Goal: Task Accomplishment & Management: Manage account settings

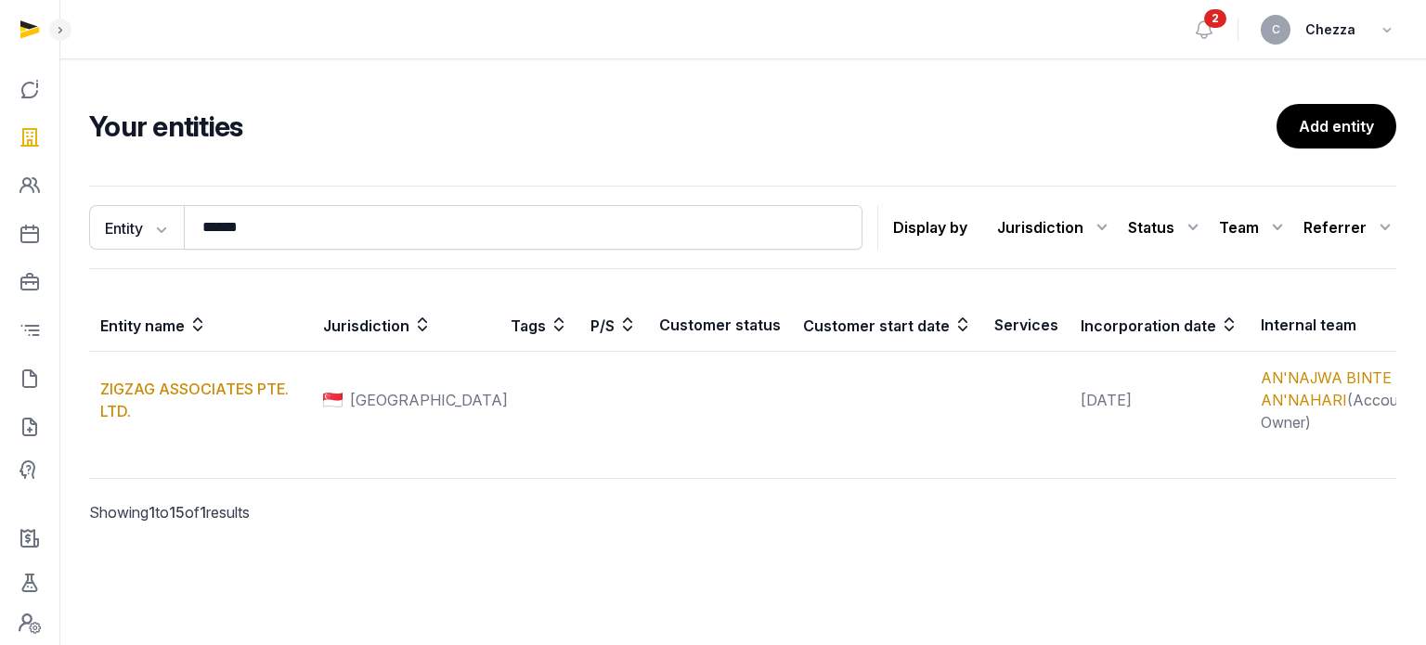
click at [312, 213] on input "******" at bounding box center [523, 227] width 678 height 45
click at [308, 224] on input "******" at bounding box center [523, 227] width 678 height 45
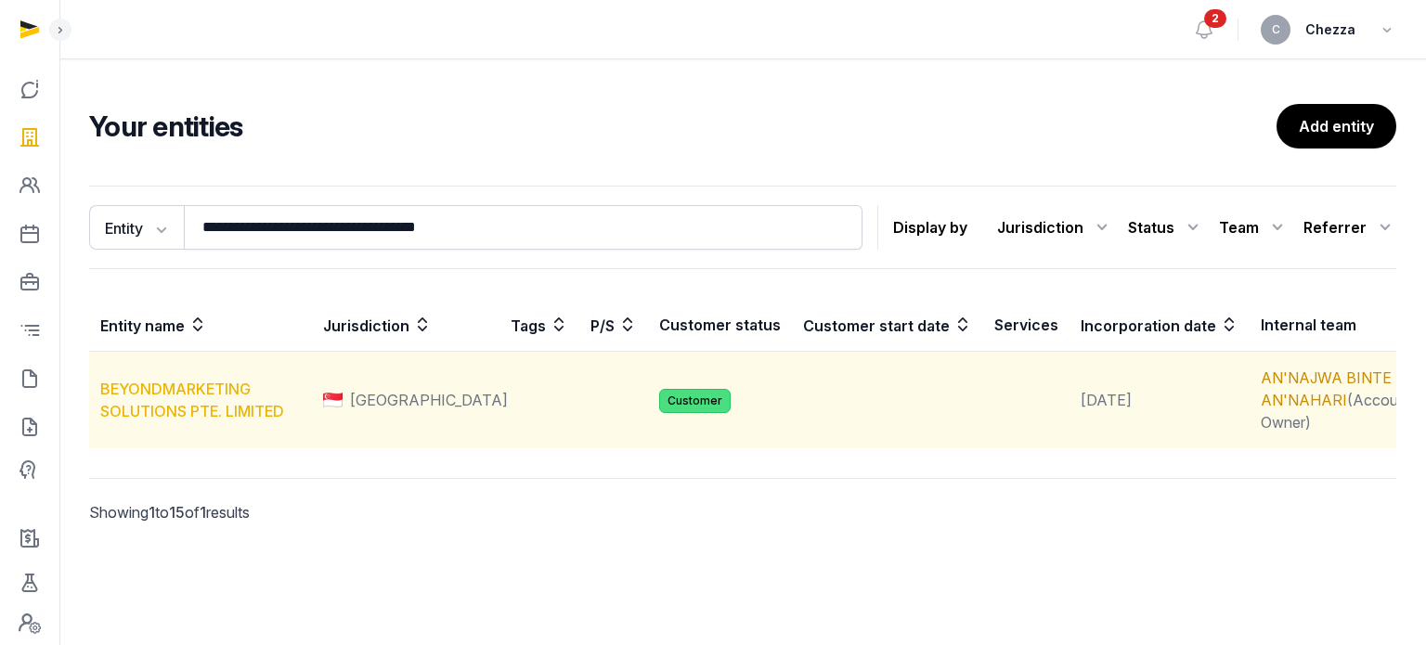
type input "**********"
click at [174, 389] on link "BEYONDMARKETING SOLUTIONS PTE. LIMITED" at bounding box center [192, 400] width 184 height 41
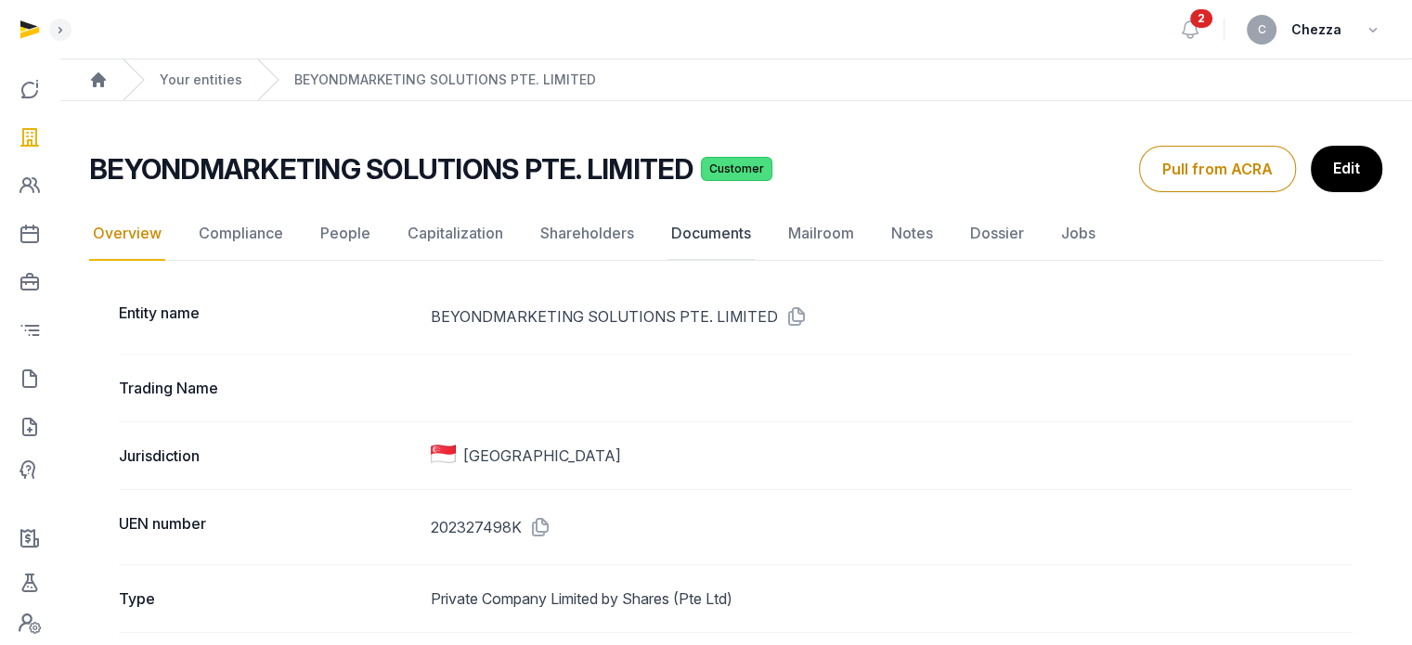
click at [713, 235] on link "Documents" at bounding box center [710, 234] width 87 height 54
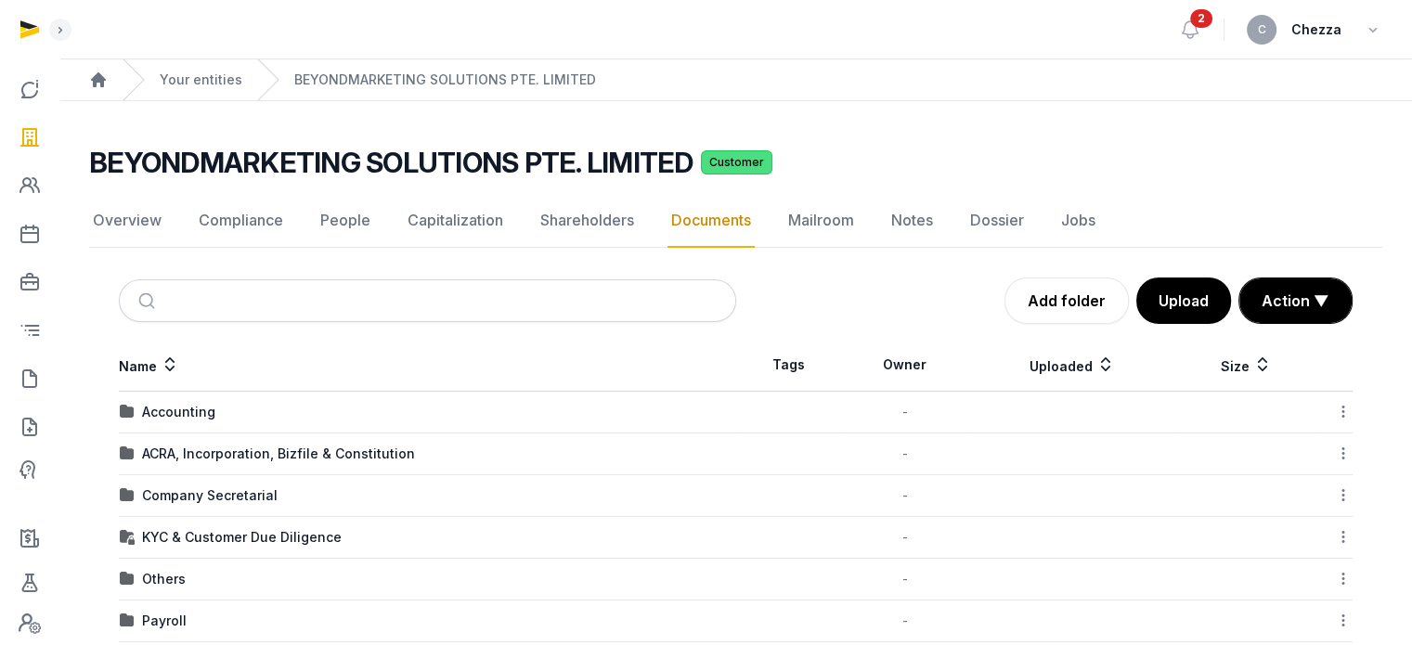
scroll to position [123, 0]
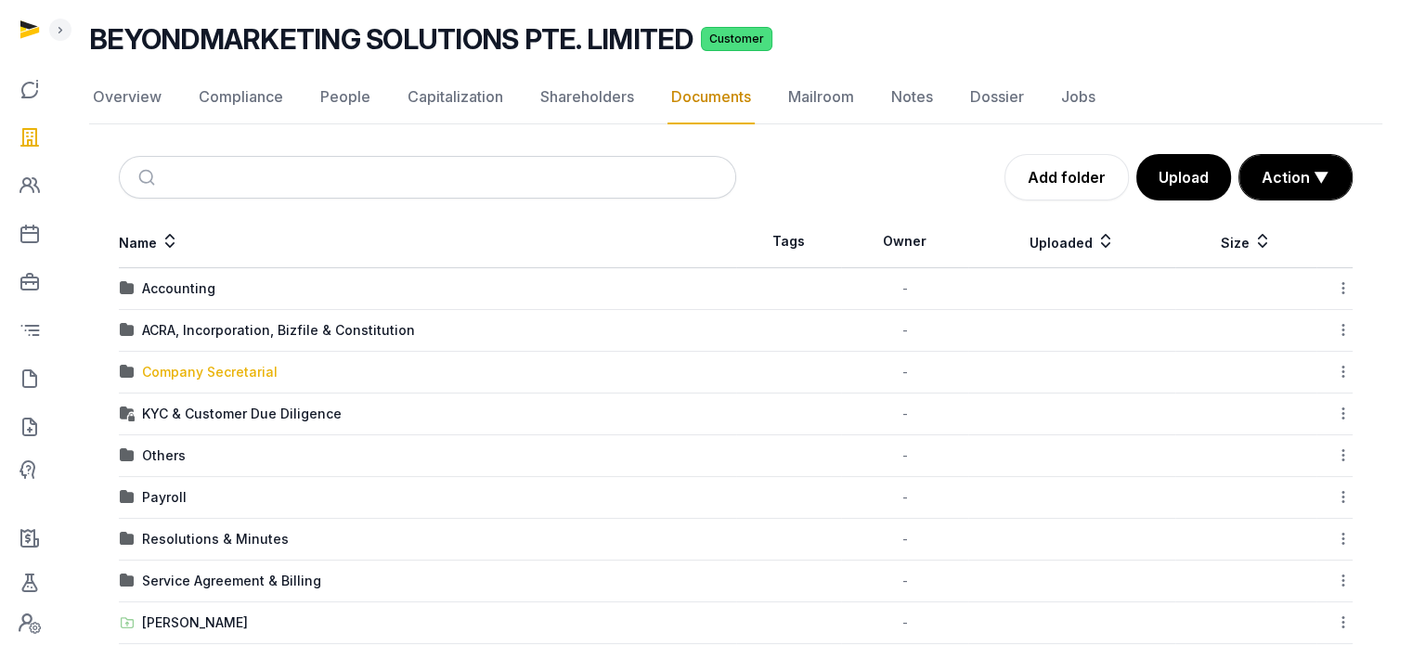
click at [221, 363] on div "Company Secretarial" at bounding box center [210, 372] width 136 height 19
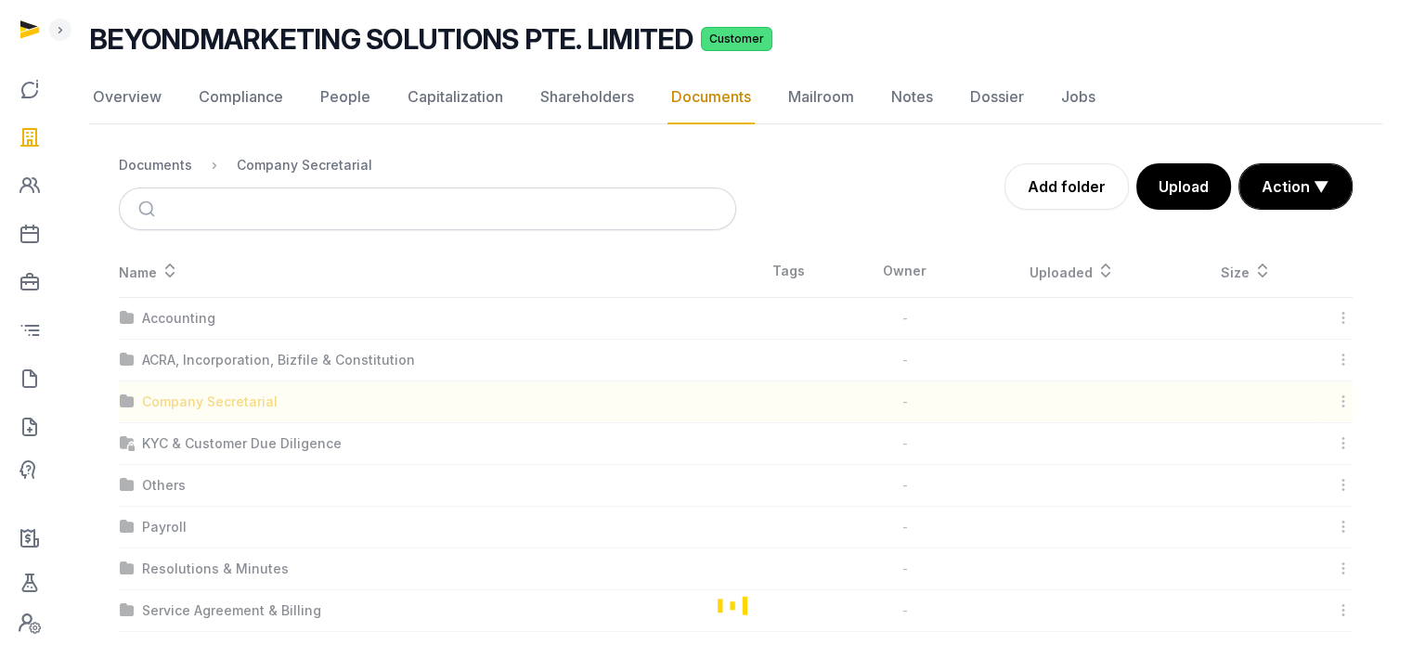
scroll to position [0, 0]
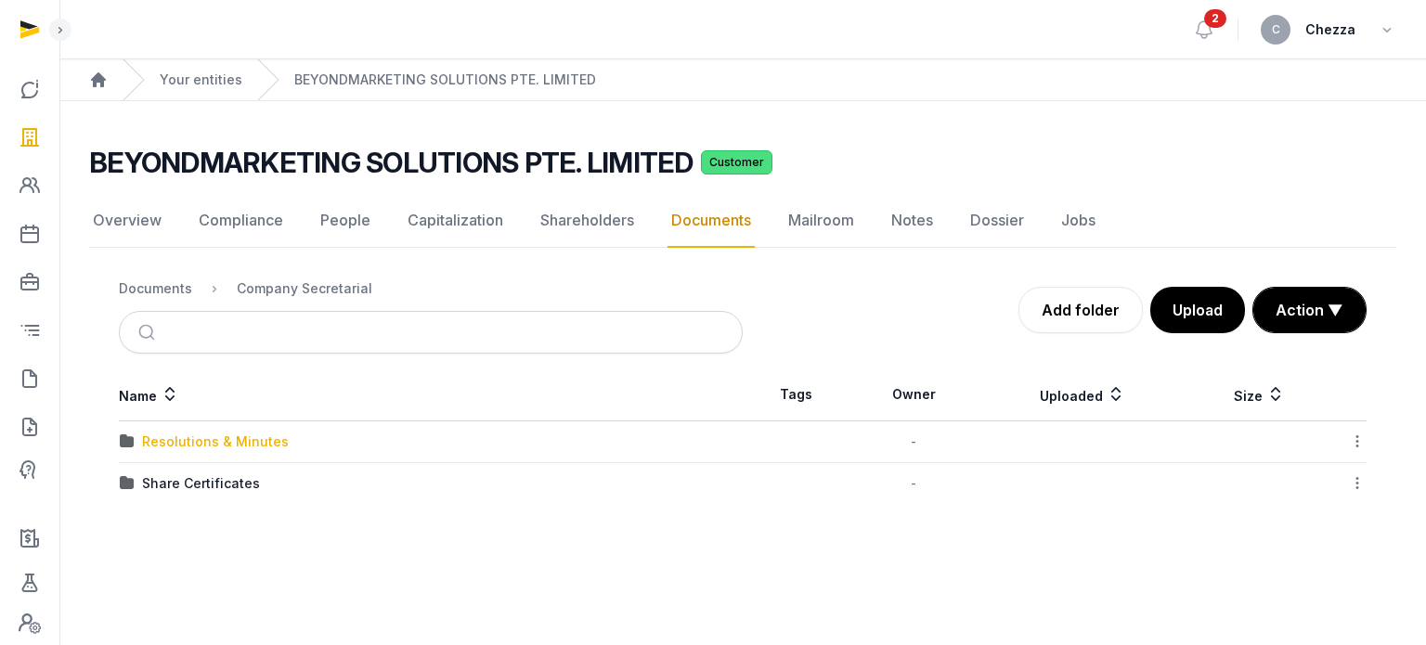
click at [185, 442] on div "Resolutions & Minutes" at bounding box center [215, 441] width 147 height 19
click at [161, 482] on div "2025" at bounding box center [158, 483] width 32 height 19
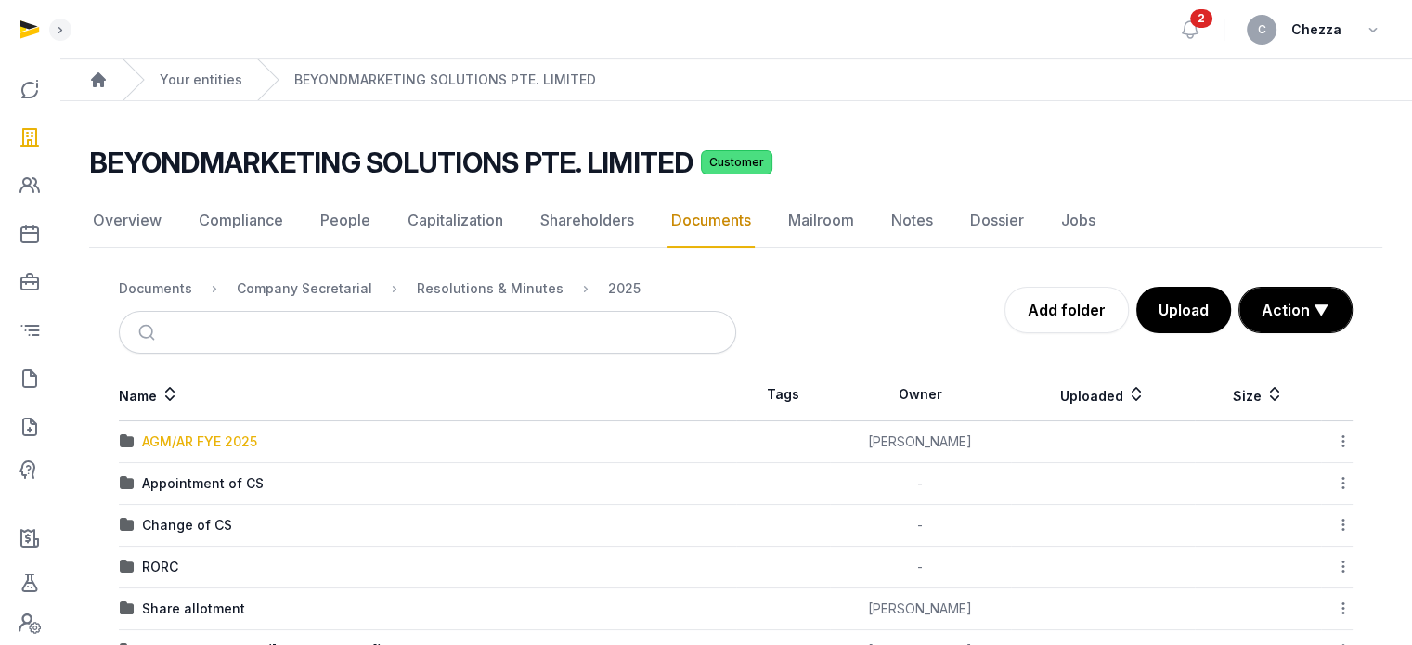
click at [186, 437] on div "AGM/AR FYE 2025" at bounding box center [199, 441] width 115 height 19
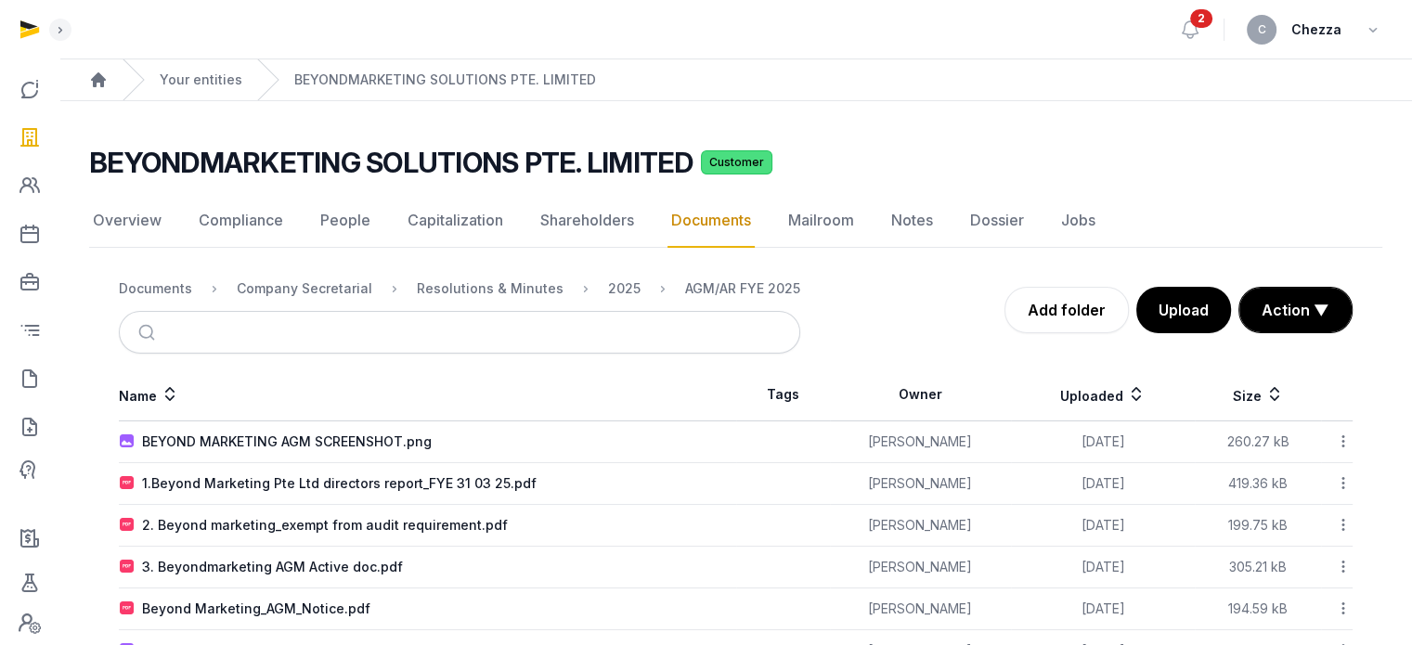
scroll to position [61, 0]
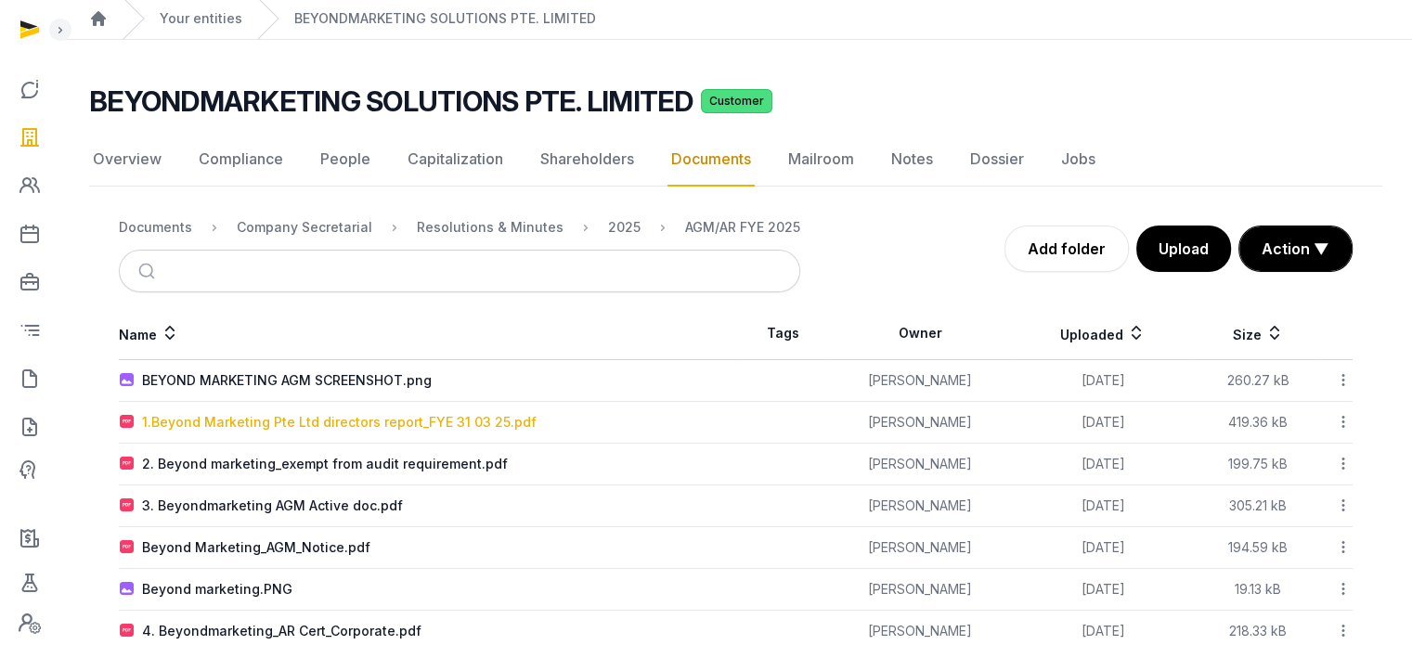
click at [236, 413] on div "1.Beyond Marketing Pte Ltd directors report_FYE 31 03 25.pdf" at bounding box center [339, 422] width 394 height 19
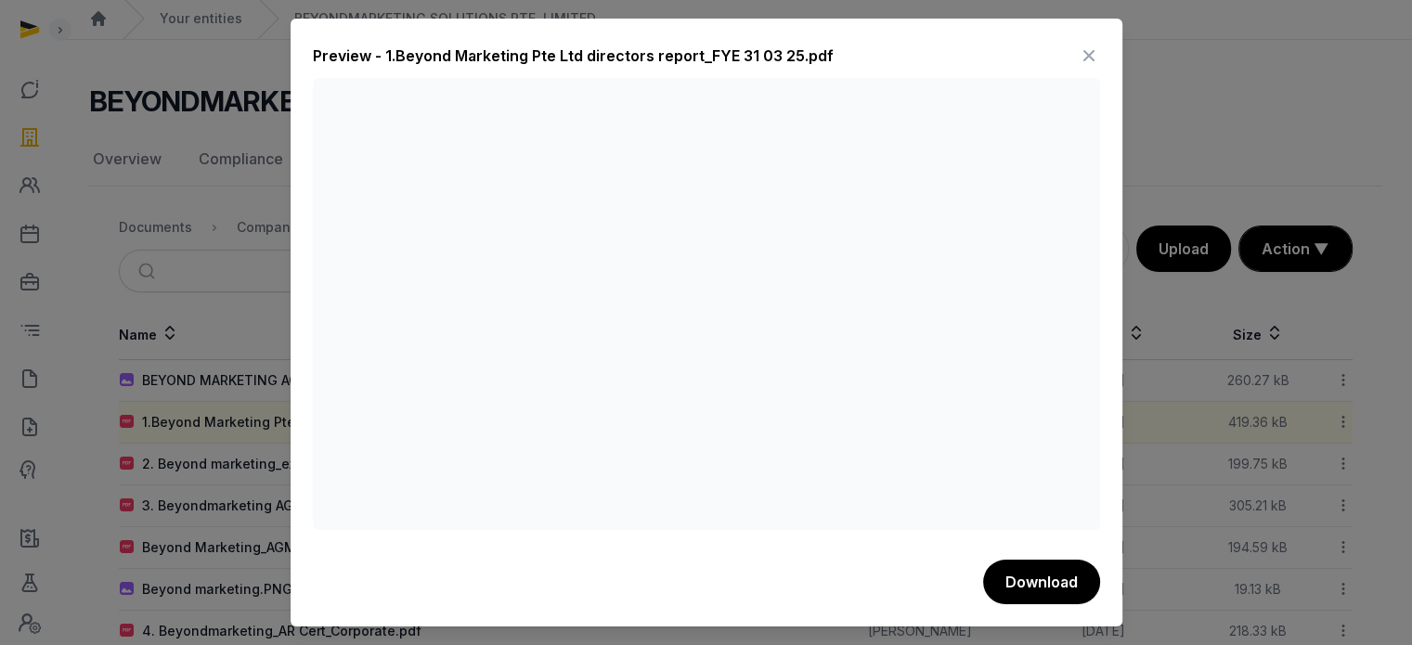
click at [1084, 49] on icon at bounding box center [1089, 56] width 22 height 30
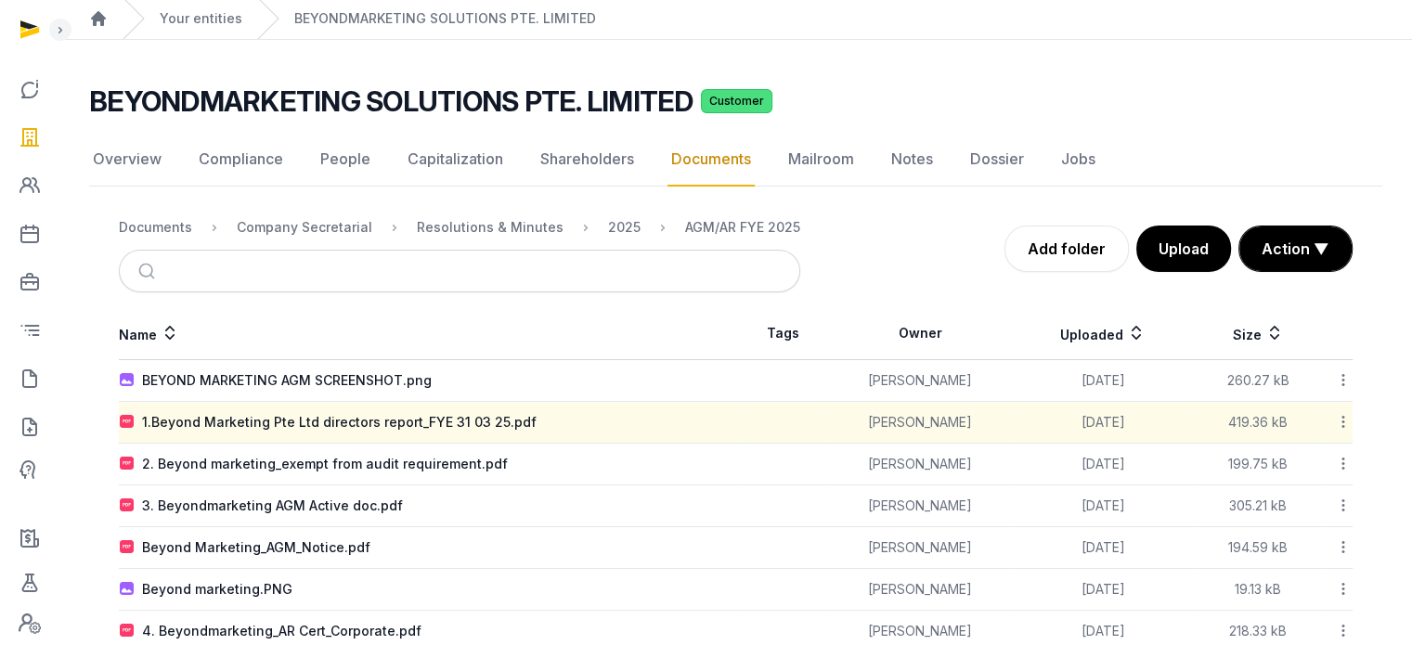
click at [1340, 418] on icon at bounding box center [1343, 421] width 17 height 19
click at [1308, 474] on div "Download" at bounding box center [1277, 470] width 148 height 33
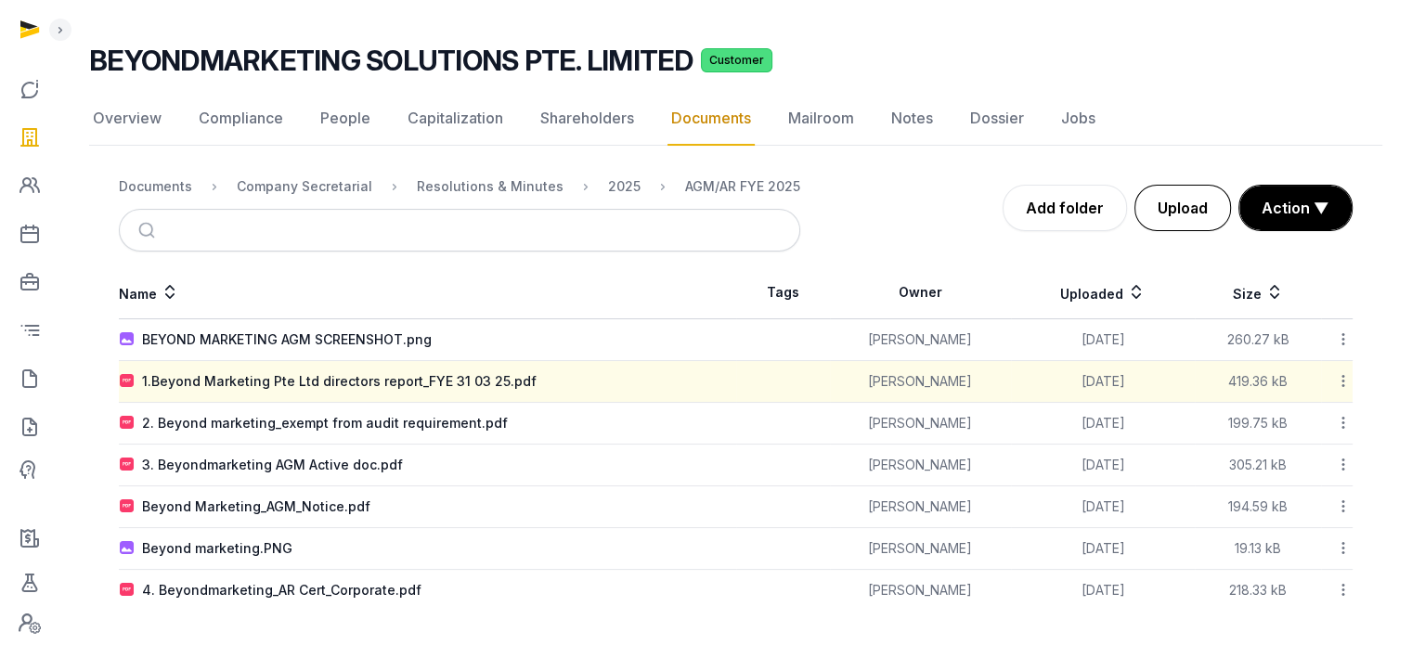
click at [1203, 219] on button "Upload" at bounding box center [1182, 208] width 97 height 46
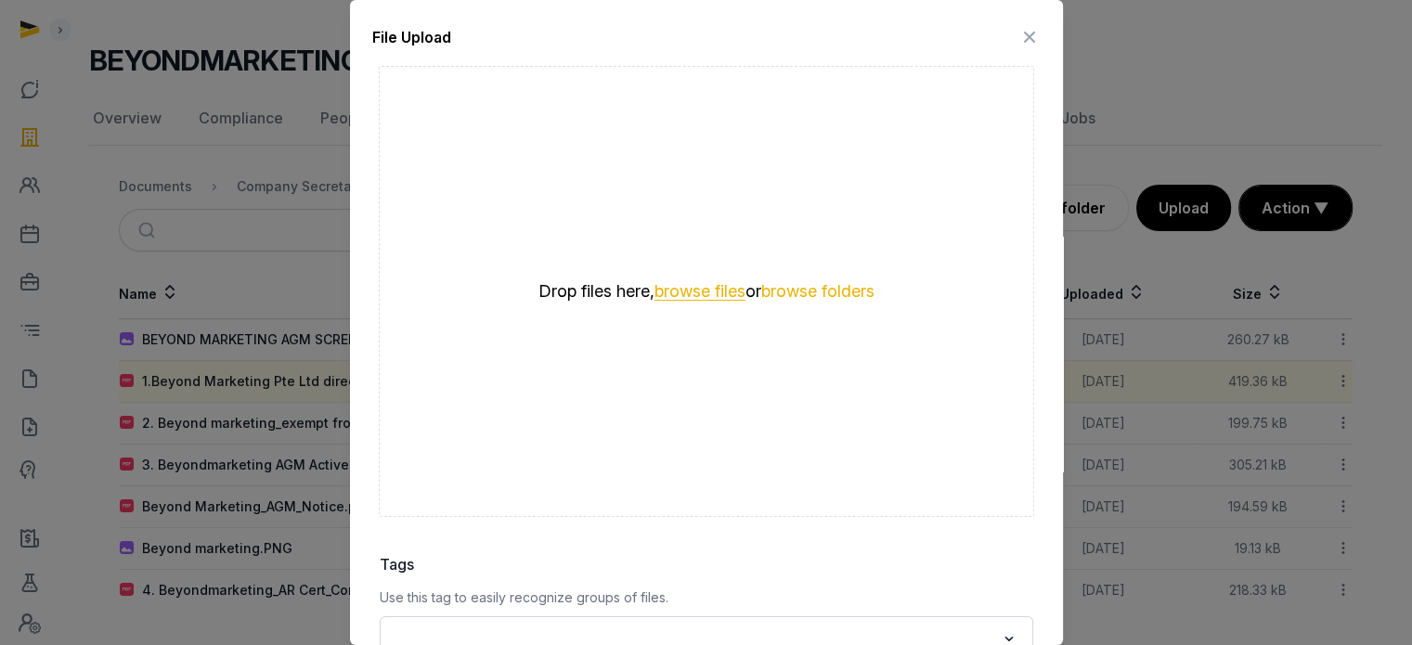
click at [678, 285] on button "browse files" at bounding box center [699, 292] width 91 height 18
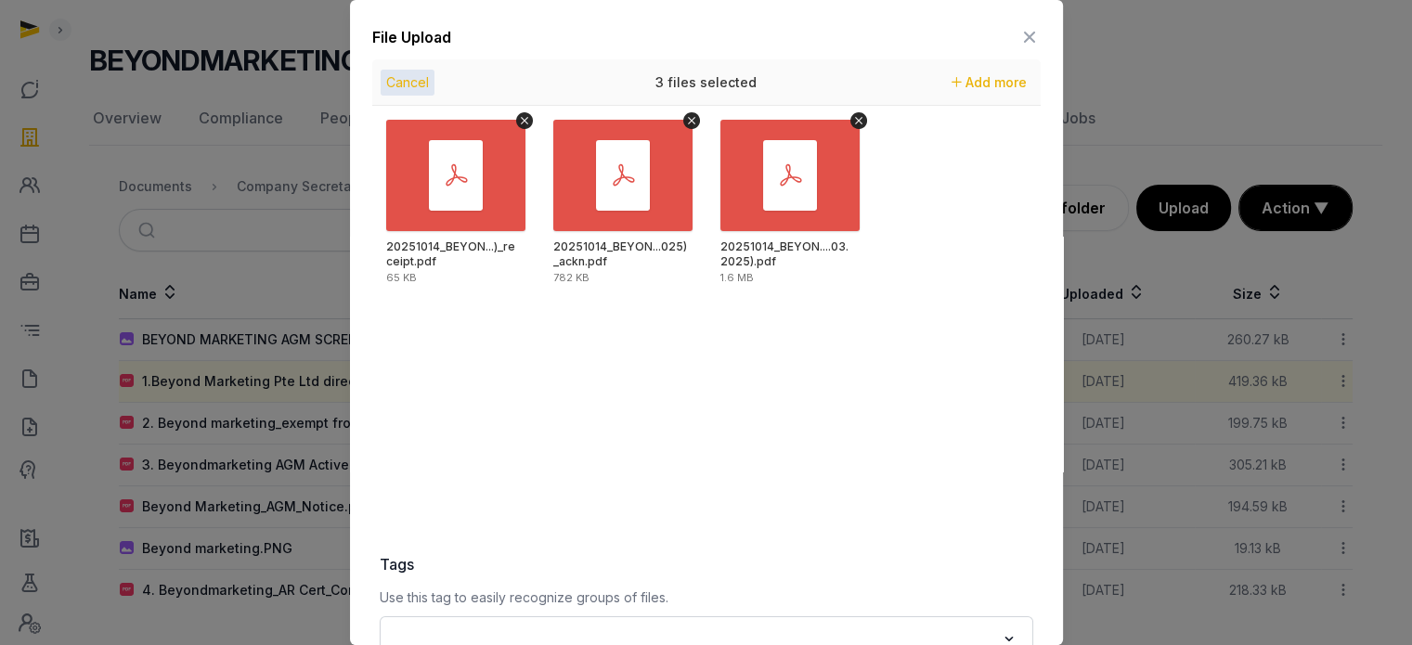
scroll to position [262, 0]
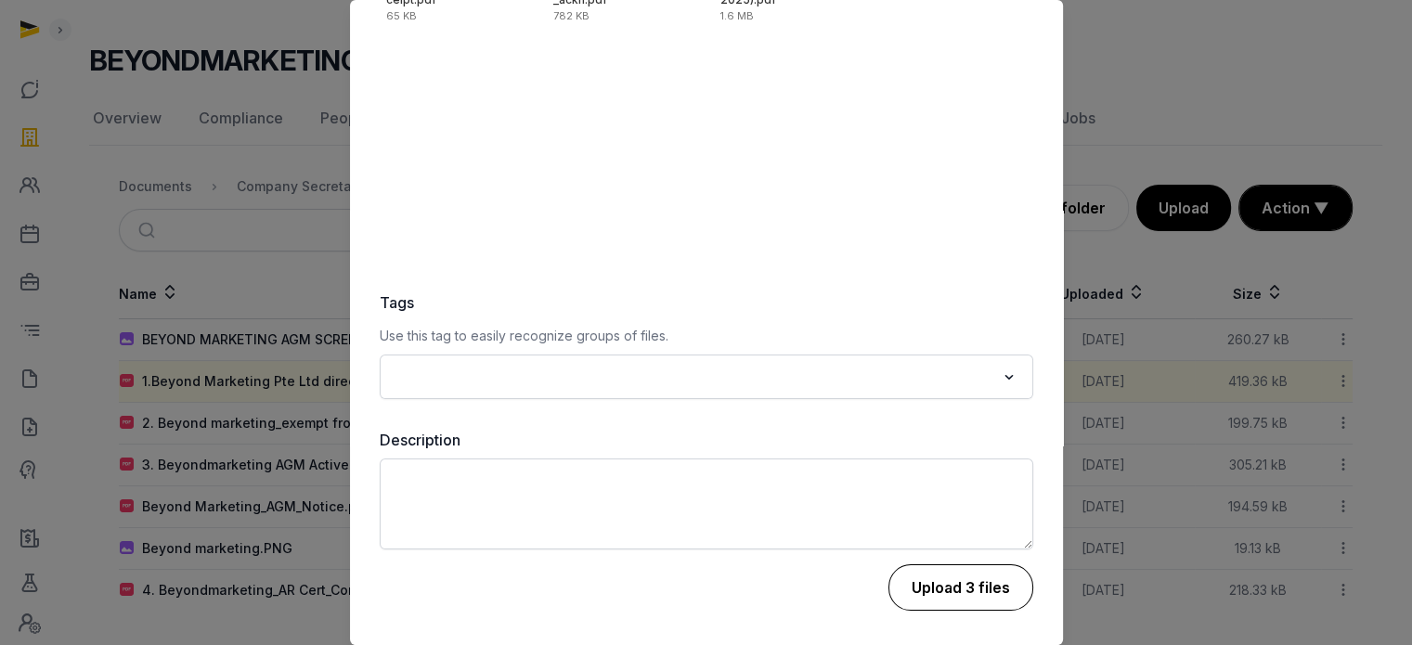
click at [933, 591] on button "Upload 3 files" at bounding box center [960, 587] width 145 height 46
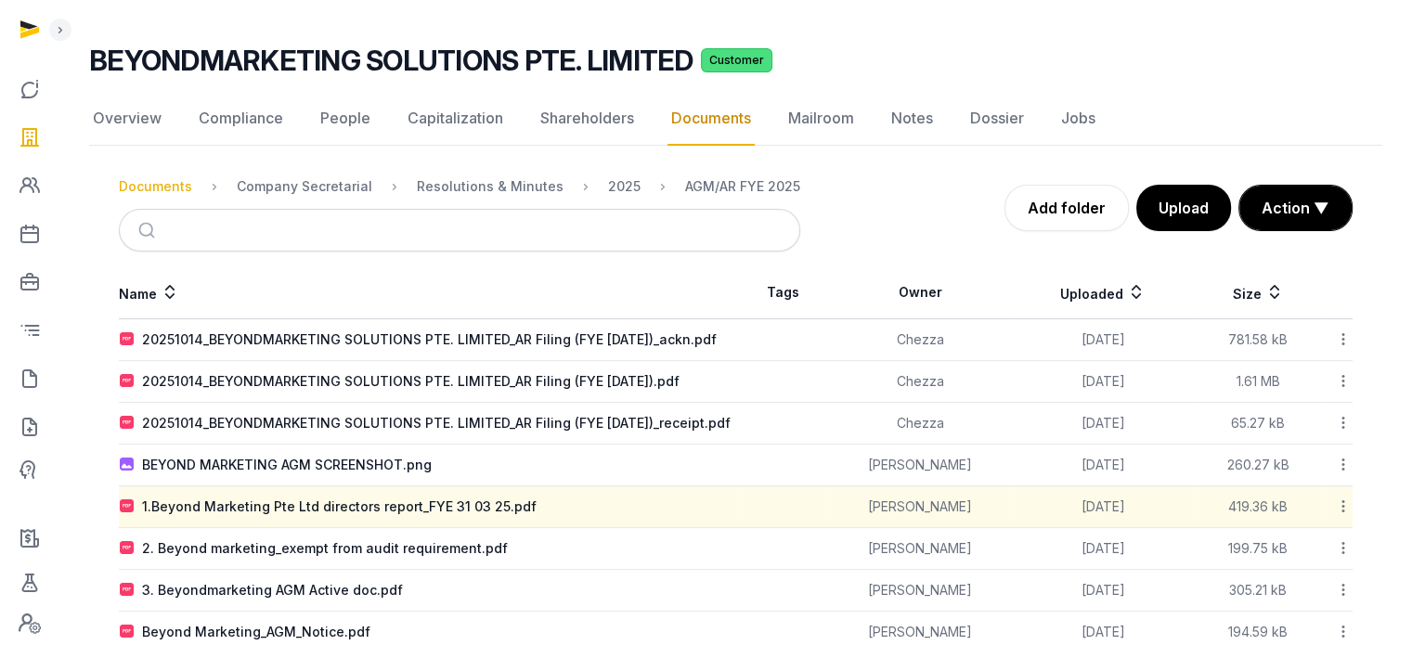
click at [174, 181] on div "Documents" at bounding box center [155, 186] width 73 height 19
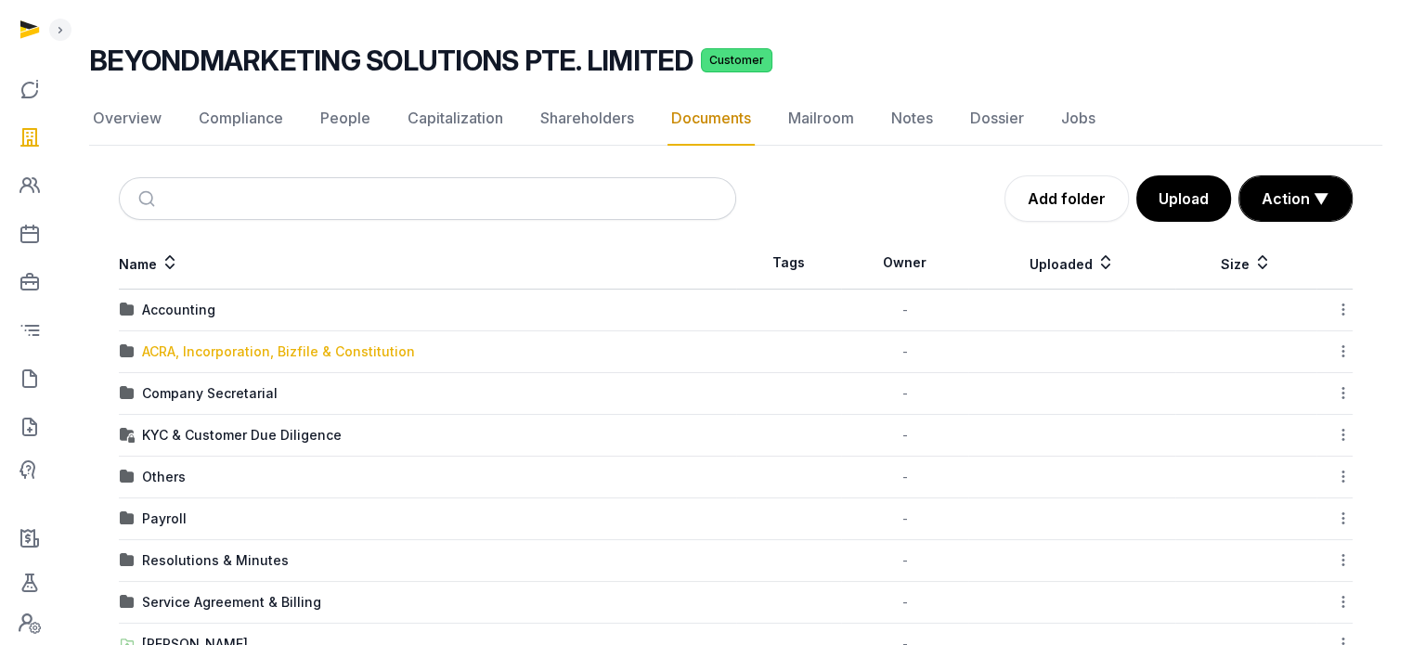
click at [200, 350] on div "ACRA, Incorporation, Bizfile & Constitution" at bounding box center [278, 351] width 273 height 19
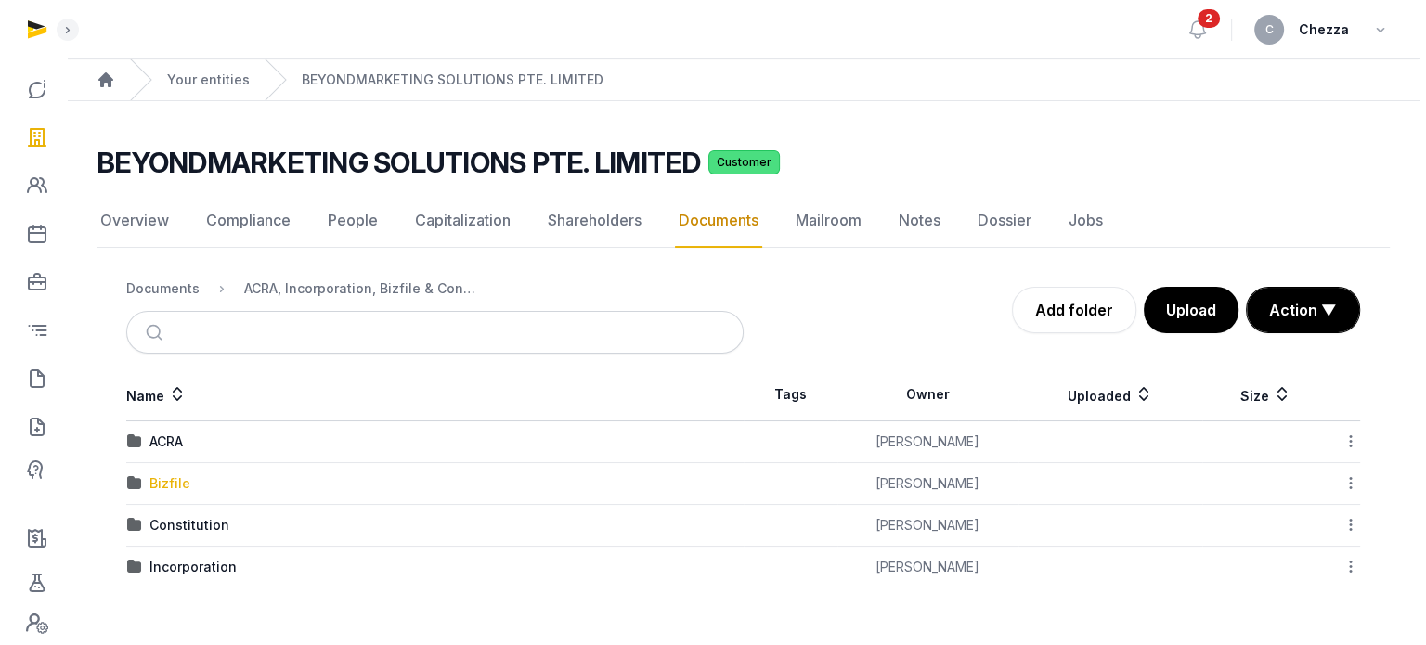
scroll to position [0, 0]
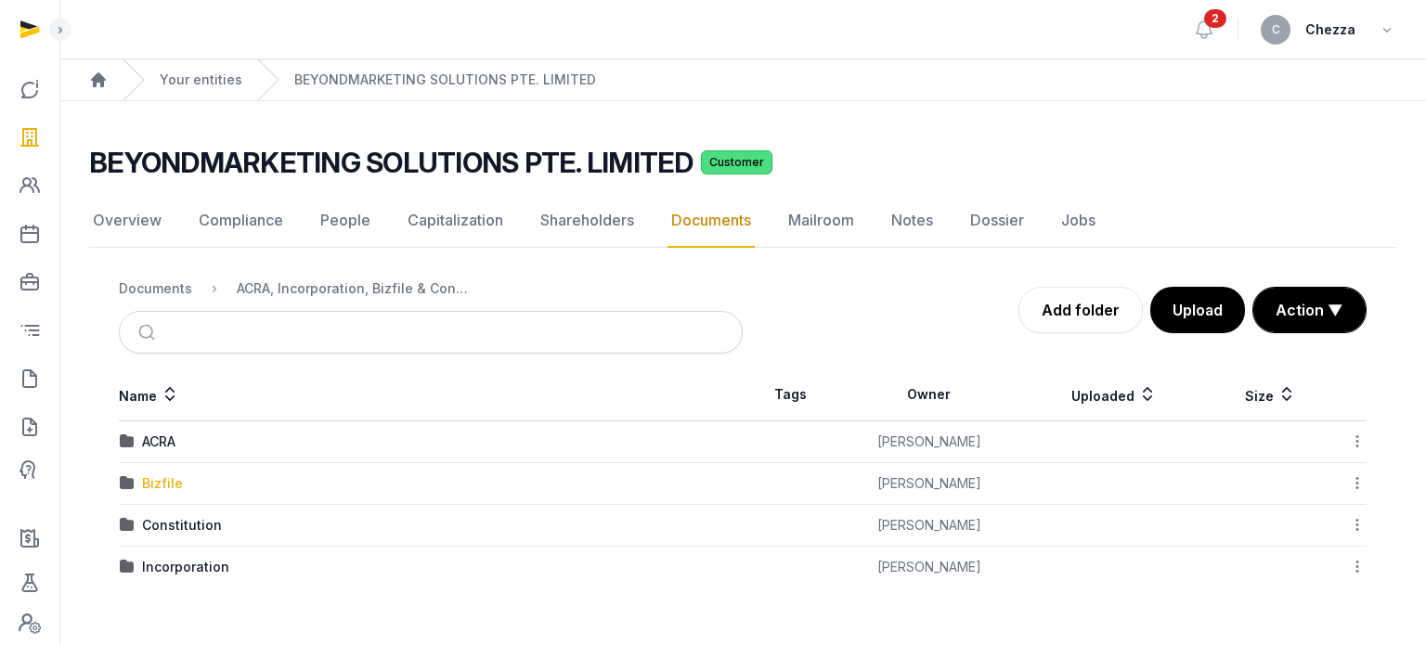
click at [155, 484] on div "Bizfile" at bounding box center [162, 483] width 41 height 19
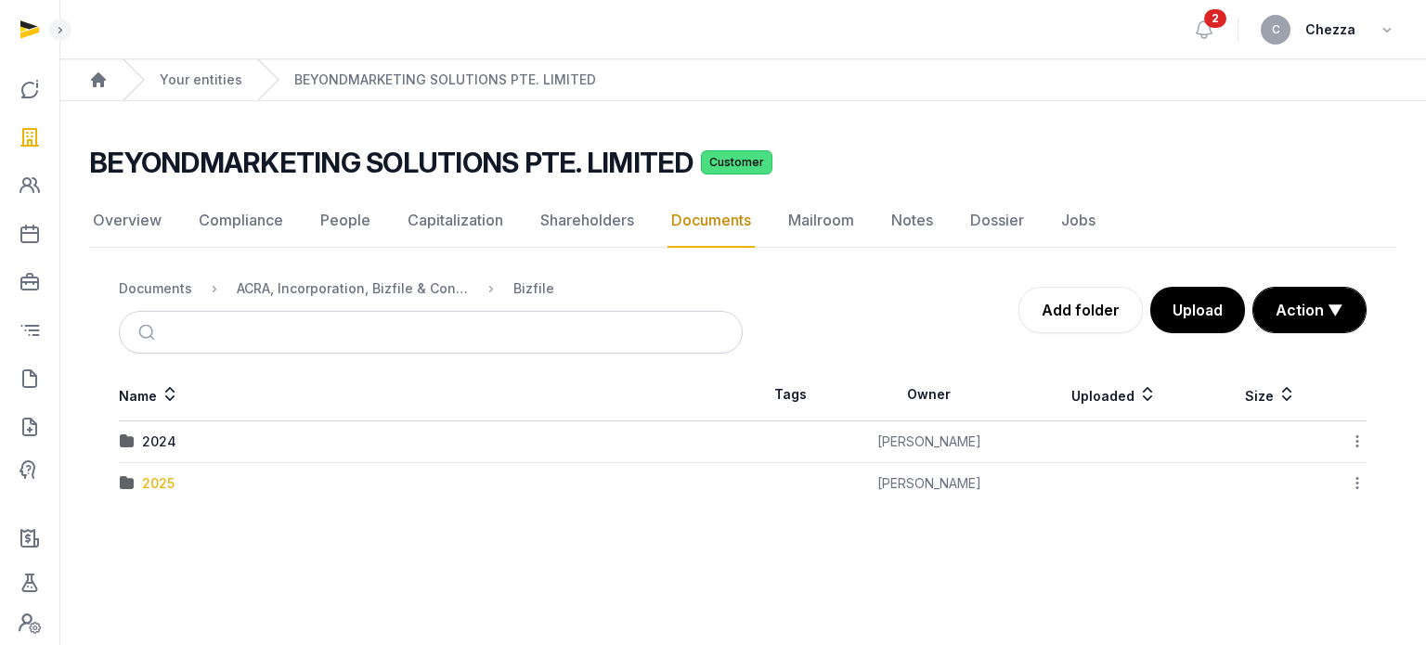
click at [155, 484] on div "2025" at bounding box center [158, 483] width 32 height 19
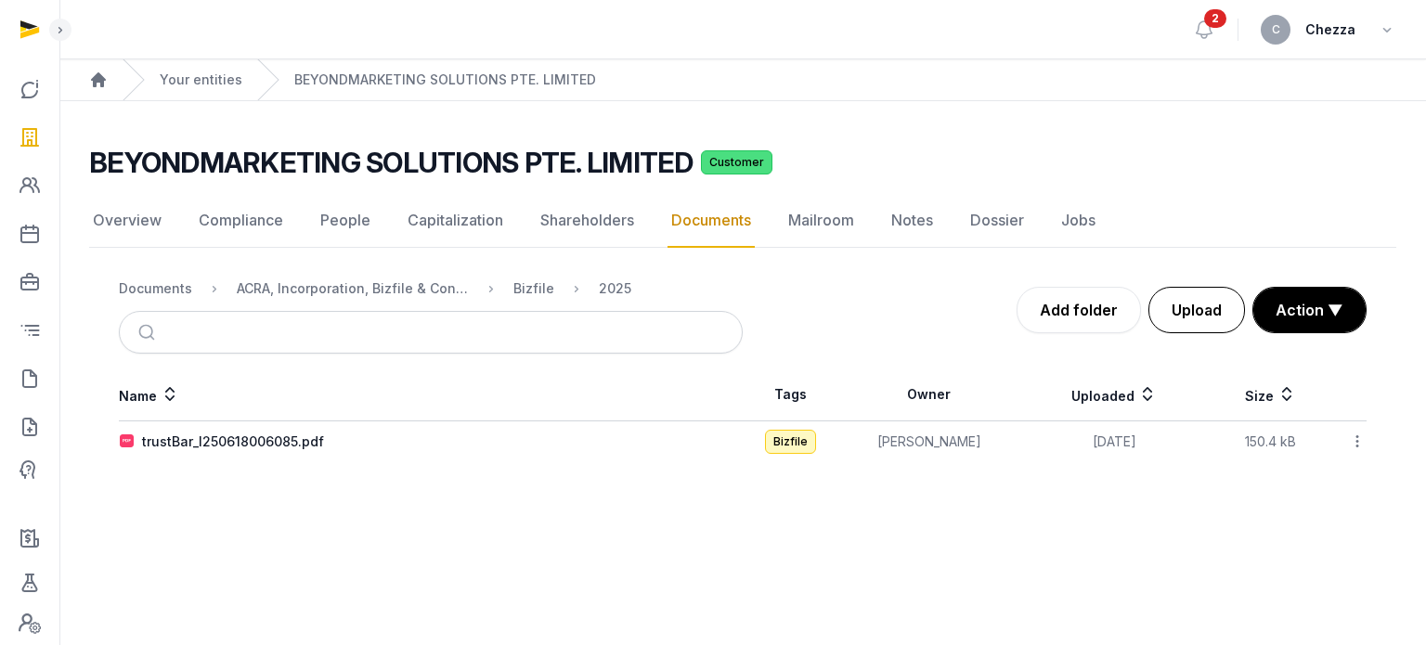
click at [1167, 316] on button "Upload" at bounding box center [1196, 310] width 97 height 46
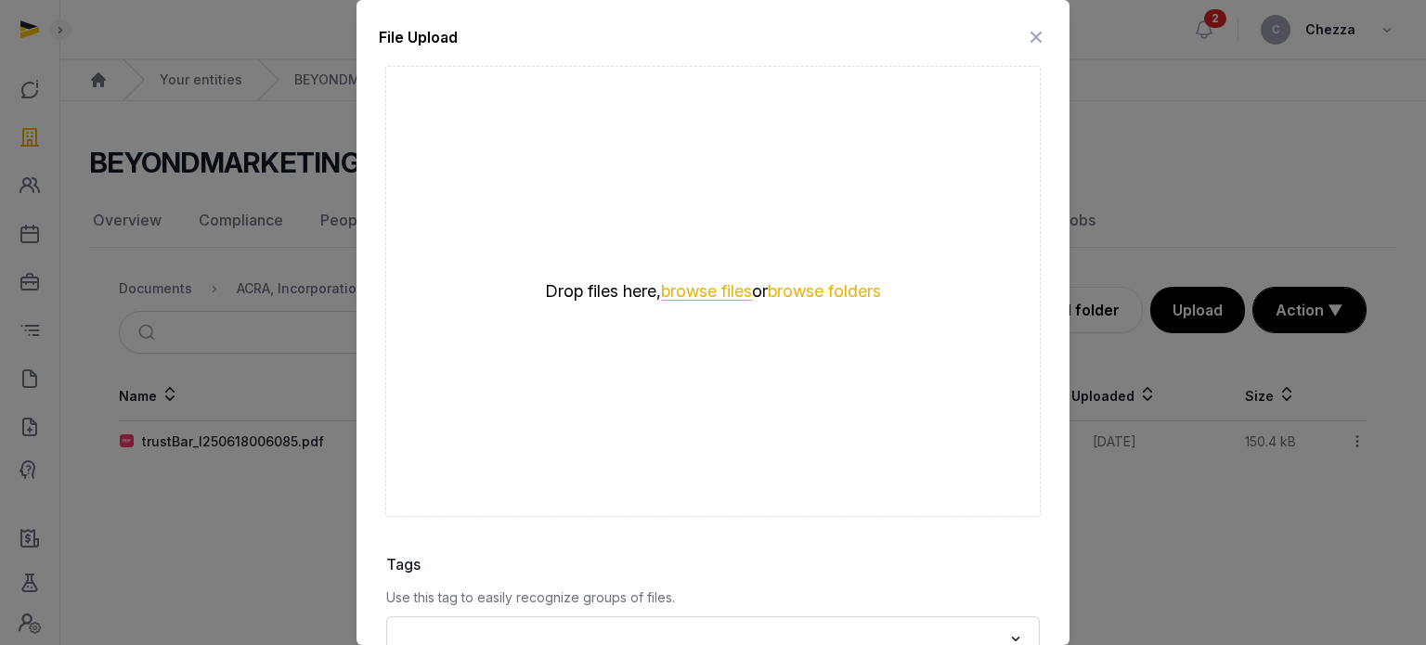
click at [677, 283] on button "browse files" at bounding box center [706, 292] width 91 height 18
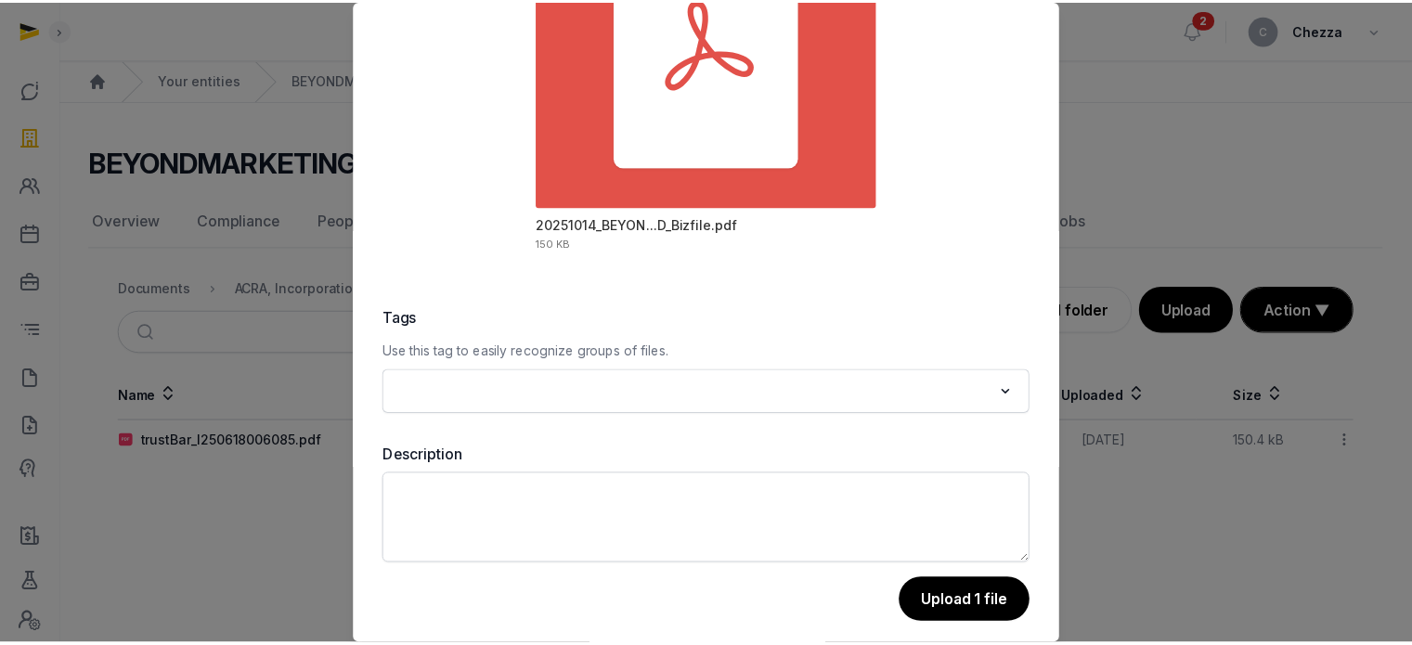
scroll to position [262, 0]
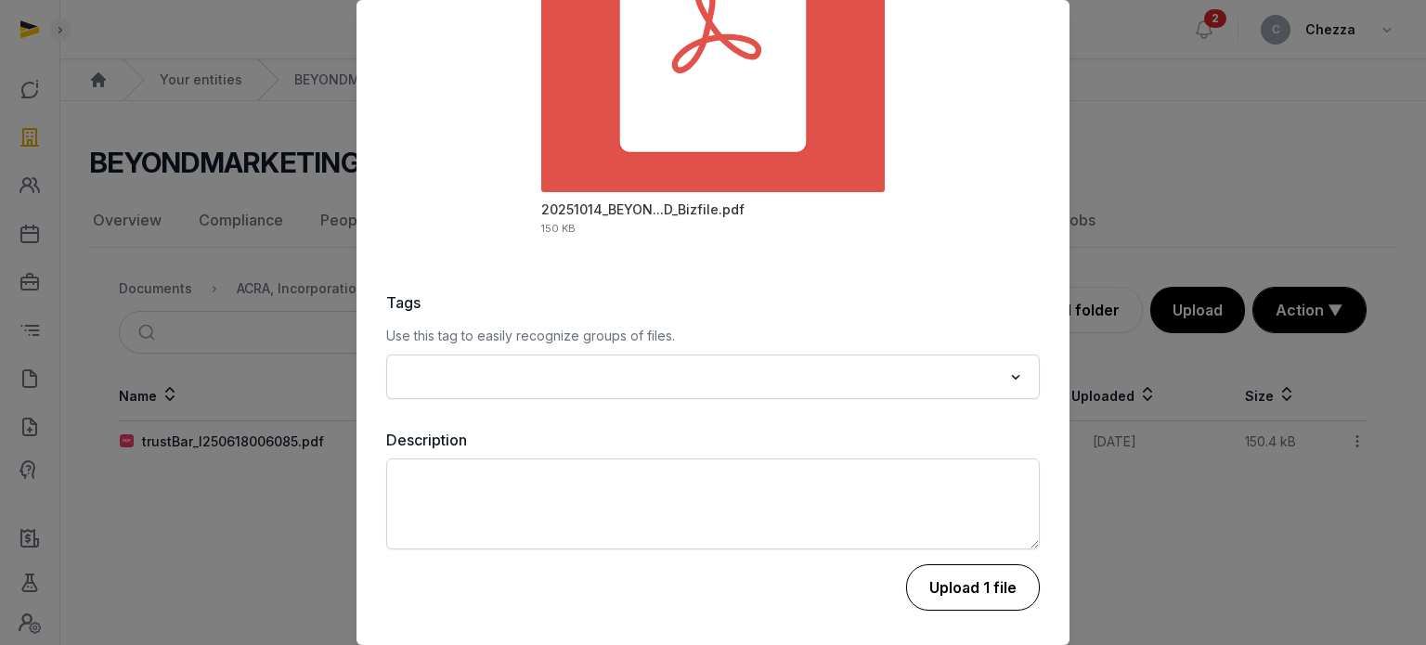
click at [954, 590] on button "Upload 1 file" at bounding box center [973, 587] width 134 height 46
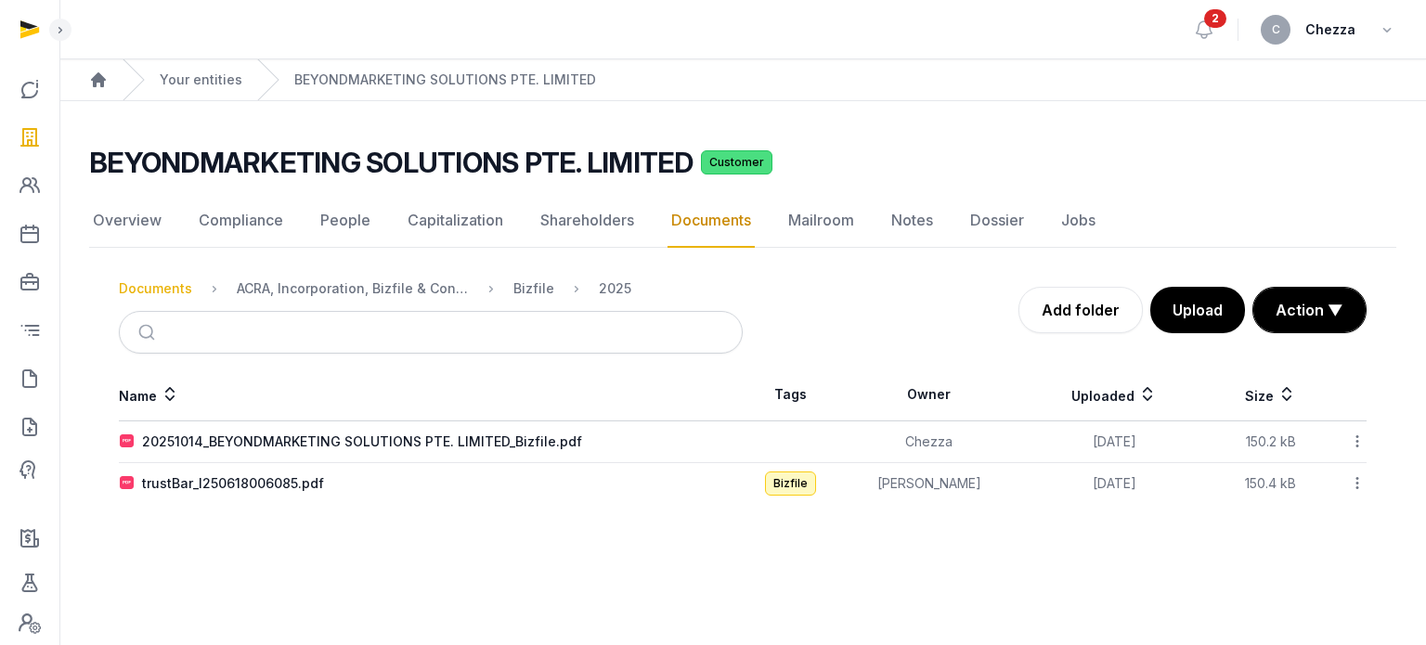
click at [154, 287] on div "Documents" at bounding box center [155, 288] width 73 height 19
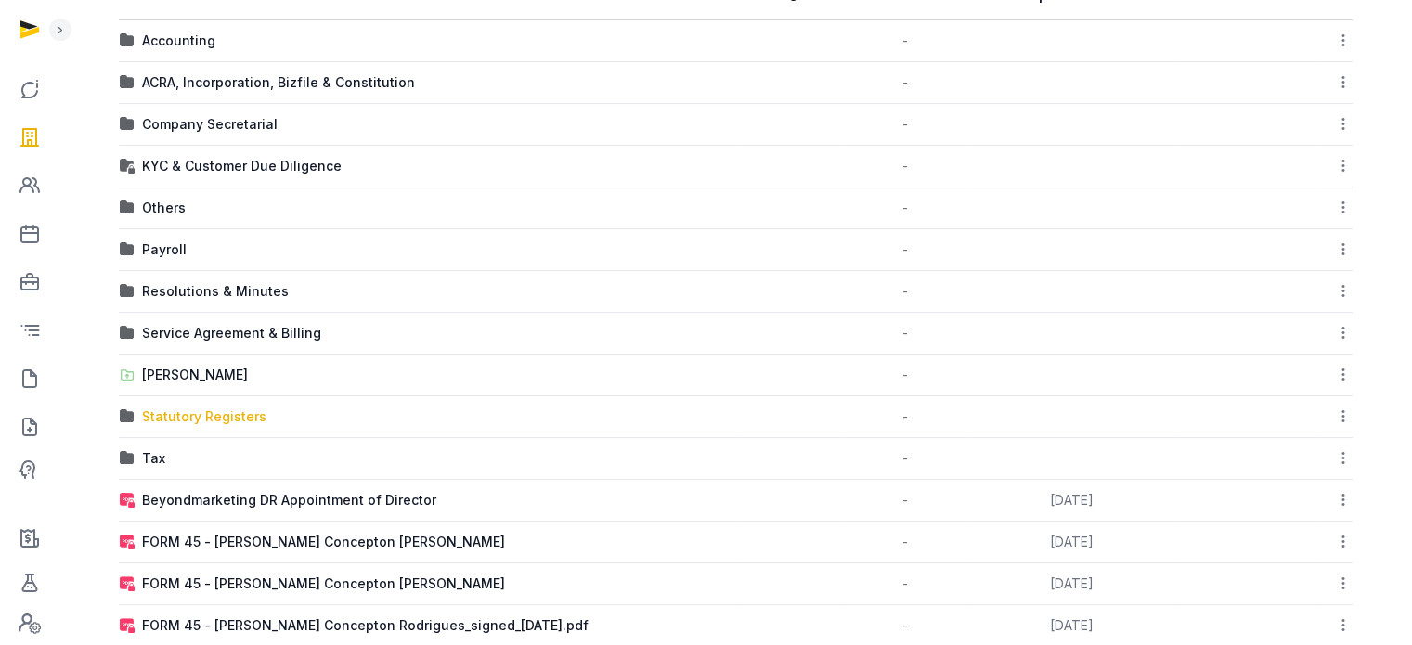
click at [189, 420] on div "Statutory Registers" at bounding box center [204, 416] width 124 height 19
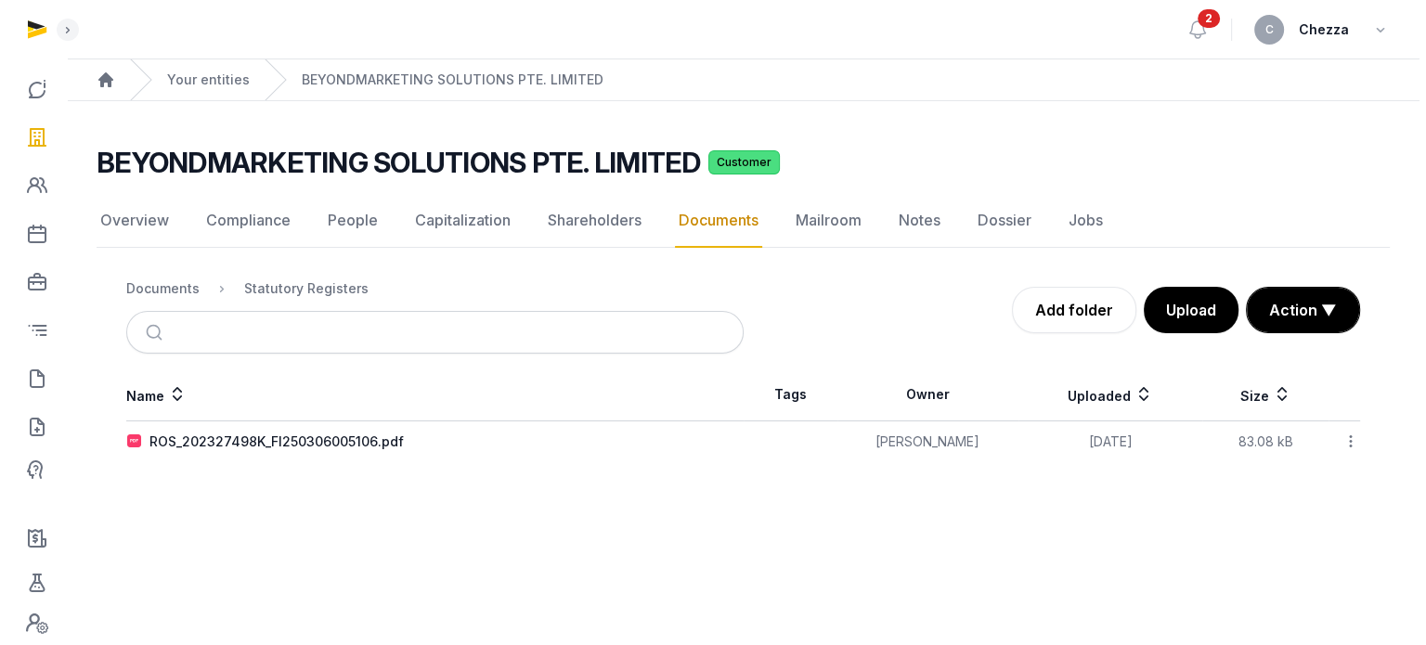
scroll to position [0, 0]
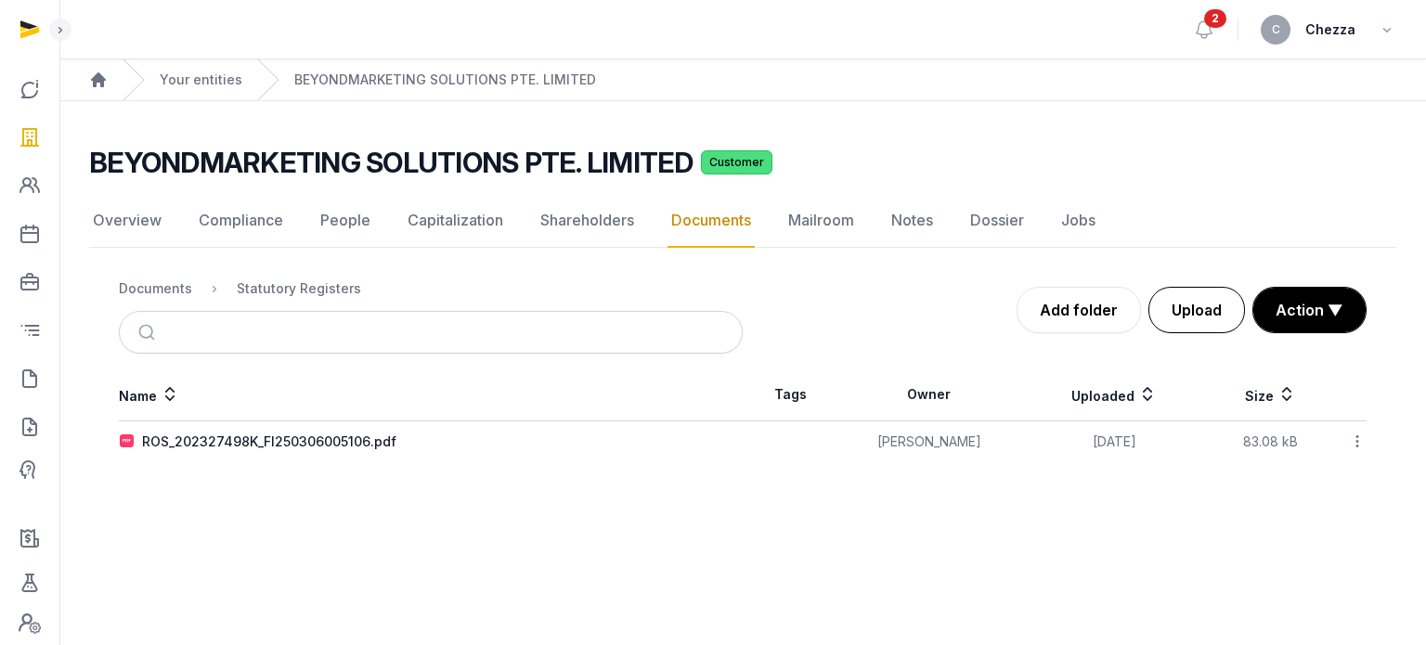
click at [1186, 303] on button "Upload" at bounding box center [1196, 310] width 97 height 46
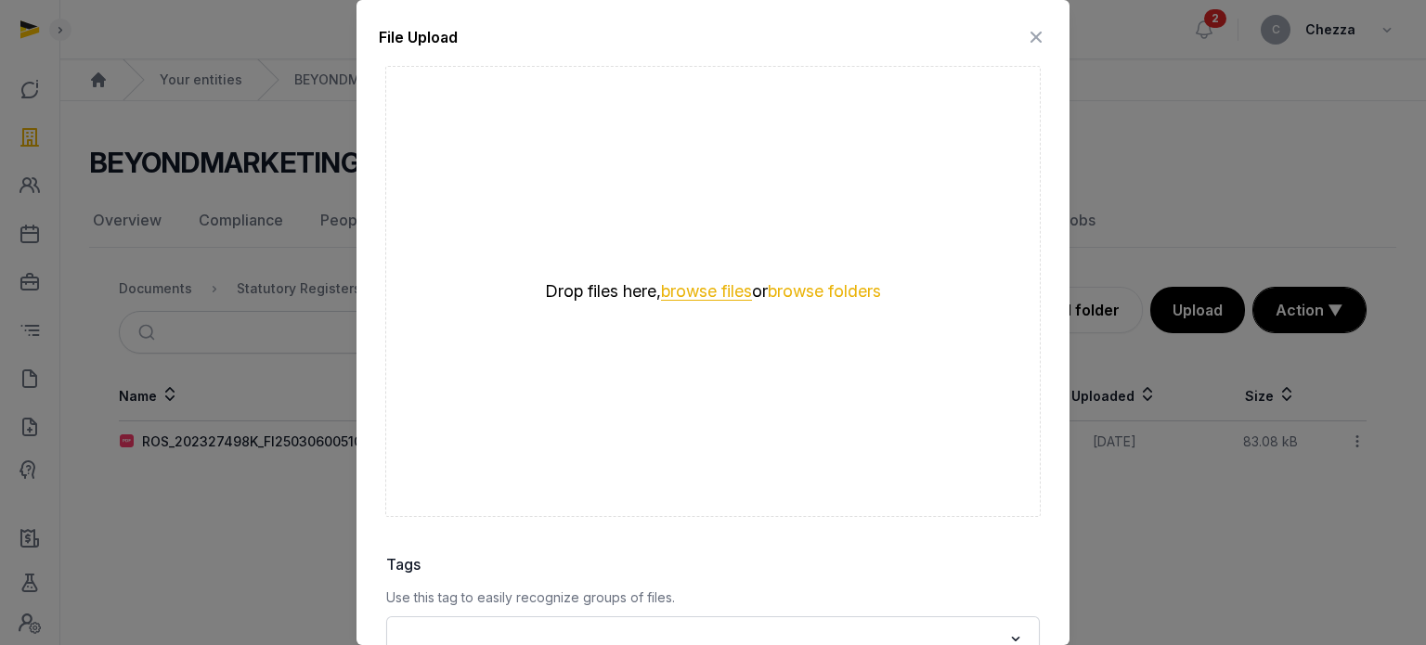
click at [713, 289] on button "browse files" at bounding box center [706, 292] width 91 height 18
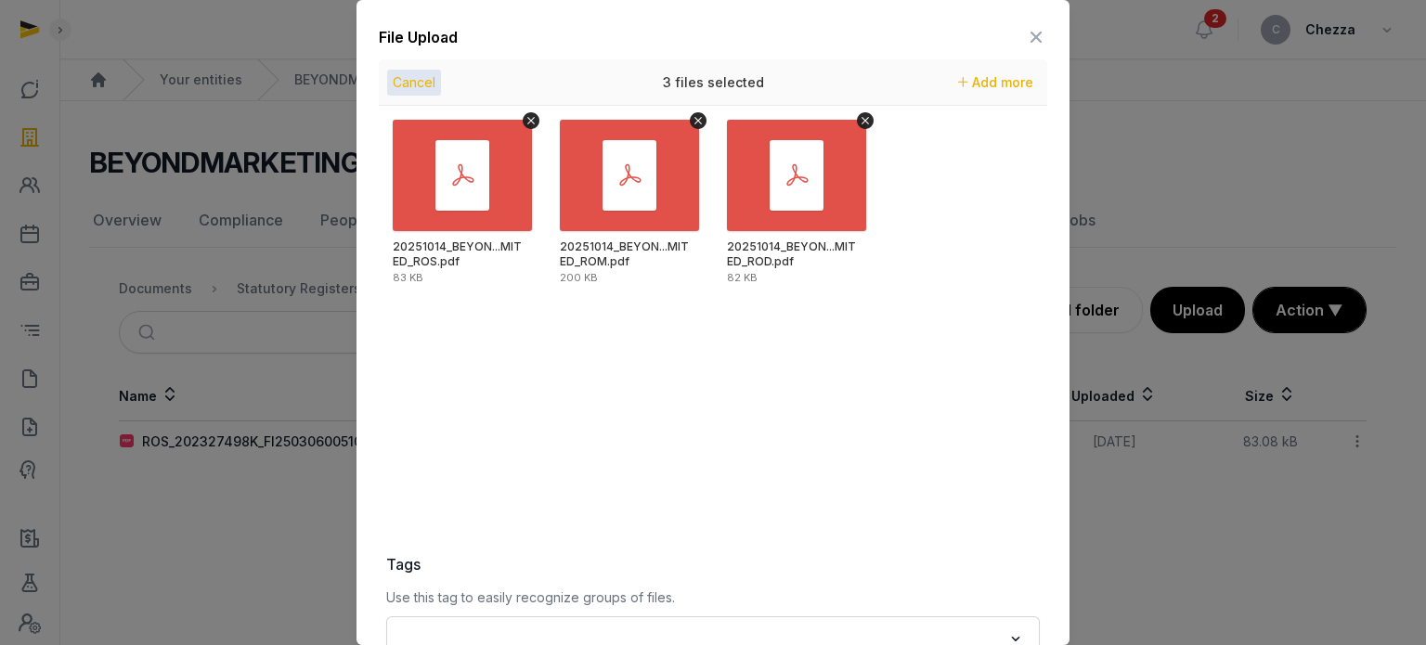
scroll to position [262, 0]
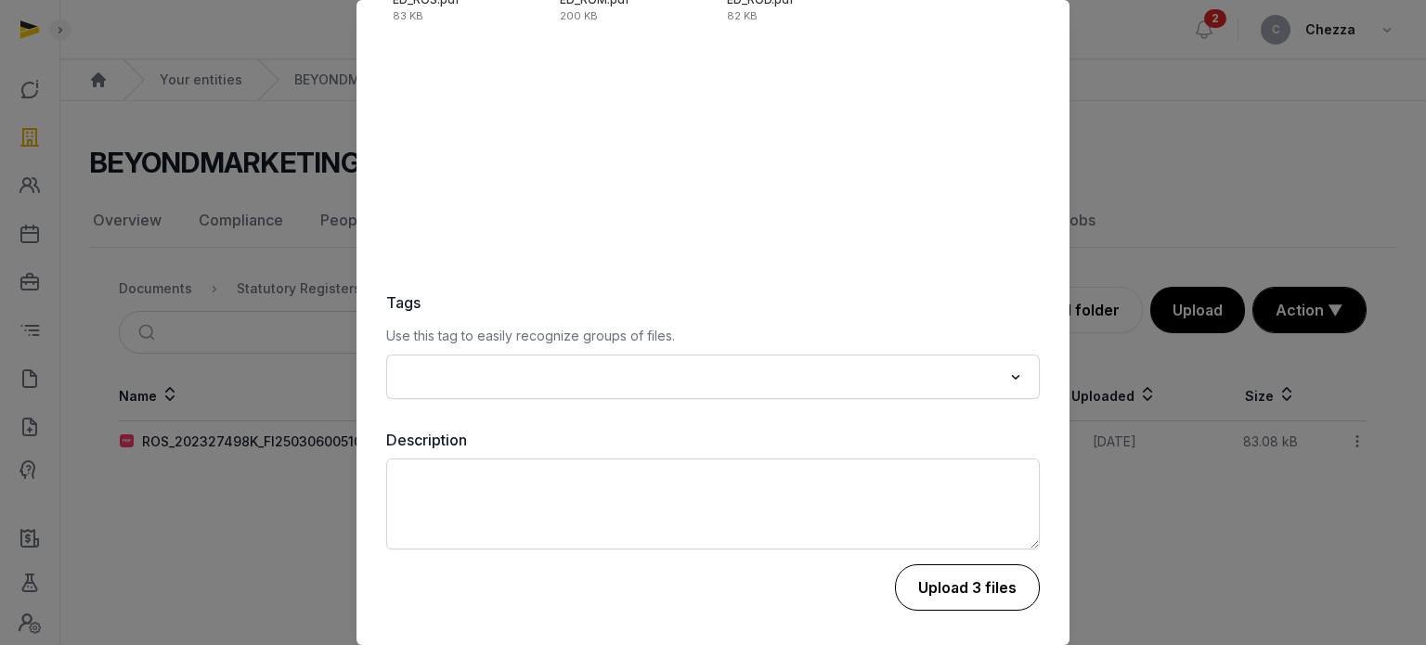
click at [940, 587] on button "Upload 3 files" at bounding box center [967, 587] width 145 height 46
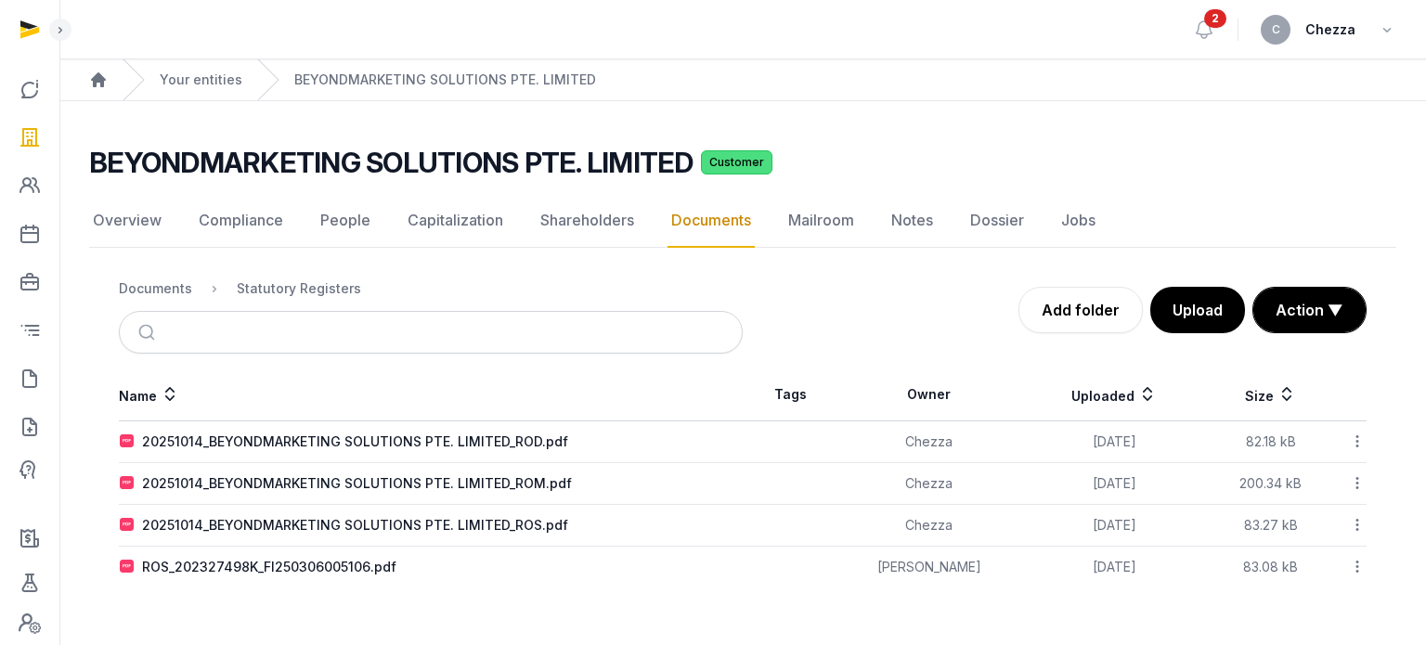
click at [1213, 23] on span "2" at bounding box center [1215, 18] width 22 height 19
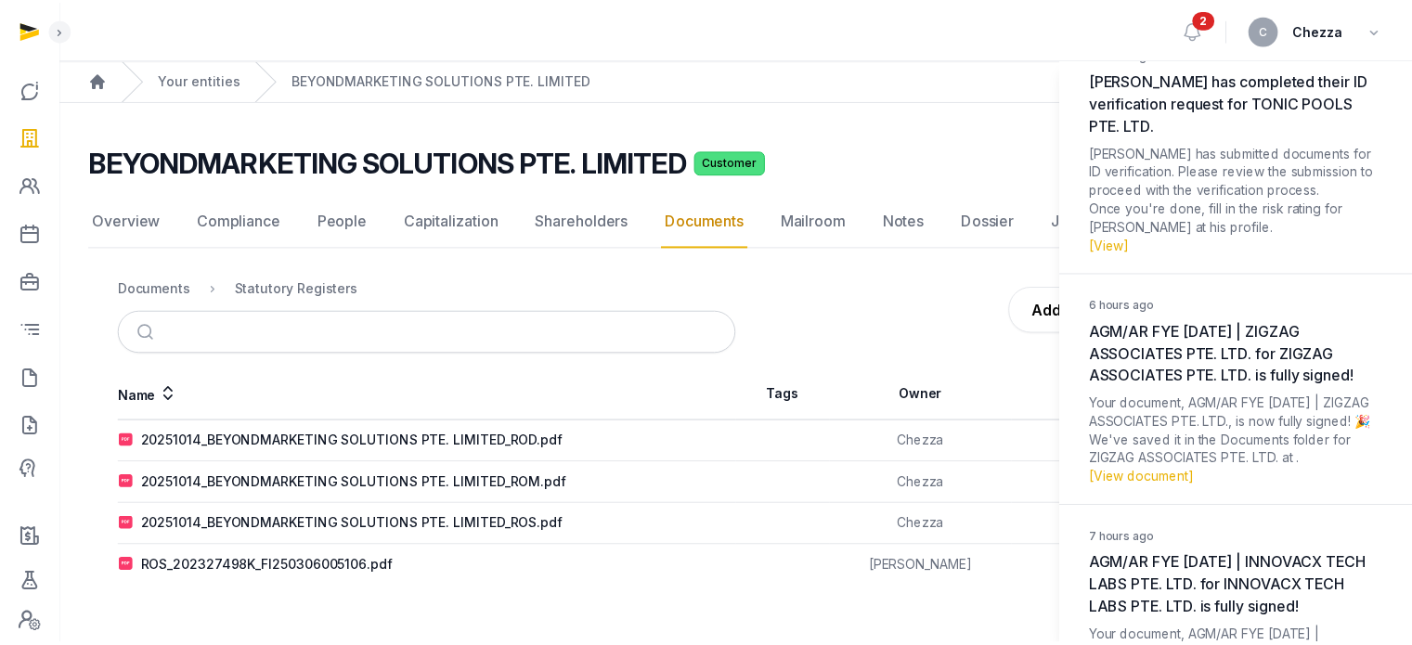
scroll to position [0, 0]
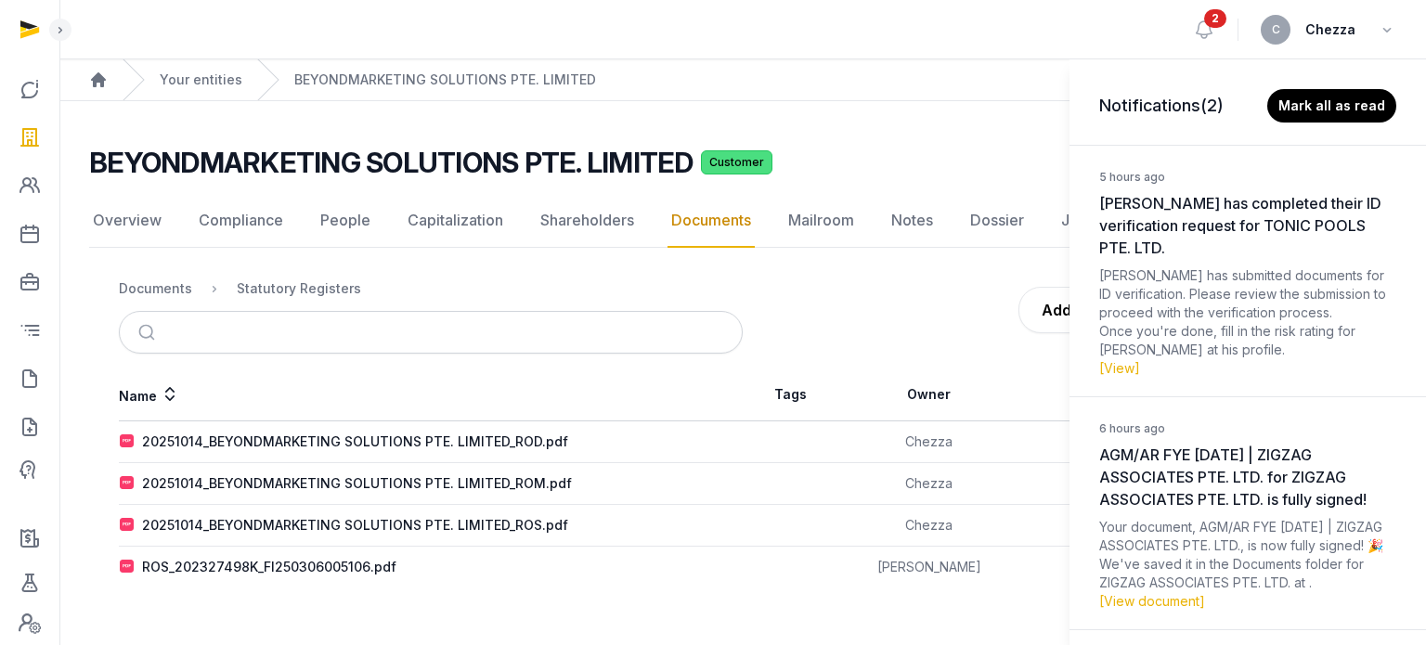
click at [1198, 29] on div "Notifications (2) [PERSON_NAME] all as read 5 hours ago [PERSON_NAME] has compl…" at bounding box center [713, 322] width 1426 height 645
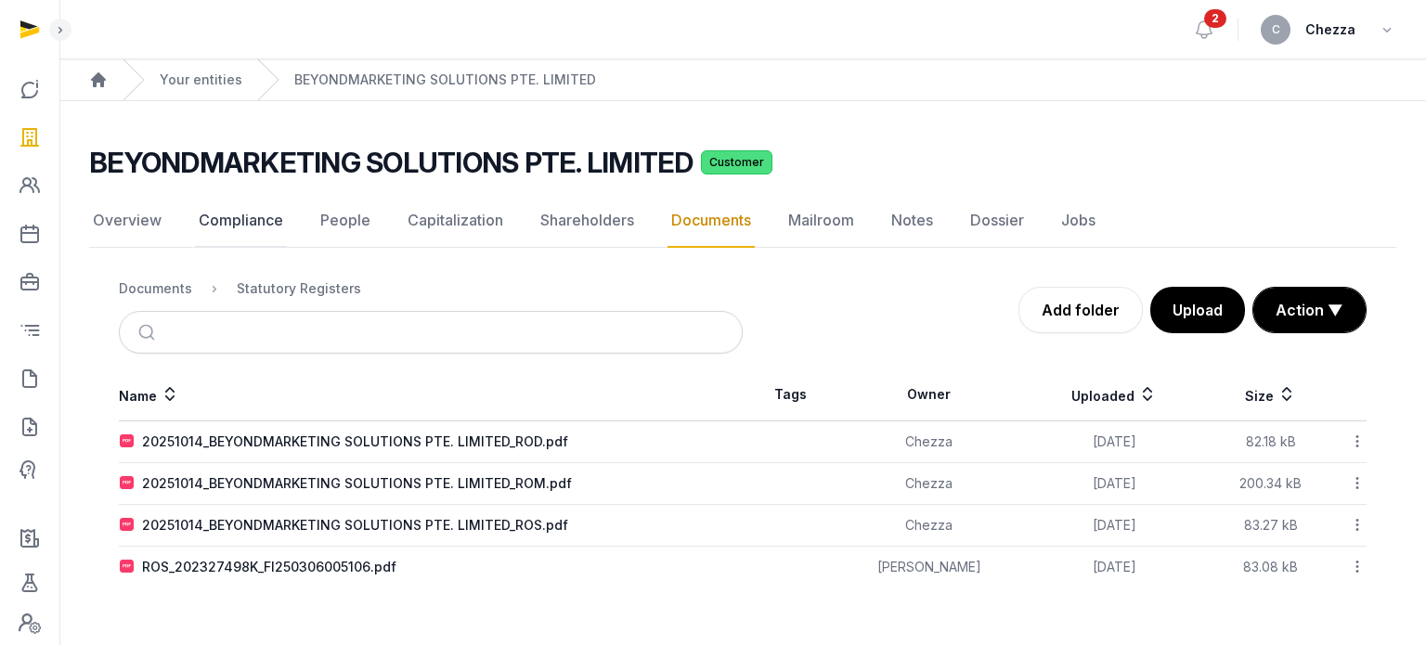
click at [239, 223] on link "Compliance" at bounding box center [241, 221] width 92 height 54
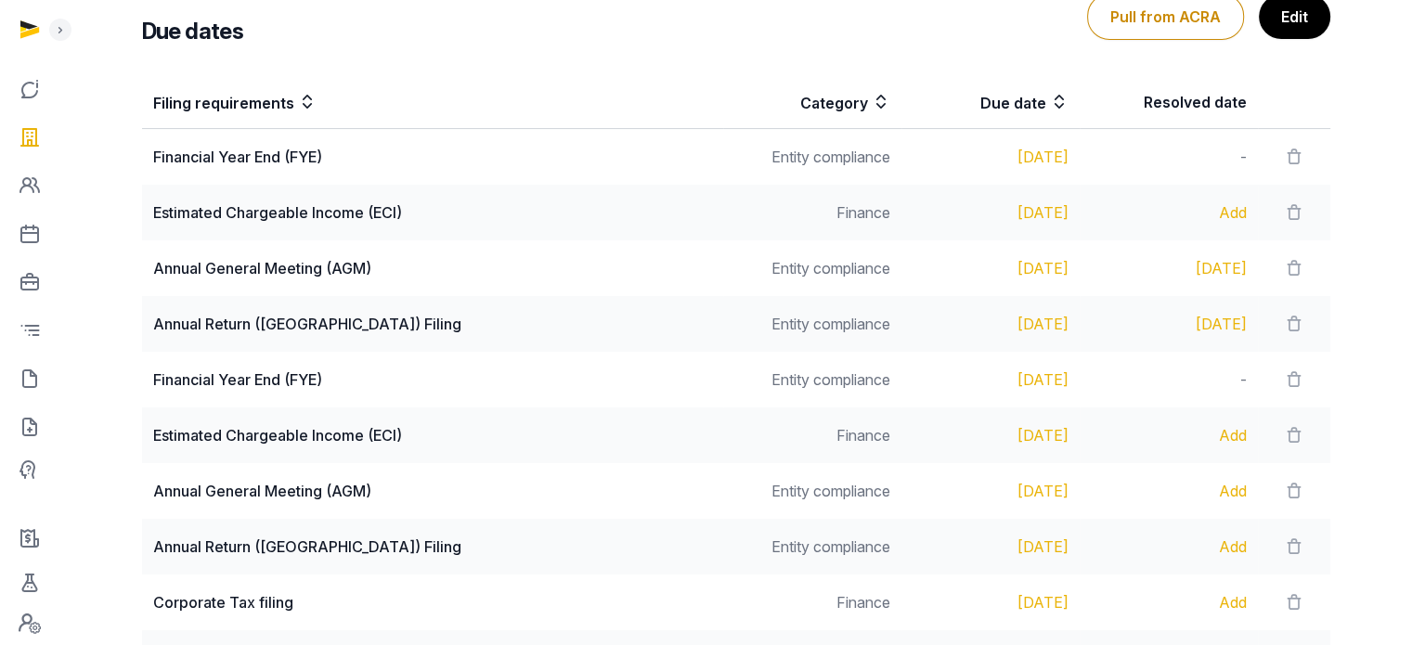
scroll to position [495, 0]
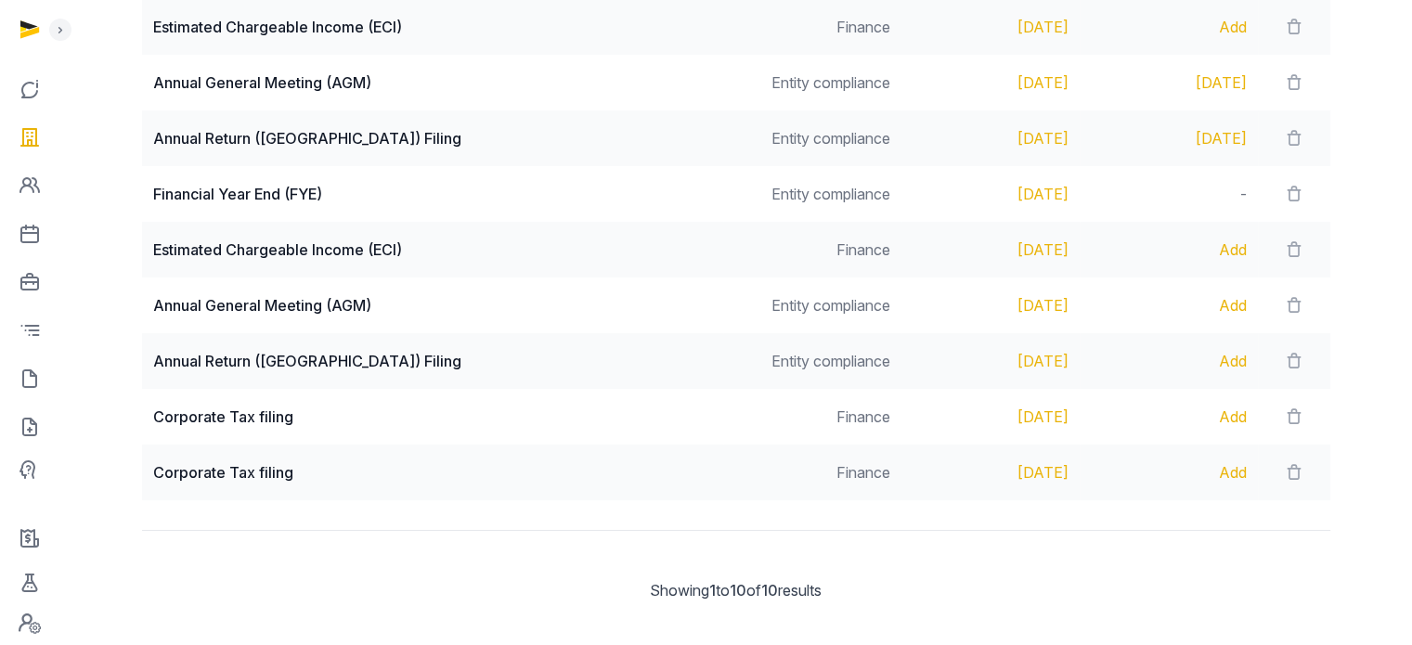
click at [1218, 303] on div "Add" at bounding box center [1169, 305] width 156 height 22
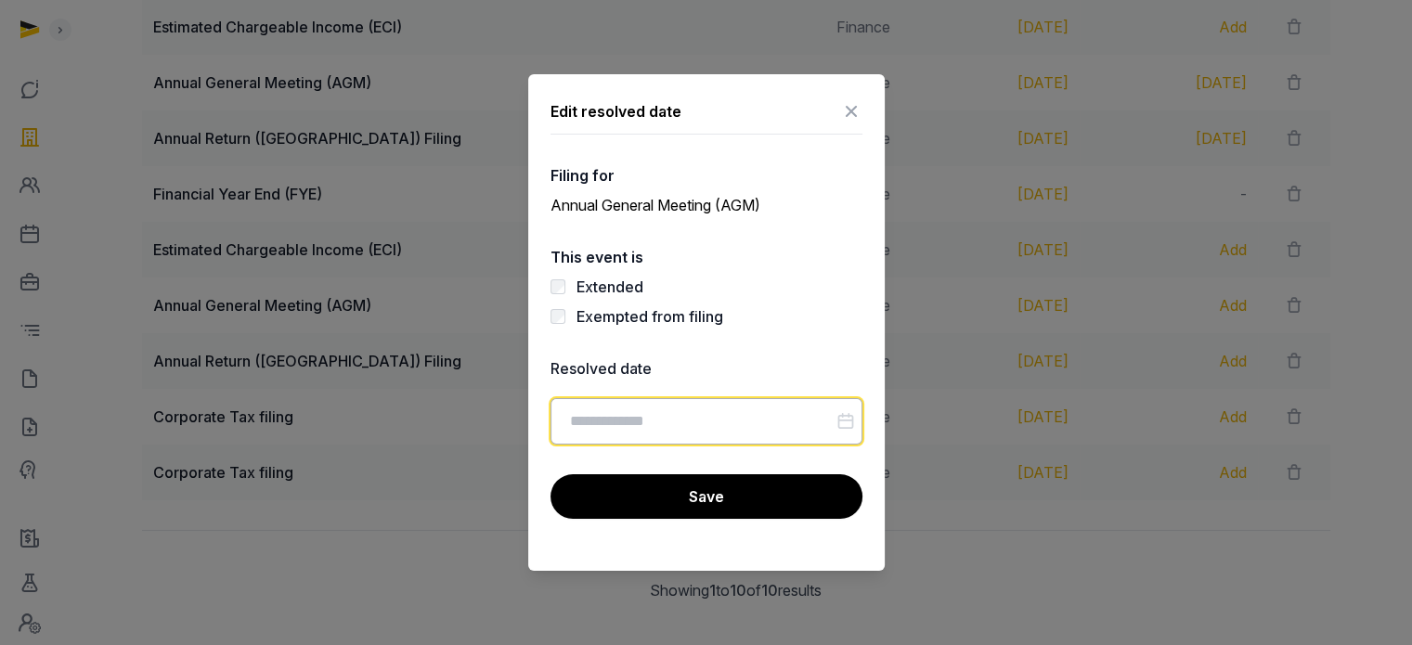
click at [626, 420] on input "Datepicker input" at bounding box center [706, 421] width 312 height 46
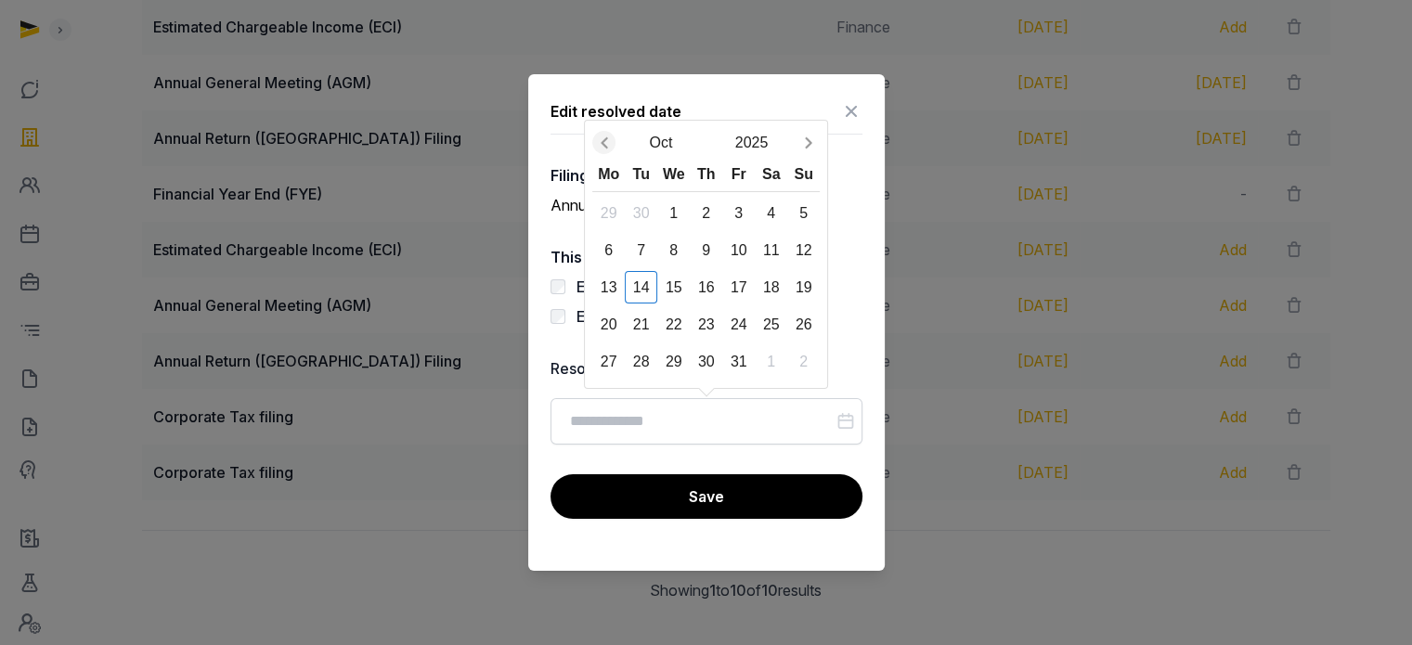
click at [605, 144] on icon "Previous month" at bounding box center [604, 143] width 19 height 19
click at [640, 324] on div "23" at bounding box center [641, 324] width 32 height 32
type input "**********"
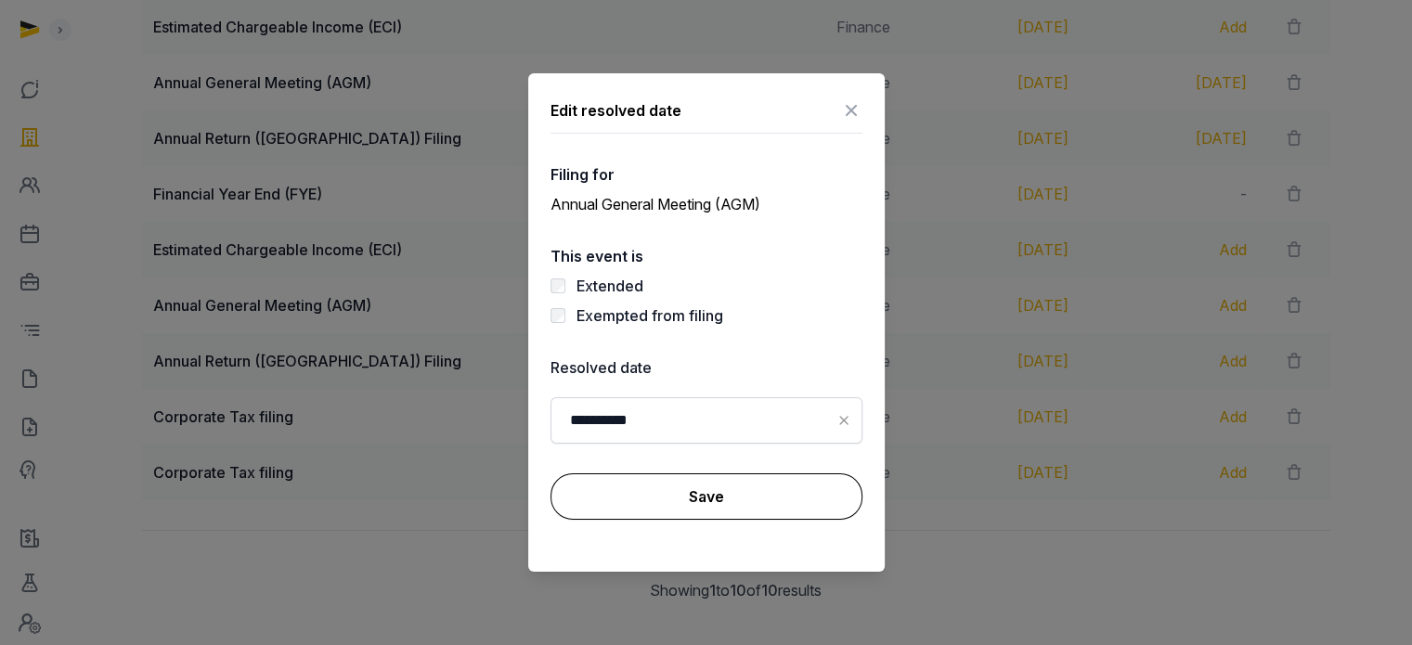
click at [696, 495] on button "Save" at bounding box center [706, 496] width 312 height 46
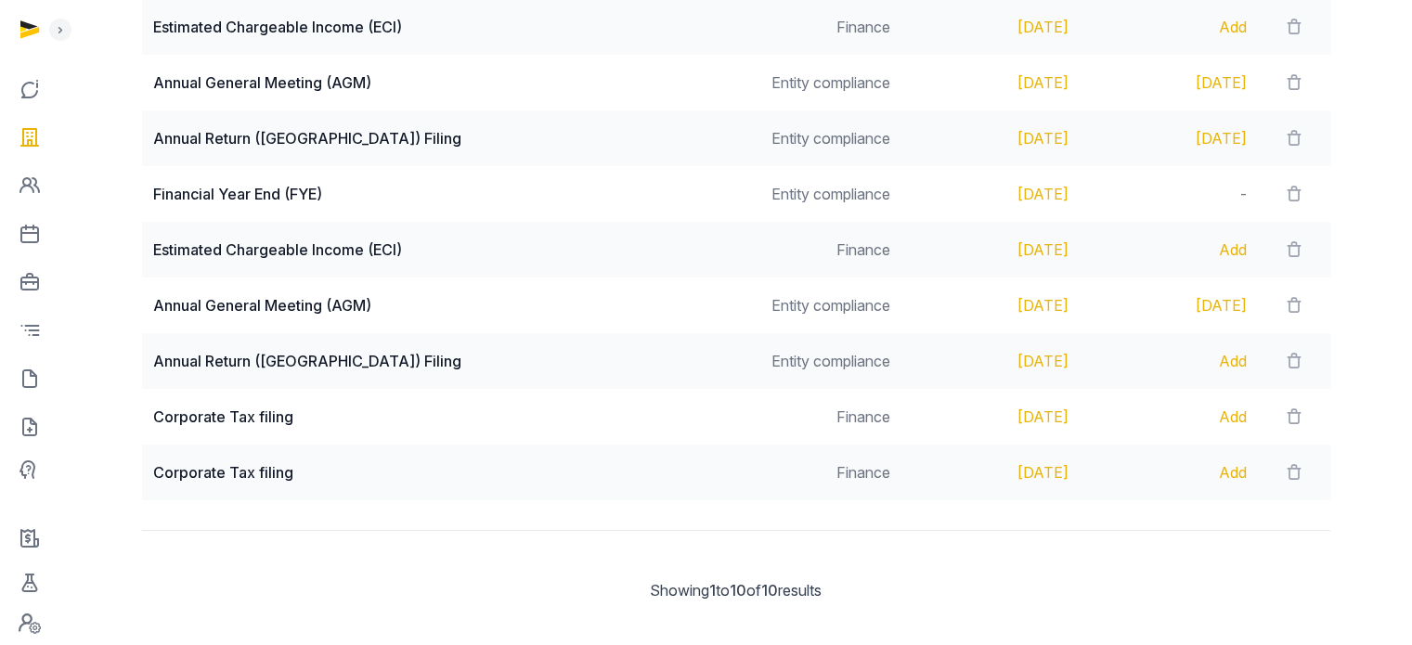
click at [1212, 356] on div "Add" at bounding box center [1169, 361] width 156 height 22
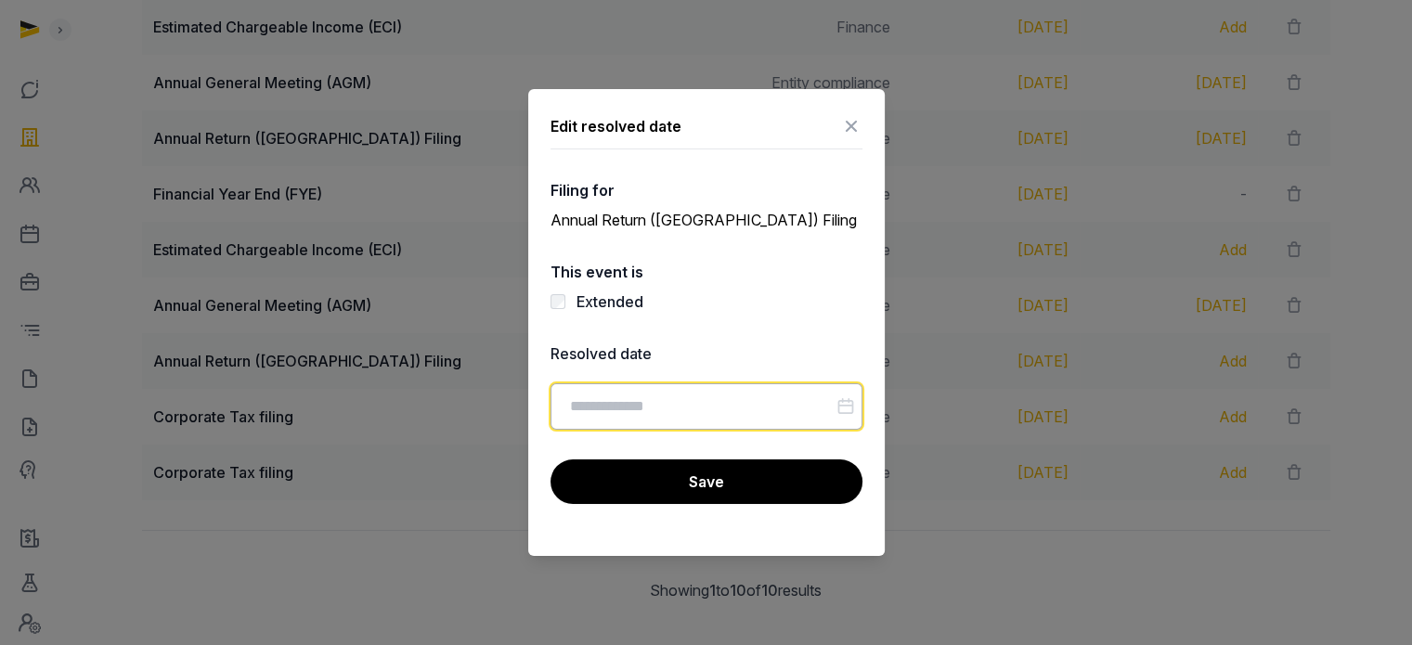
click at [629, 399] on input "Datepicker input" at bounding box center [706, 406] width 312 height 46
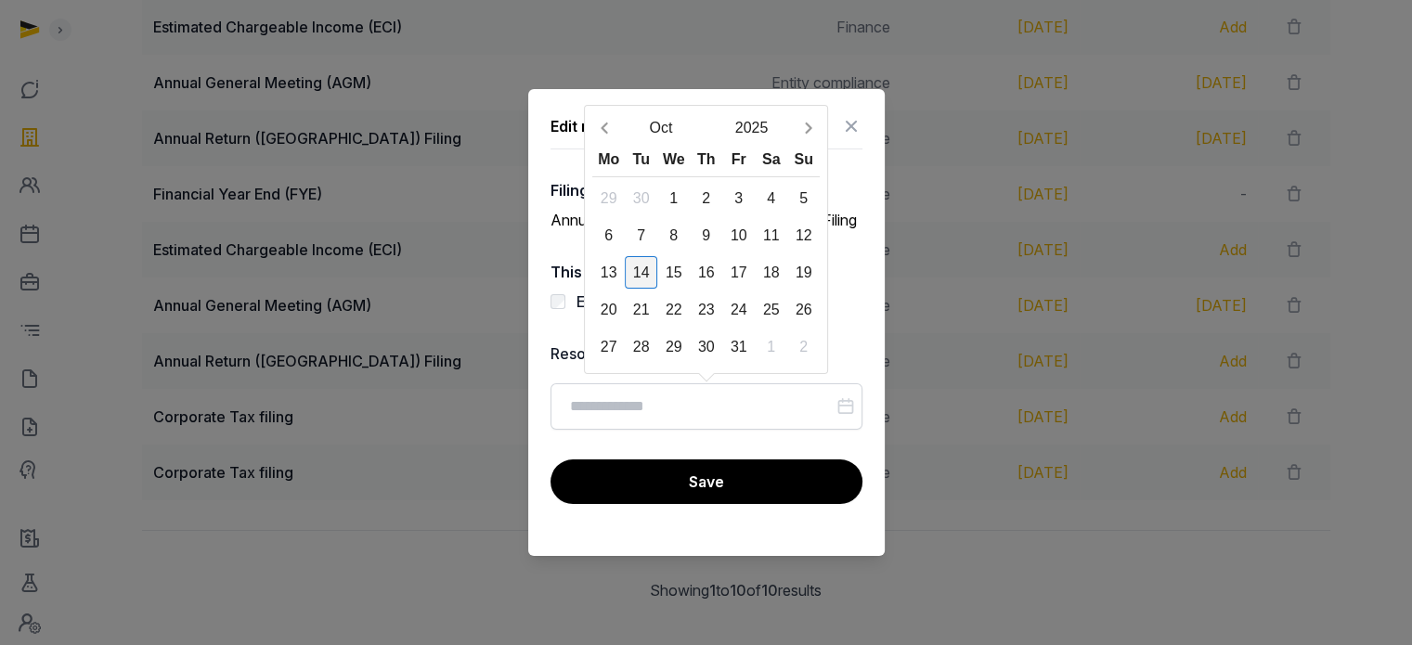
click at [644, 267] on div "14" at bounding box center [641, 272] width 32 height 32
type input "**********"
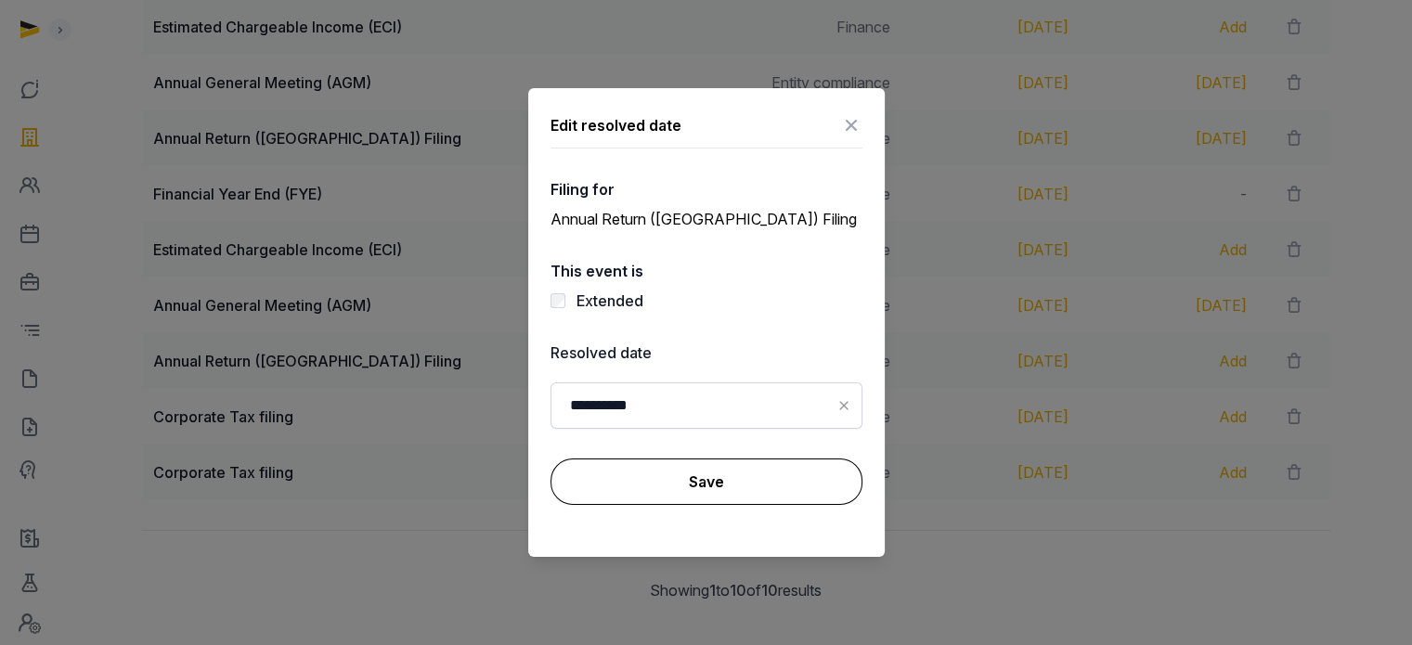
click at [710, 484] on button "Save" at bounding box center [706, 481] width 312 height 46
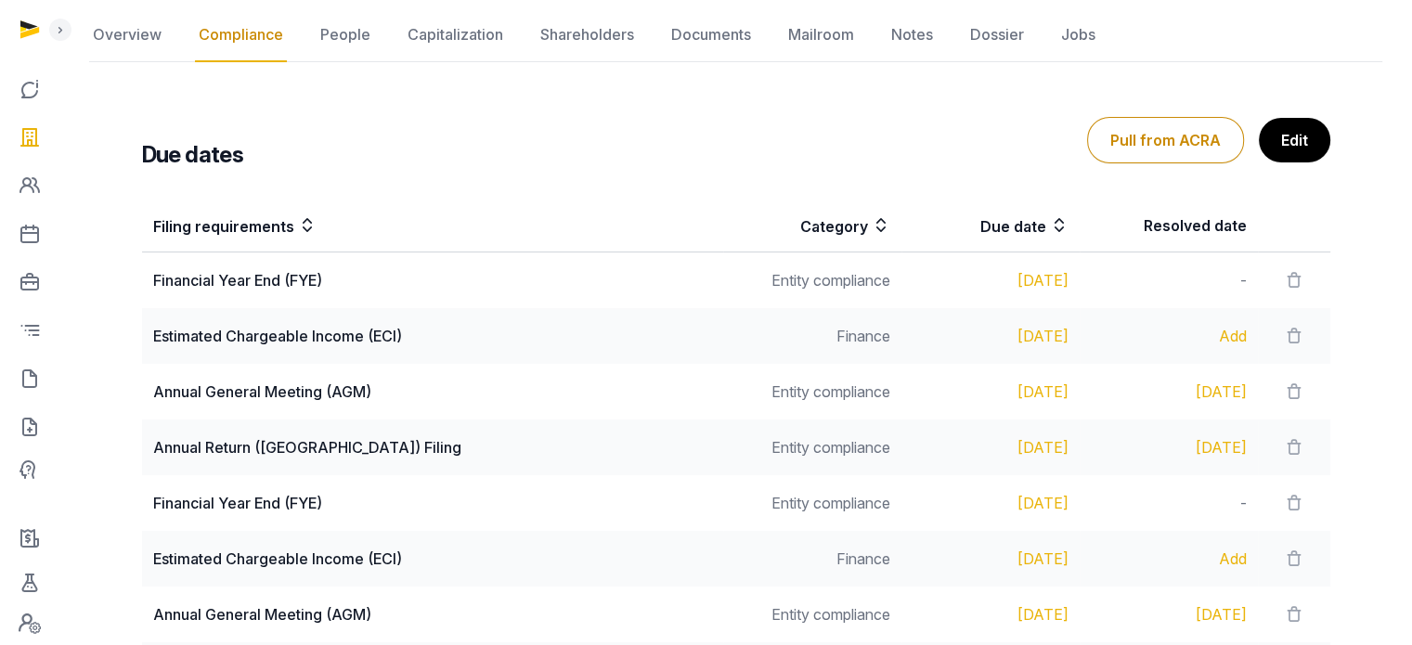
scroll to position [0, 0]
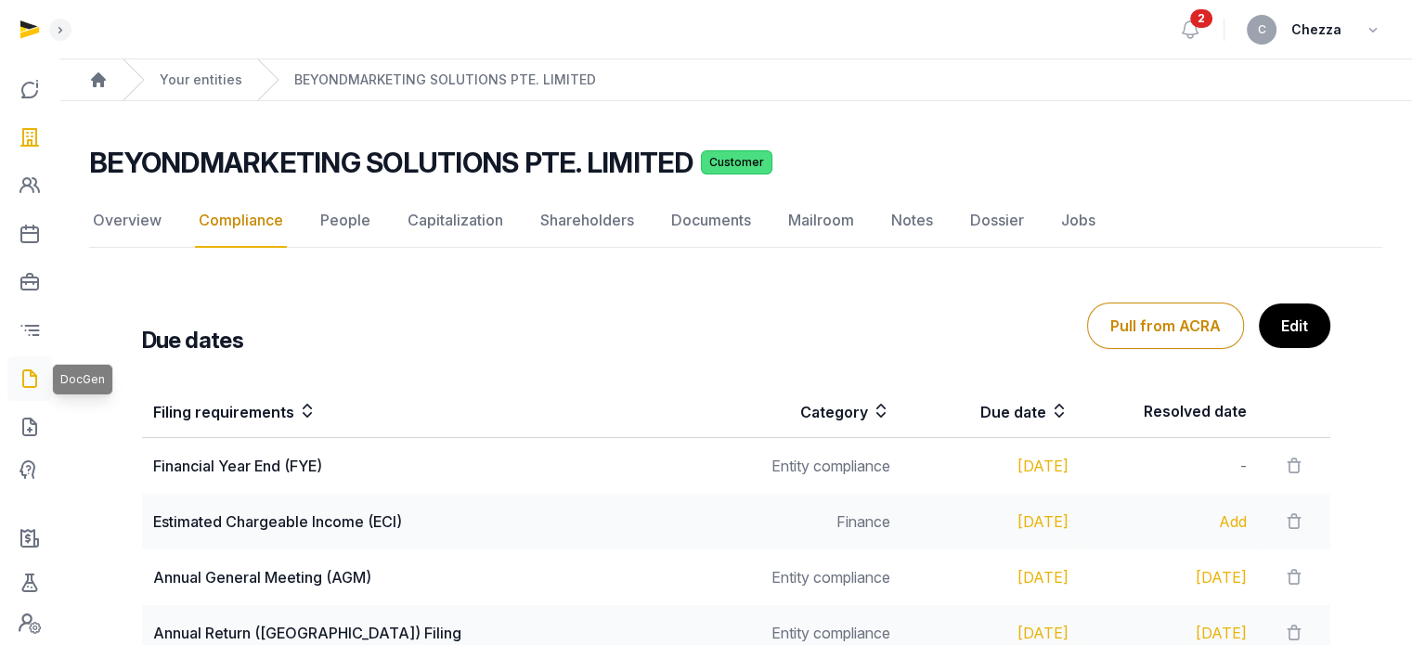
click at [32, 379] on icon at bounding box center [30, 379] width 22 height 30
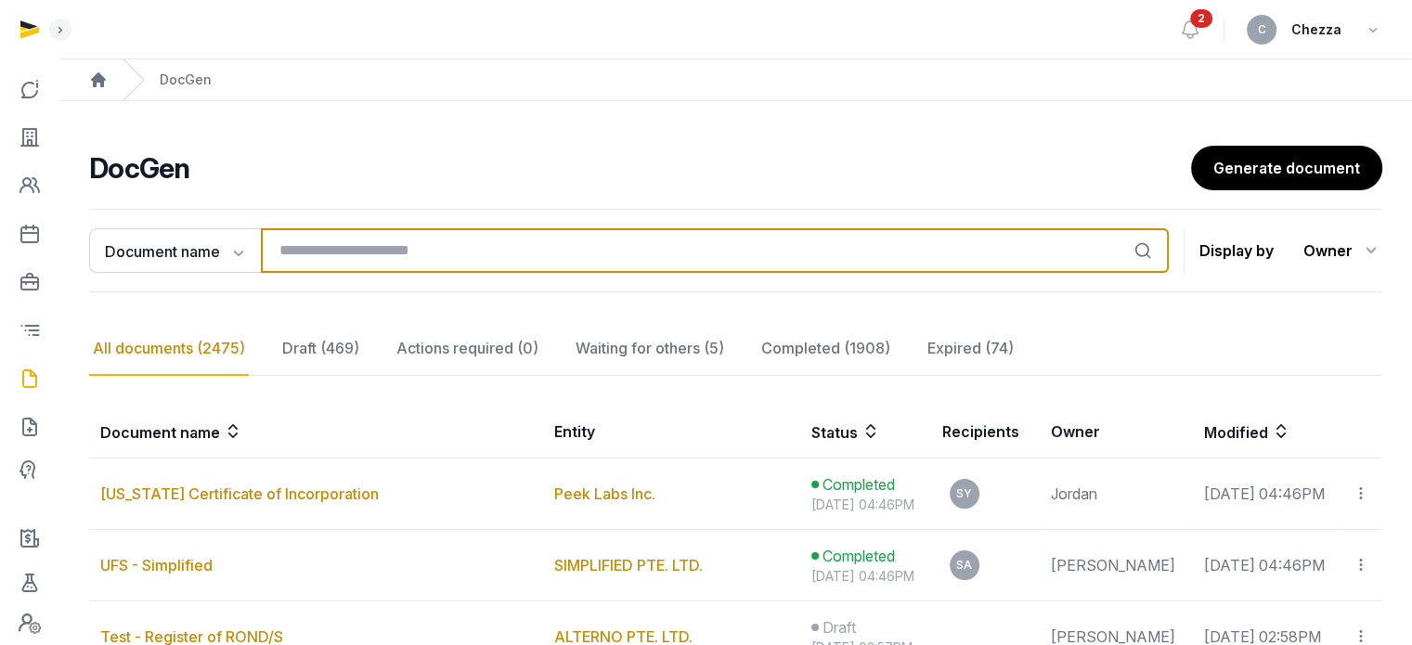
click at [390, 249] on input "search" at bounding box center [715, 250] width 908 height 45
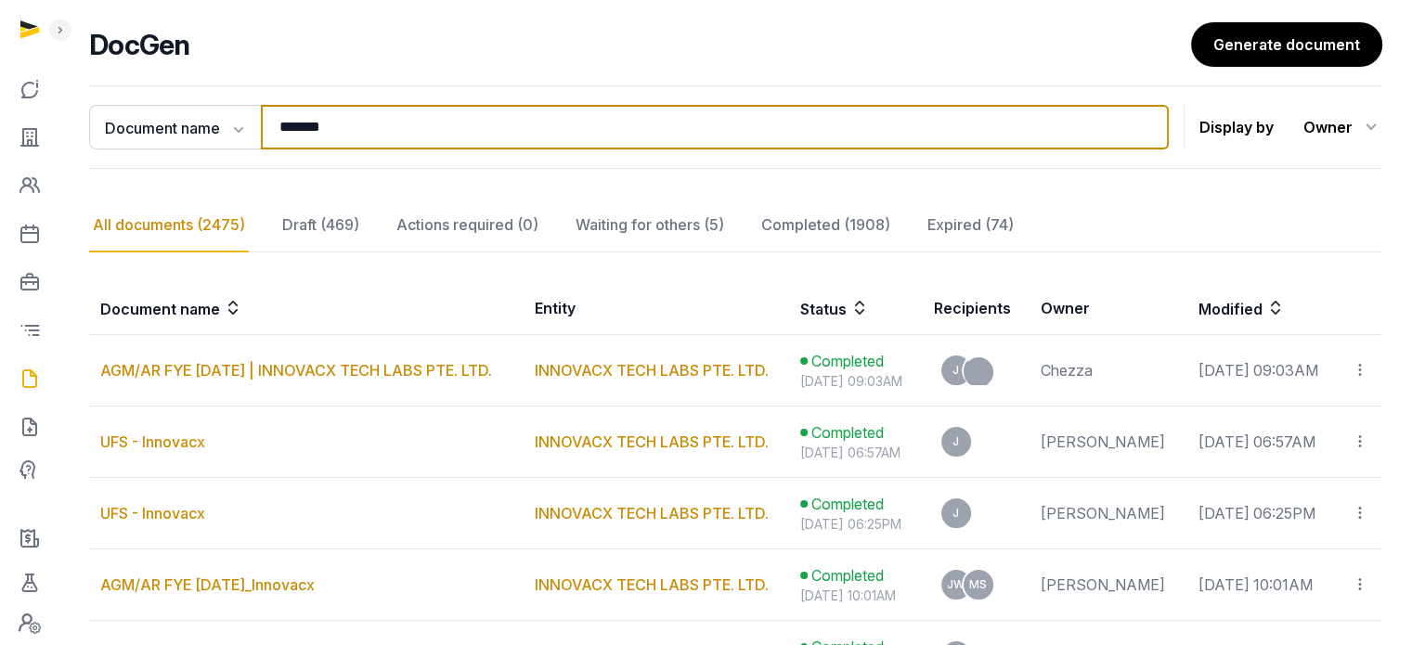
scroll to position [247, 0]
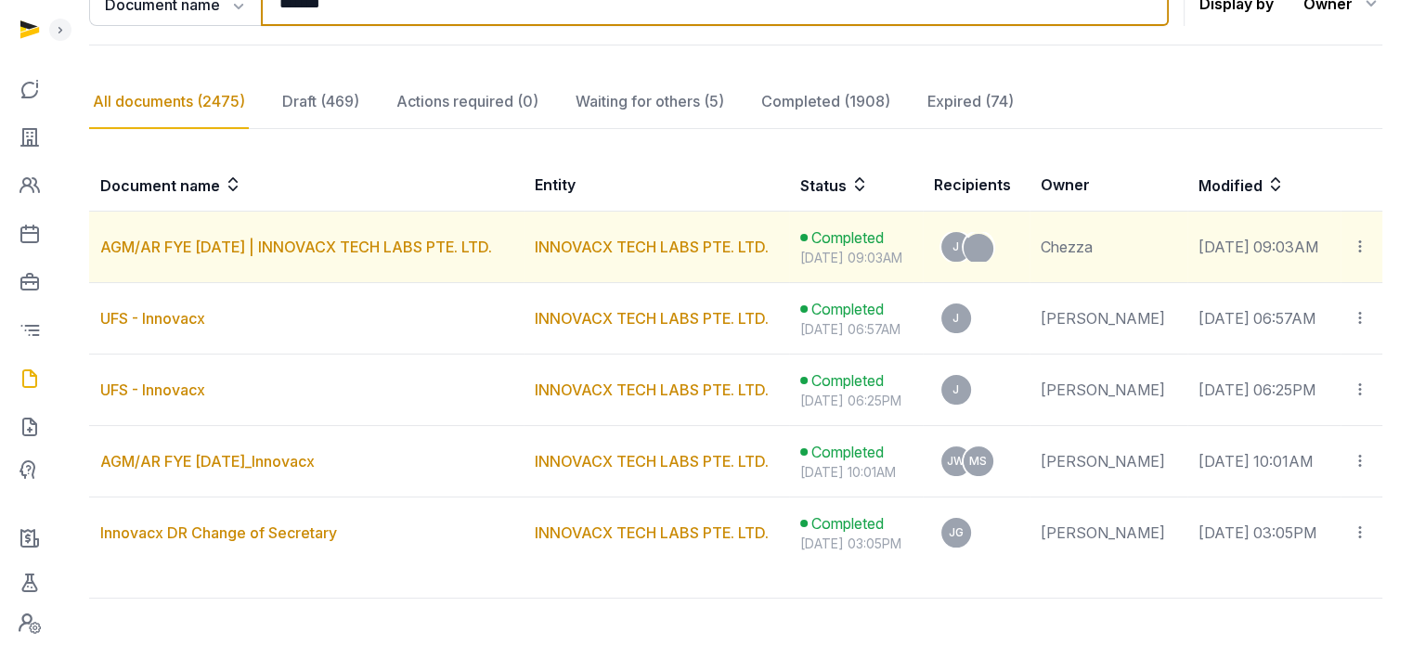
type input "*******"
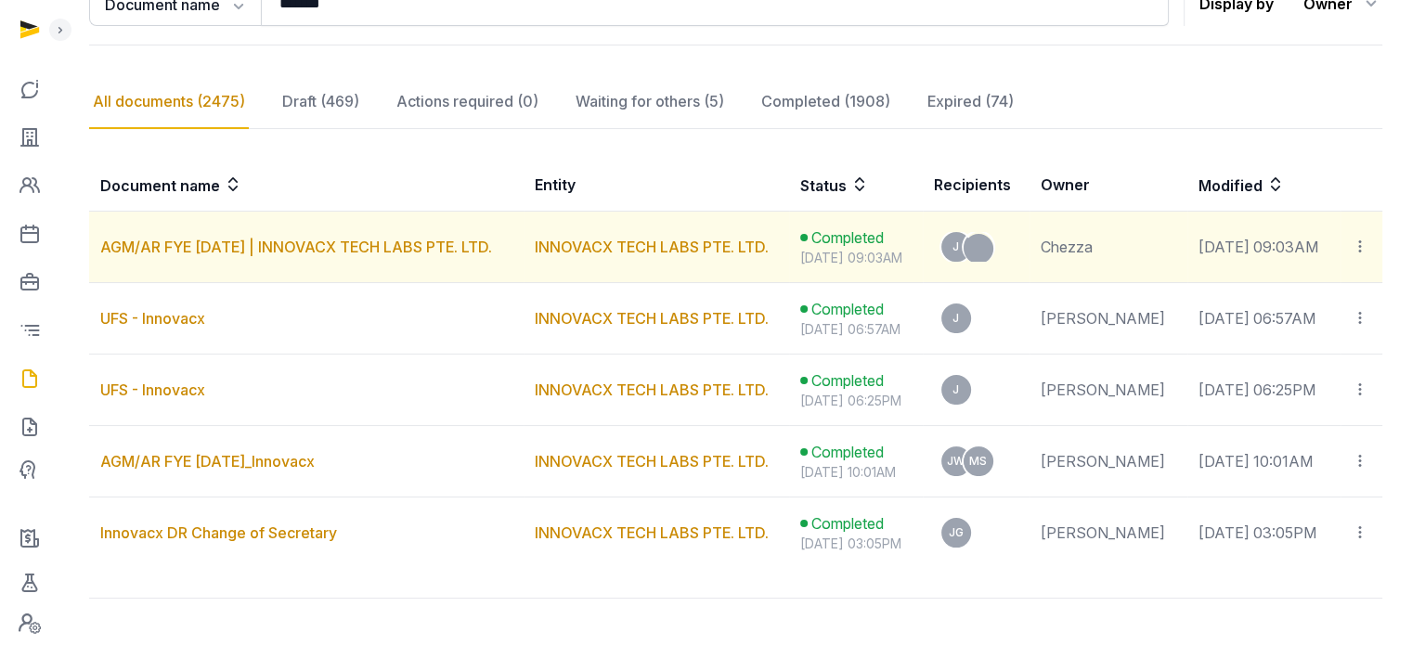
click at [1358, 241] on icon at bounding box center [1359, 246] width 17 height 19
click at [1208, 295] on span "View in Entity Documents" at bounding box center [1238, 297] width 172 height 19
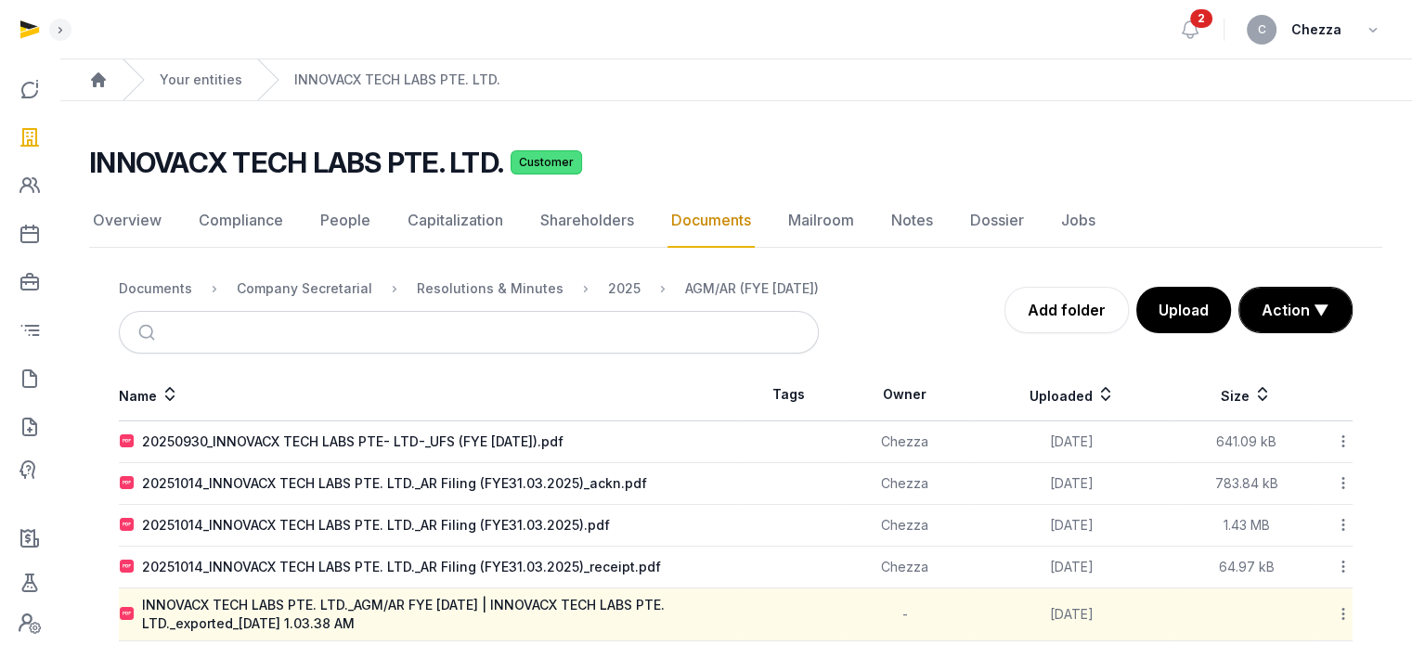
scroll to position [83, 0]
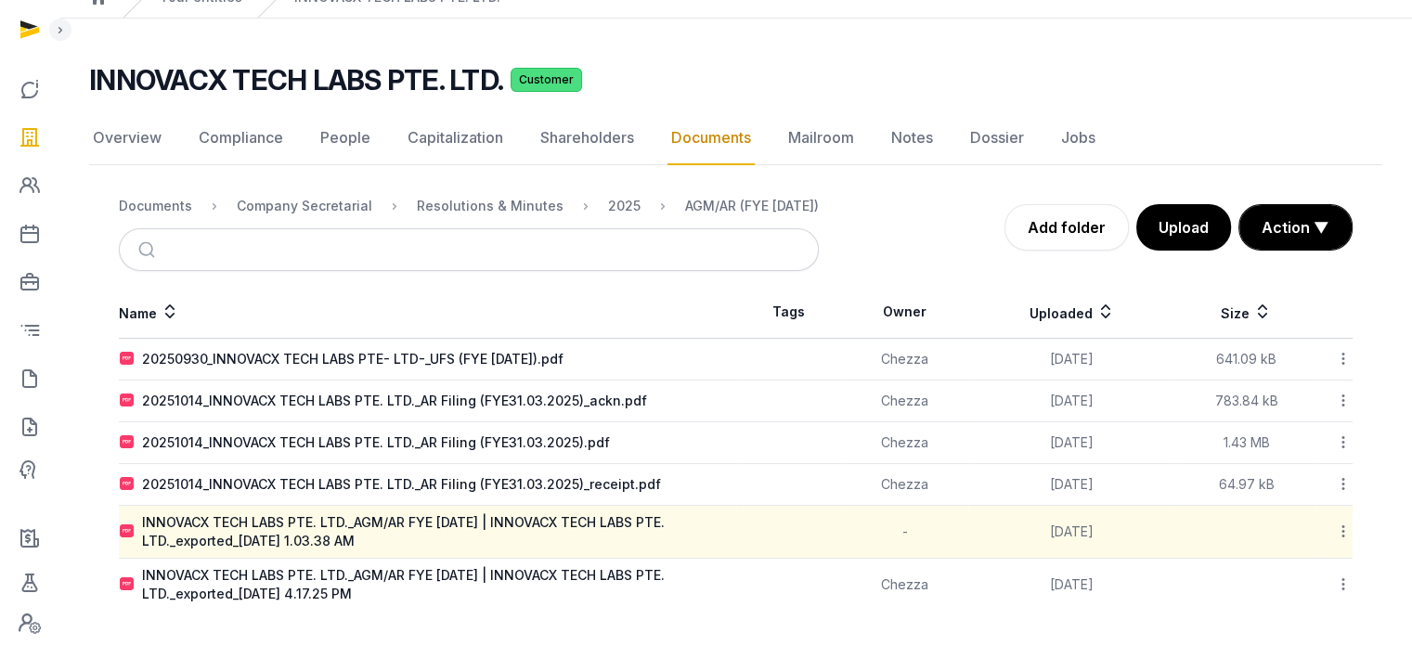
click at [1344, 525] on icon at bounding box center [1343, 531] width 17 height 19
click at [1299, 578] on div "Download" at bounding box center [1277, 579] width 148 height 33
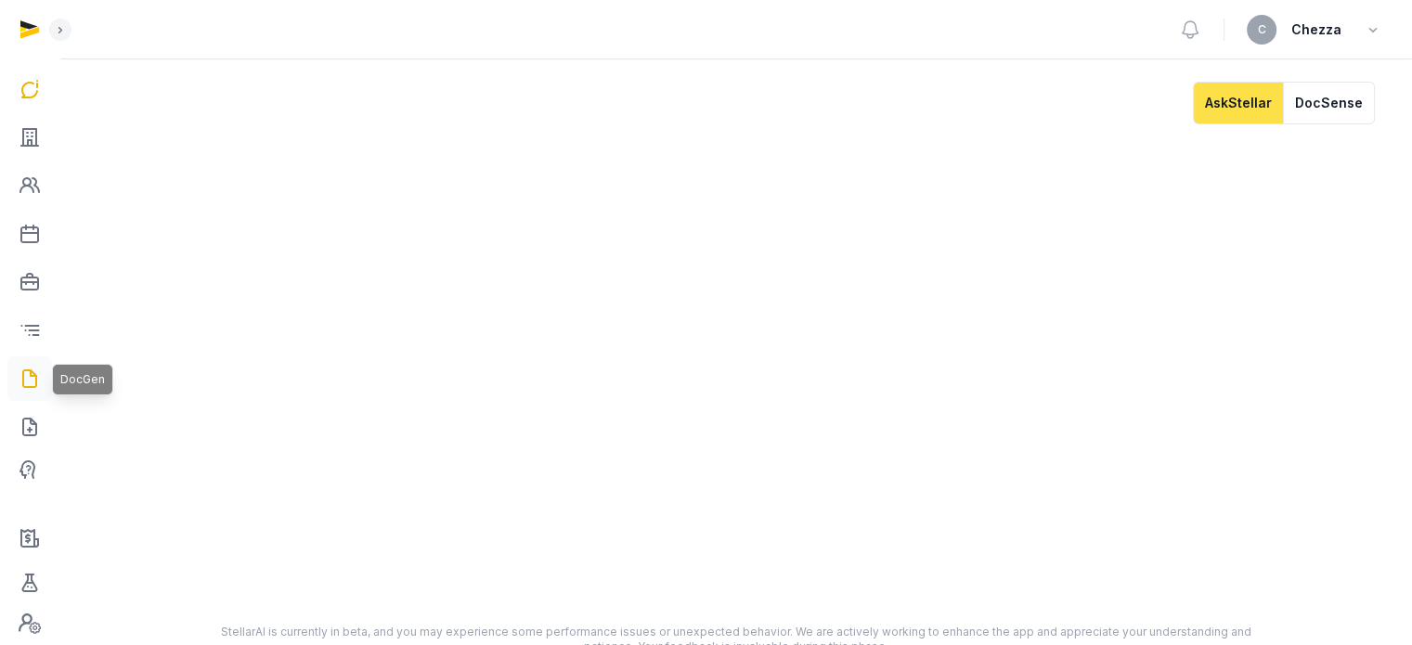
click at [33, 380] on icon at bounding box center [30, 379] width 22 height 30
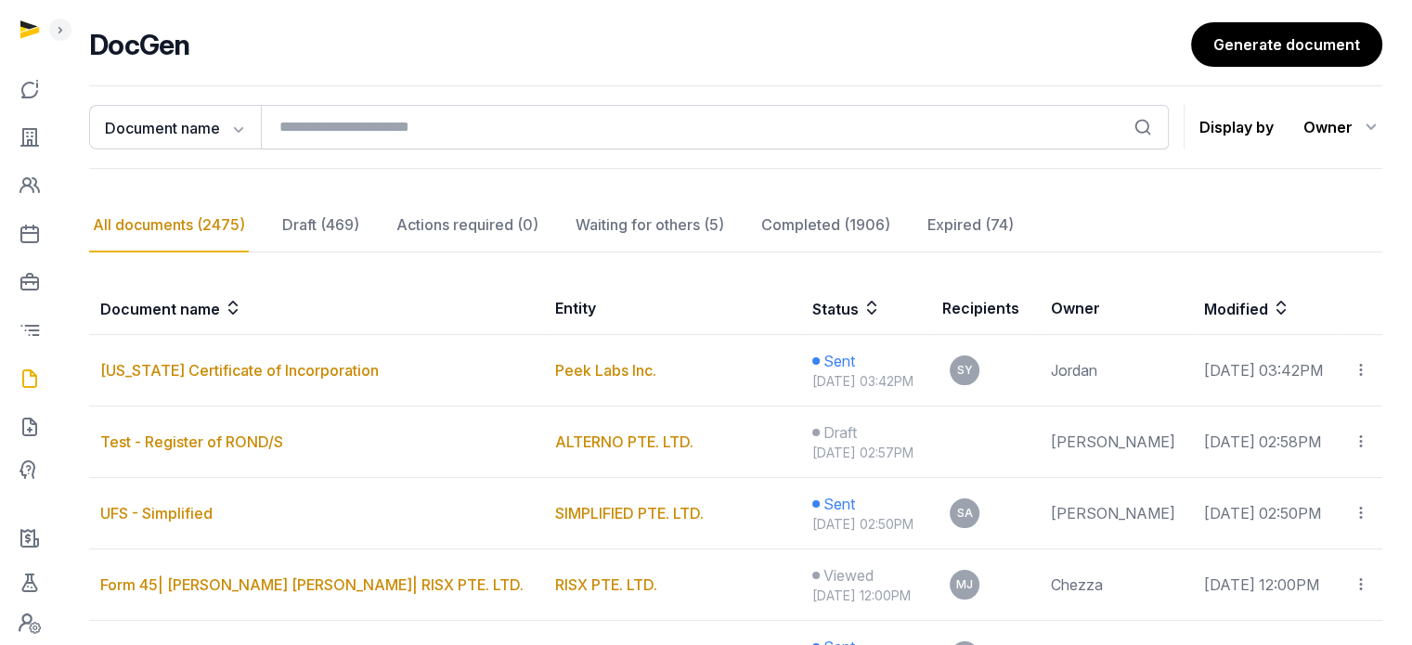
scroll to position [186, 0]
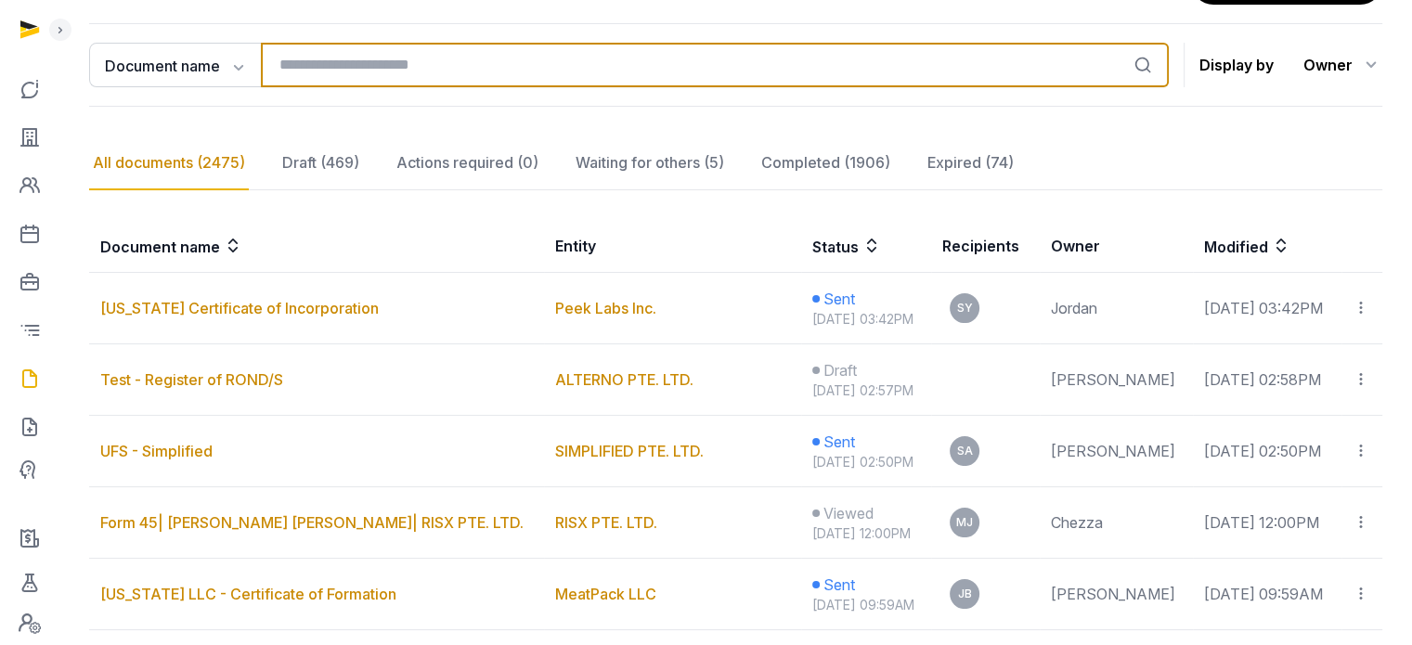
click at [448, 61] on input "search" at bounding box center [715, 65] width 908 height 45
type input "********"
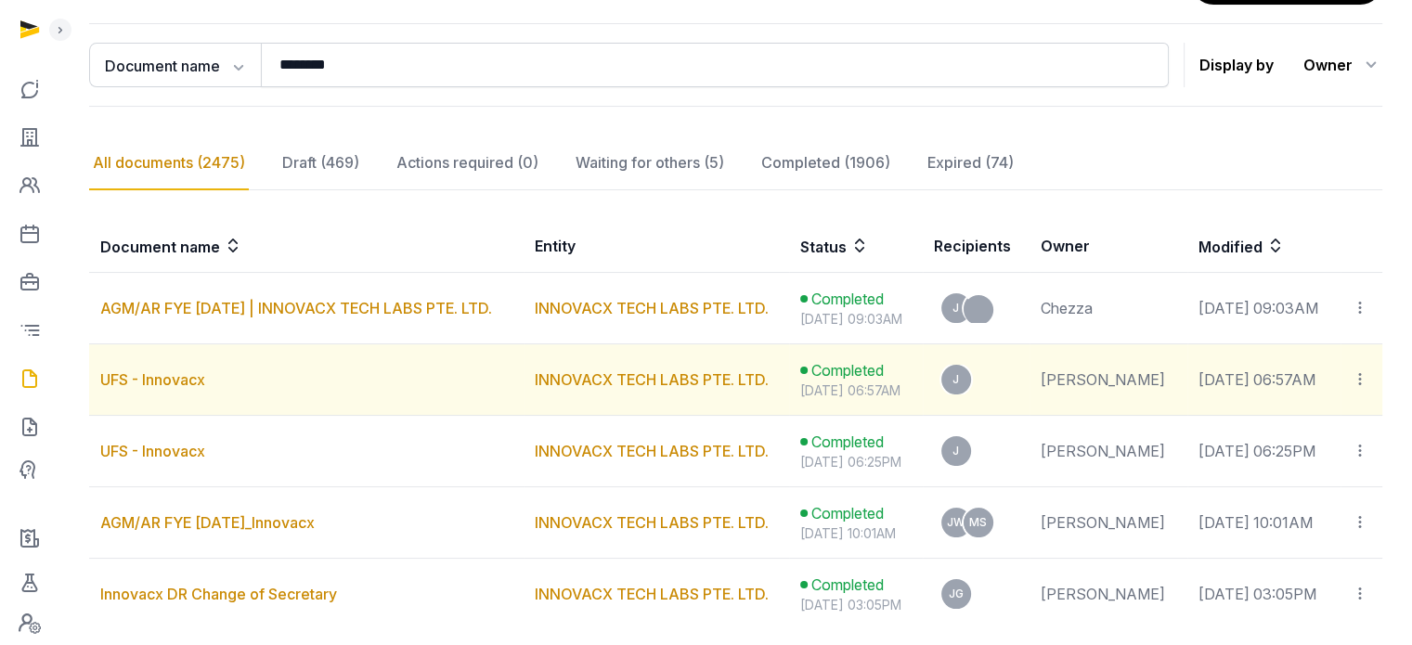
click at [1360, 380] on icon at bounding box center [1359, 378] width 17 height 19
click at [1248, 422] on span "View in Entity Documents" at bounding box center [1238, 429] width 172 height 19
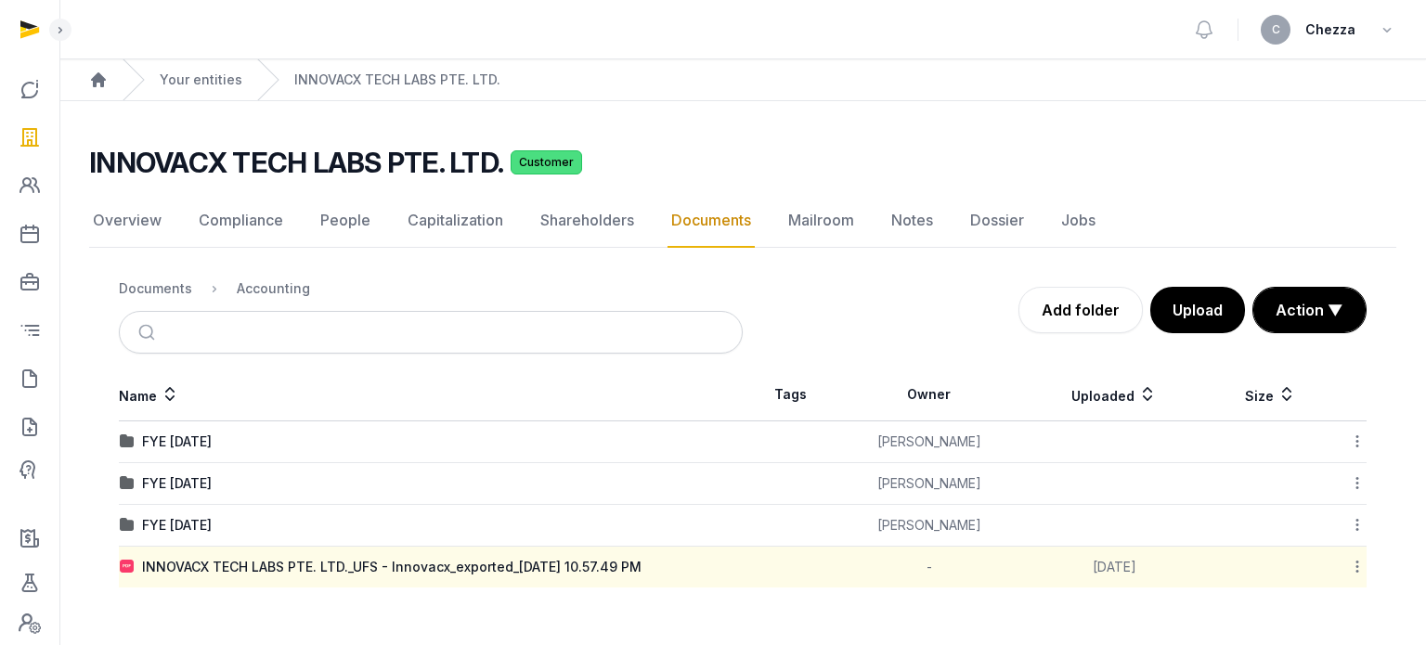
click at [1362, 564] on icon at bounding box center [1357, 566] width 17 height 19
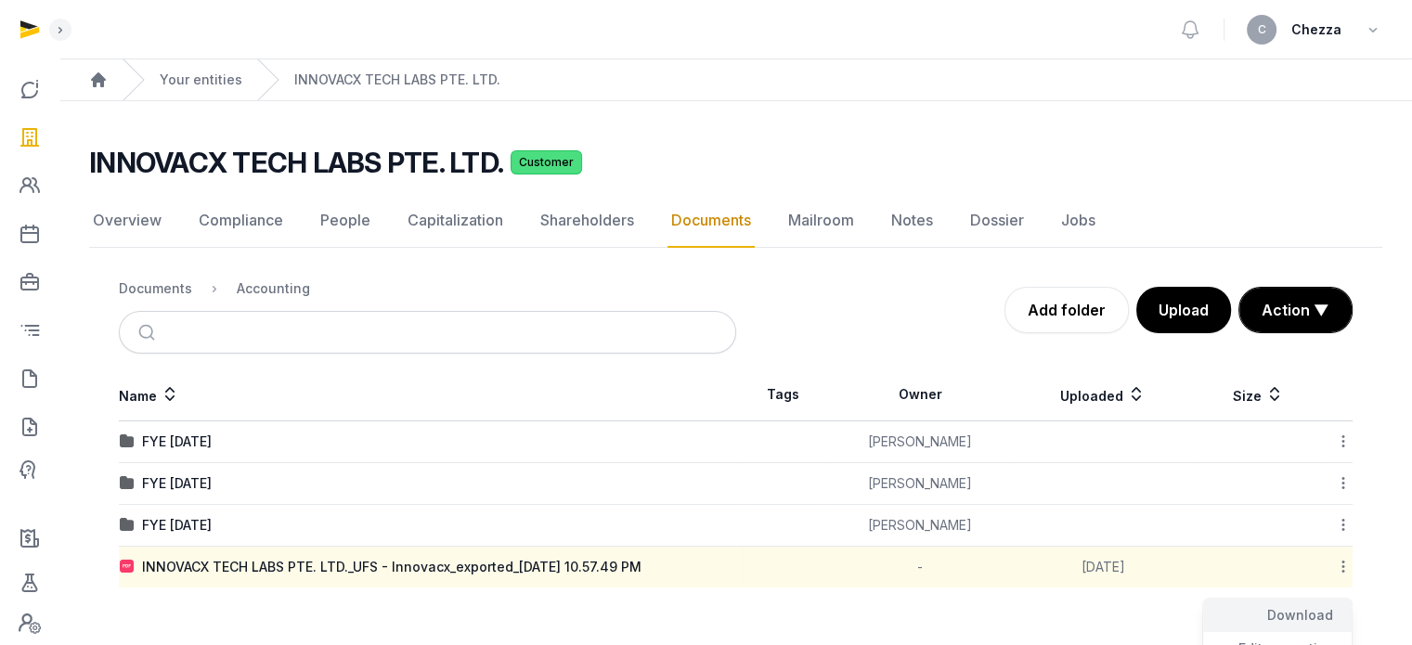
click at [1277, 608] on div "Download" at bounding box center [1277, 615] width 148 height 33
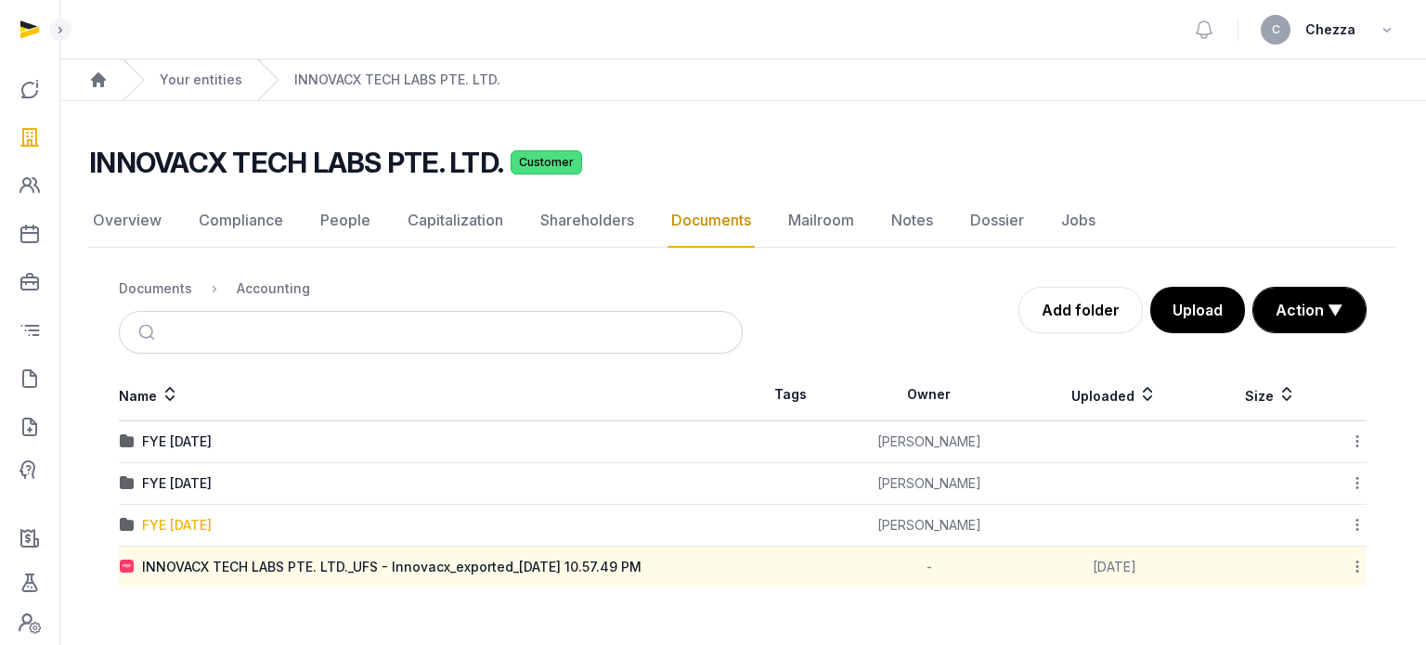
click at [193, 523] on div "FYE 31.03.2025" at bounding box center [177, 525] width 70 height 19
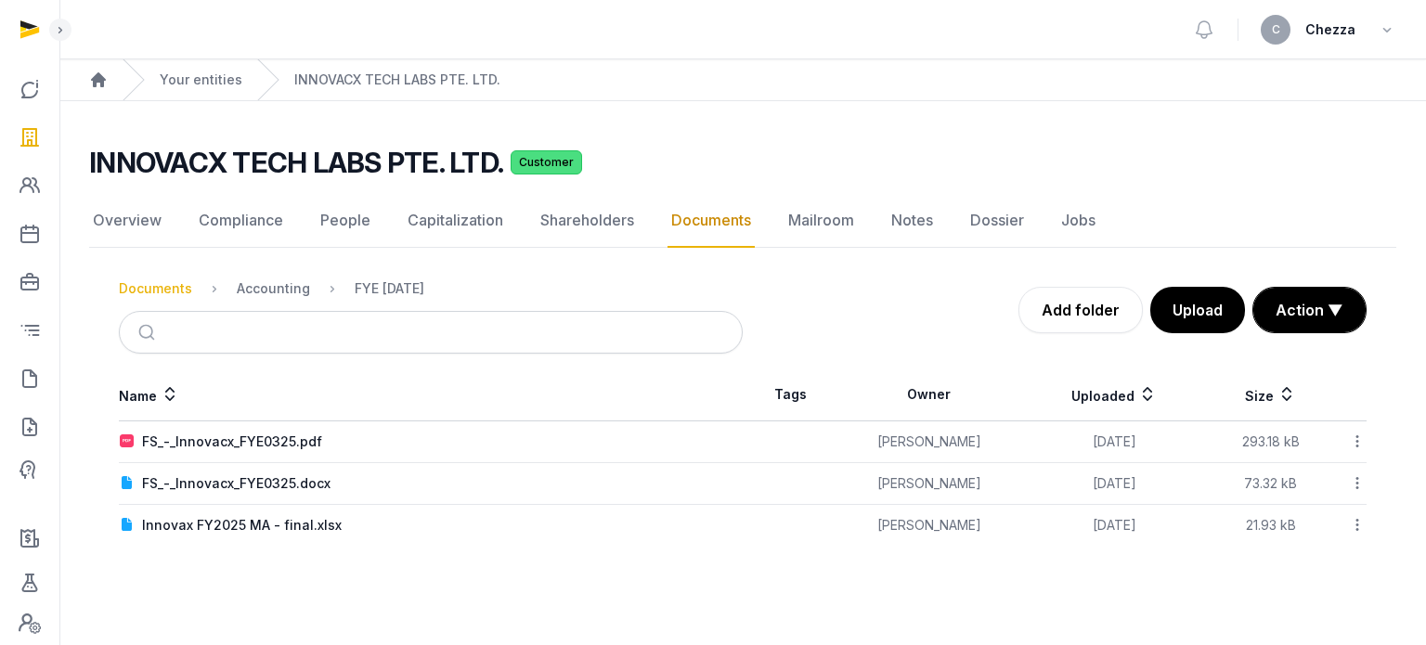
click at [167, 287] on div "Documents" at bounding box center [155, 288] width 73 height 19
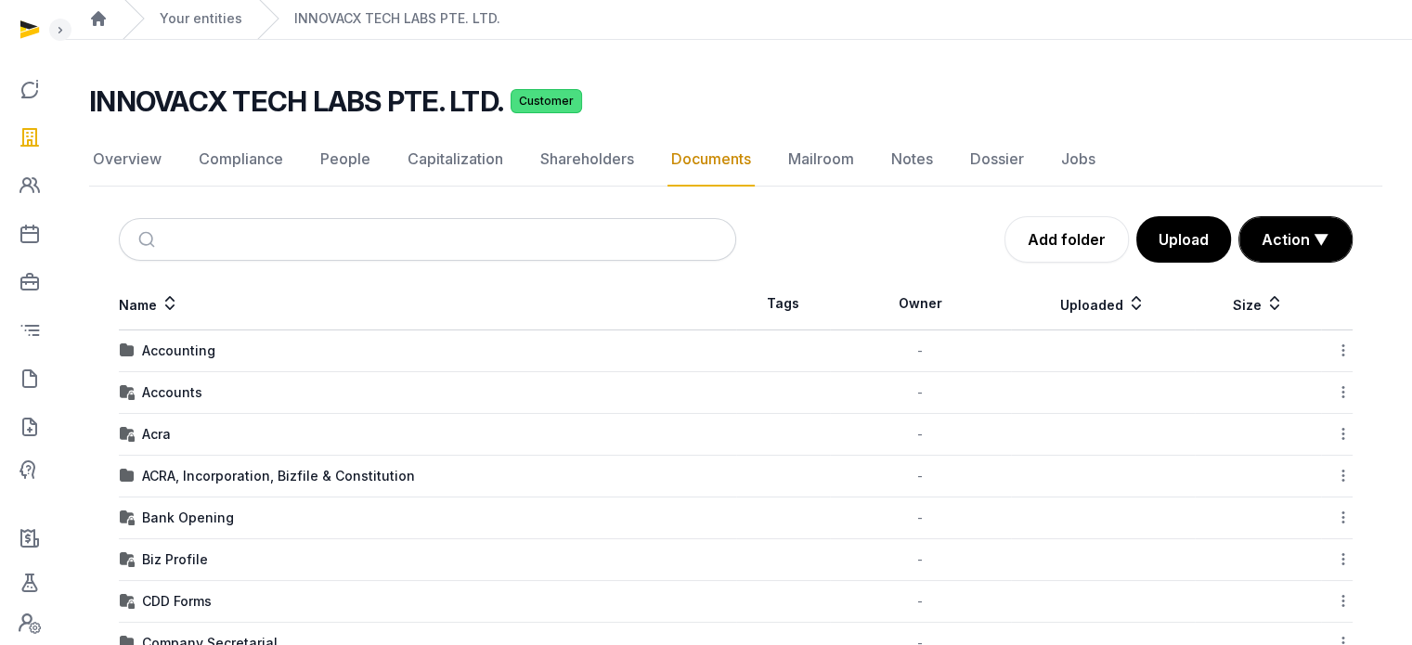
scroll to position [247, 0]
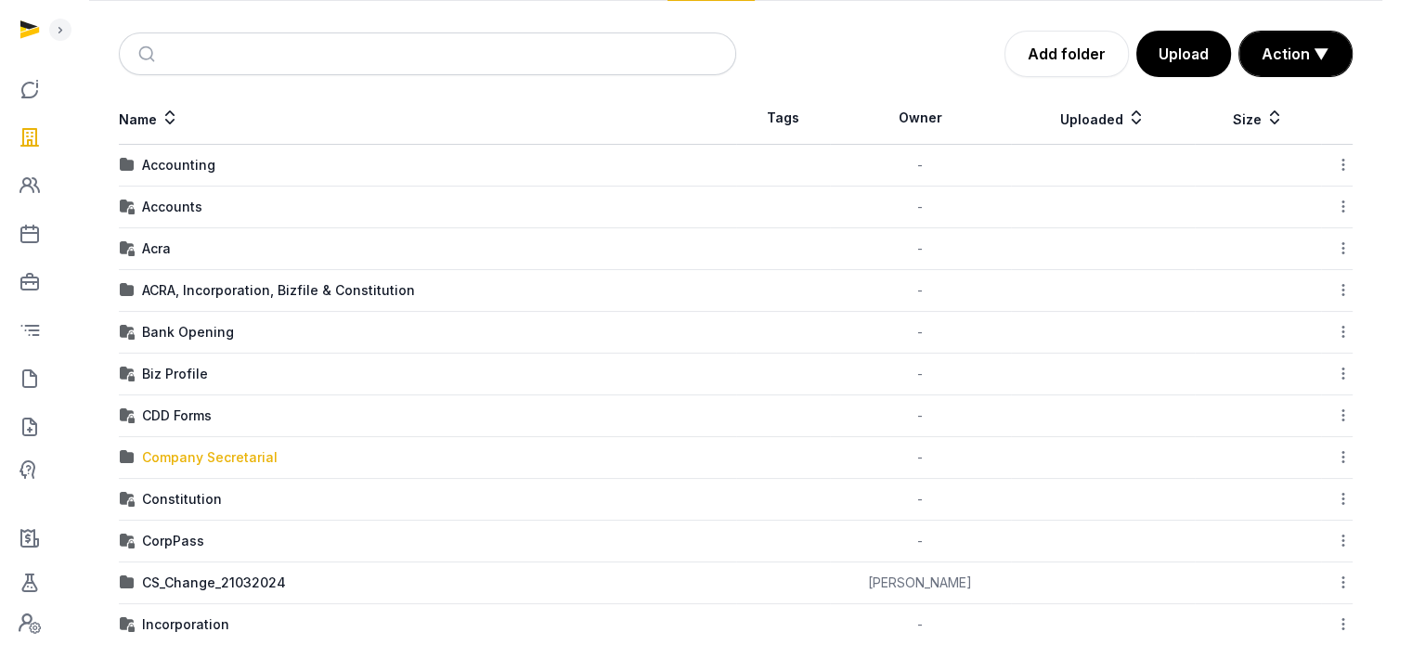
click at [198, 453] on div "Company Secretarial" at bounding box center [210, 457] width 136 height 19
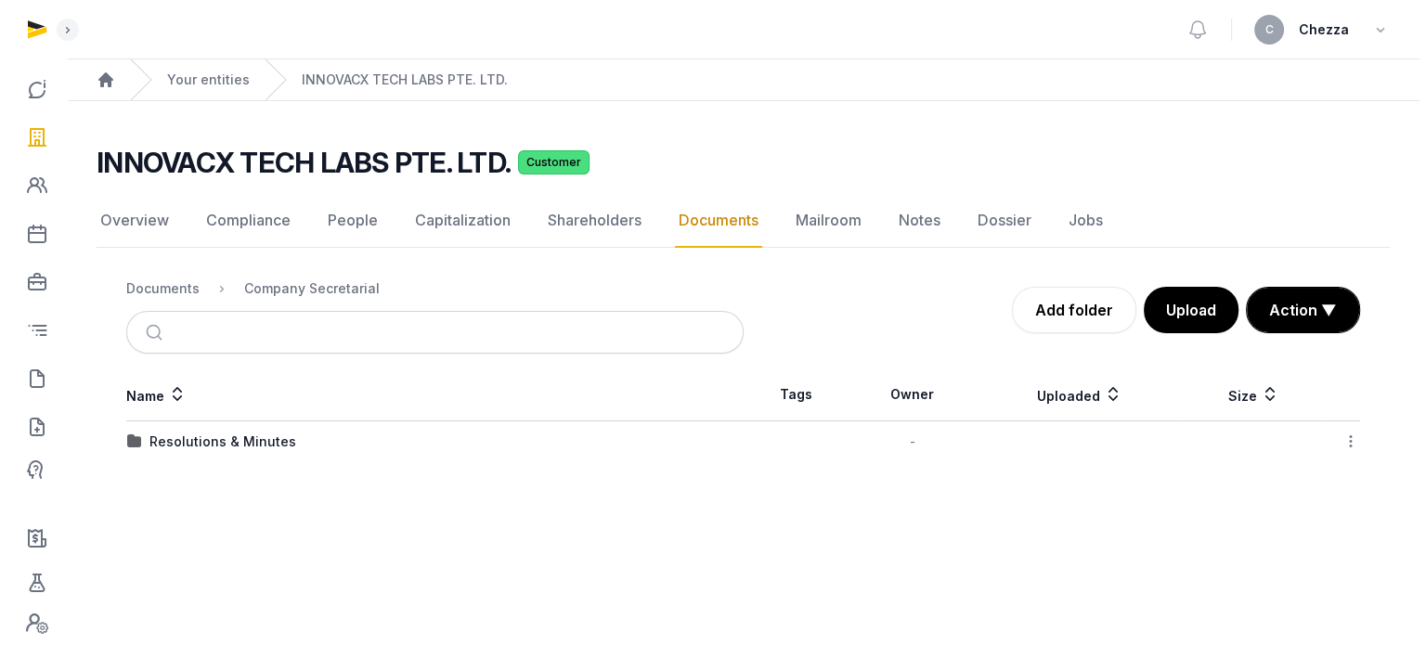
scroll to position [0, 0]
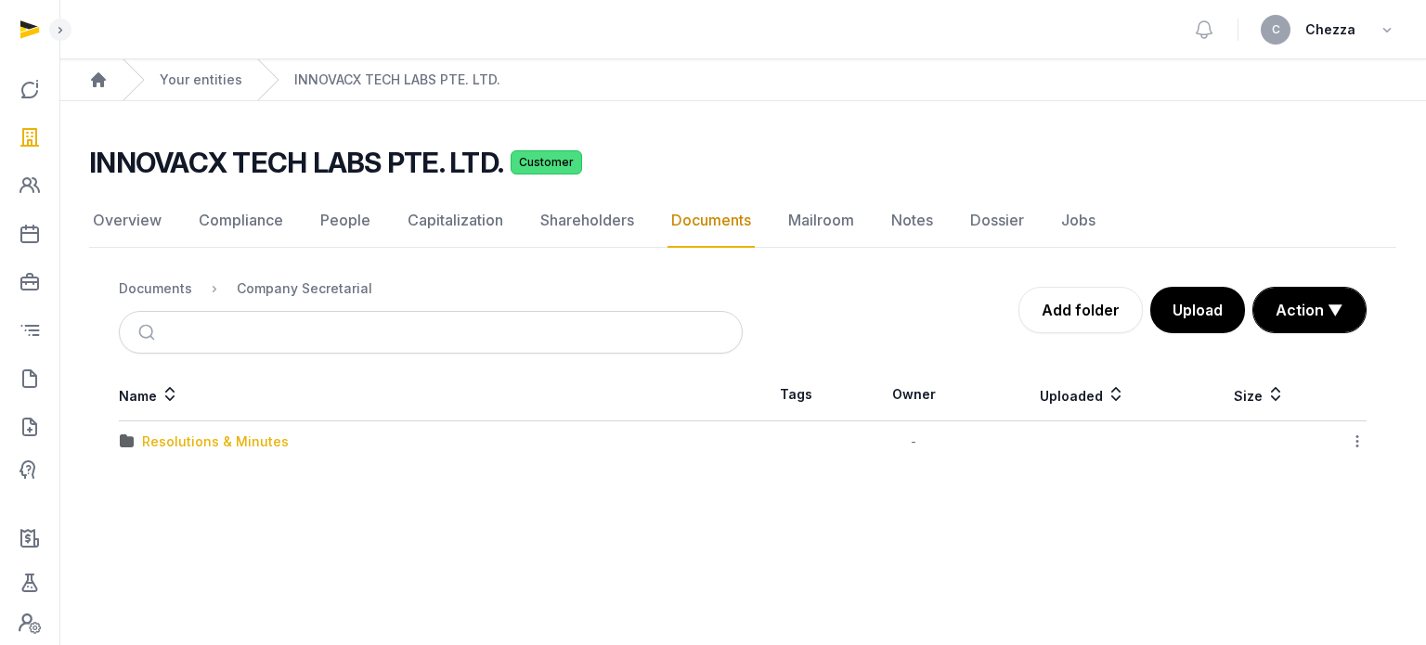
click at [198, 437] on div "Resolutions & Minutes" at bounding box center [215, 441] width 147 height 19
click at [150, 477] on div "2025" at bounding box center [158, 483] width 32 height 19
click at [158, 440] on div "AGM" at bounding box center [157, 441] width 30 height 19
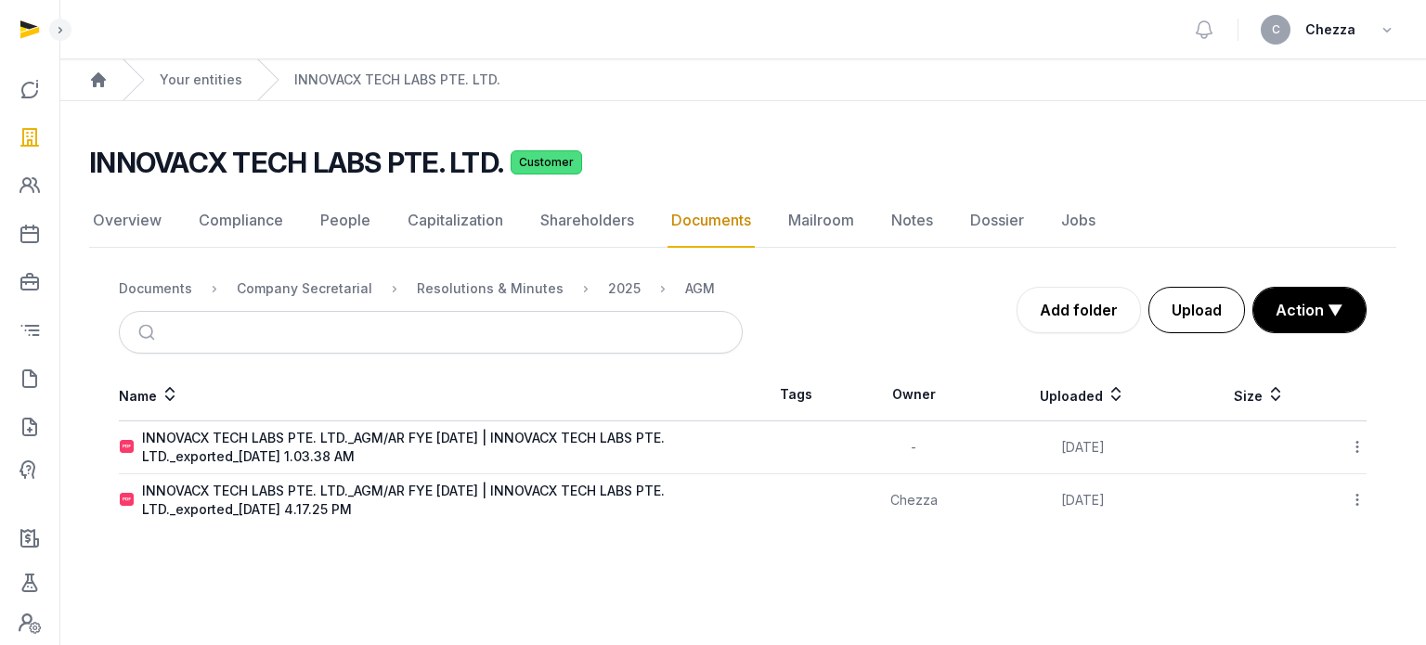
click at [1187, 310] on button "Upload" at bounding box center [1196, 310] width 97 height 46
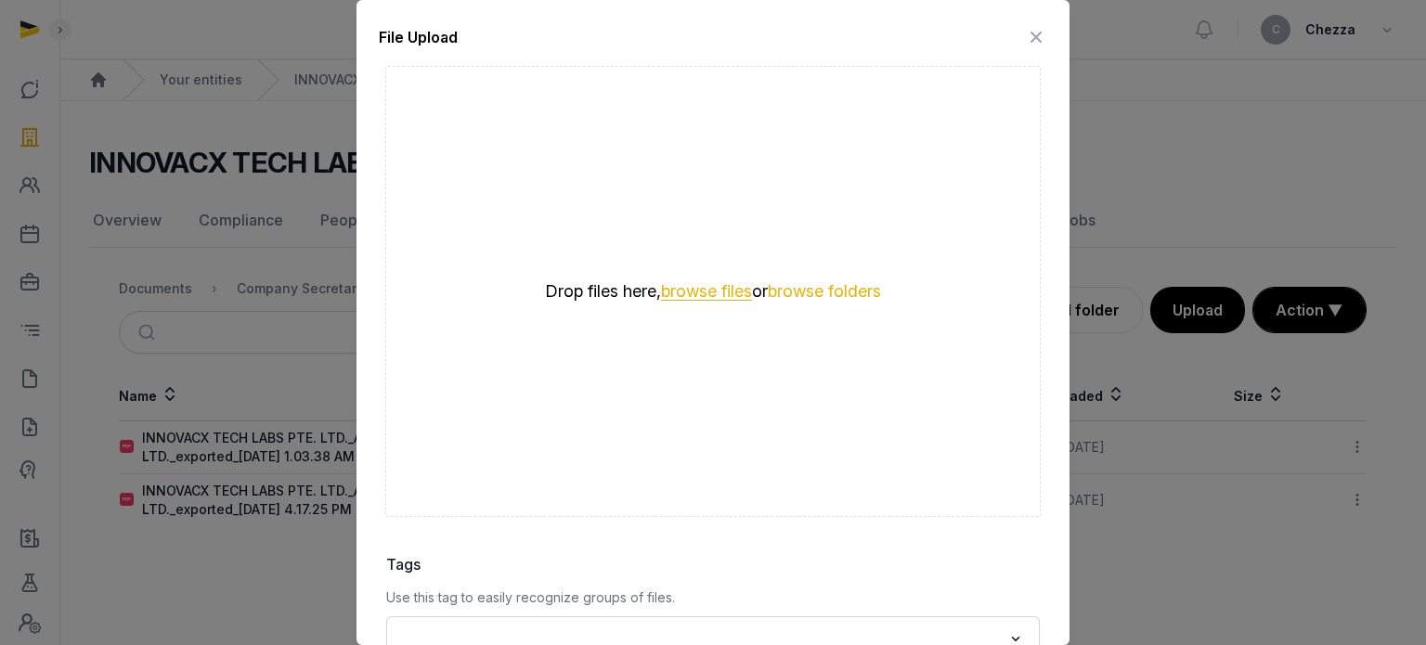
click at [686, 295] on button "browse files" at bounding box center [706, 292] width 91 height 18
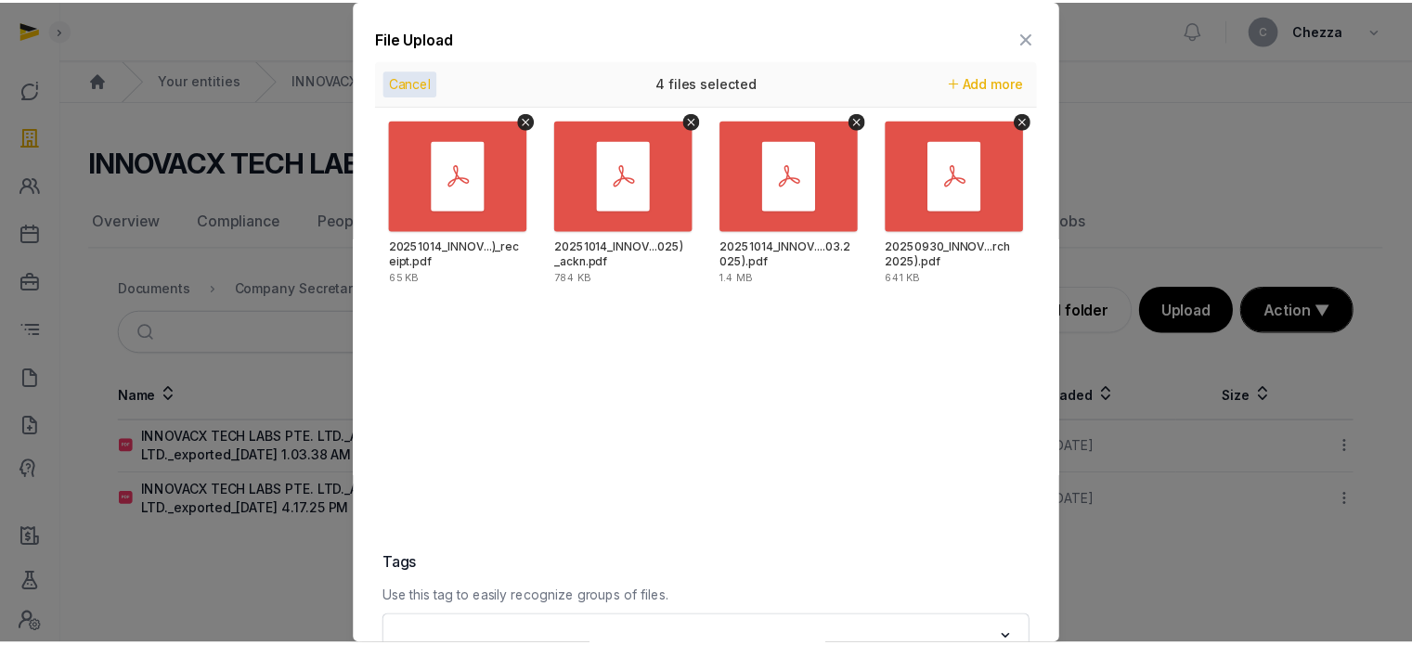
scroll to position [262, 0]
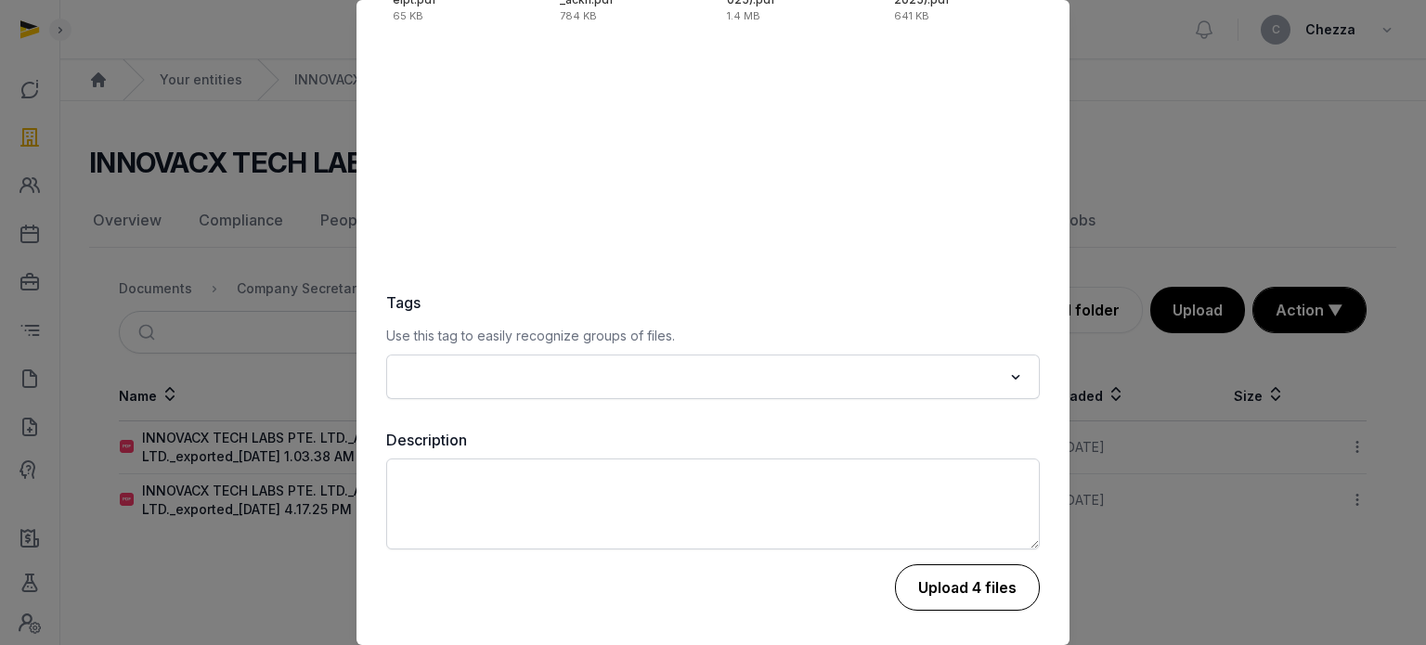
click at [958, 586] on button "Upload 4 files" at bounding box center [967, 587] width 145 height 46
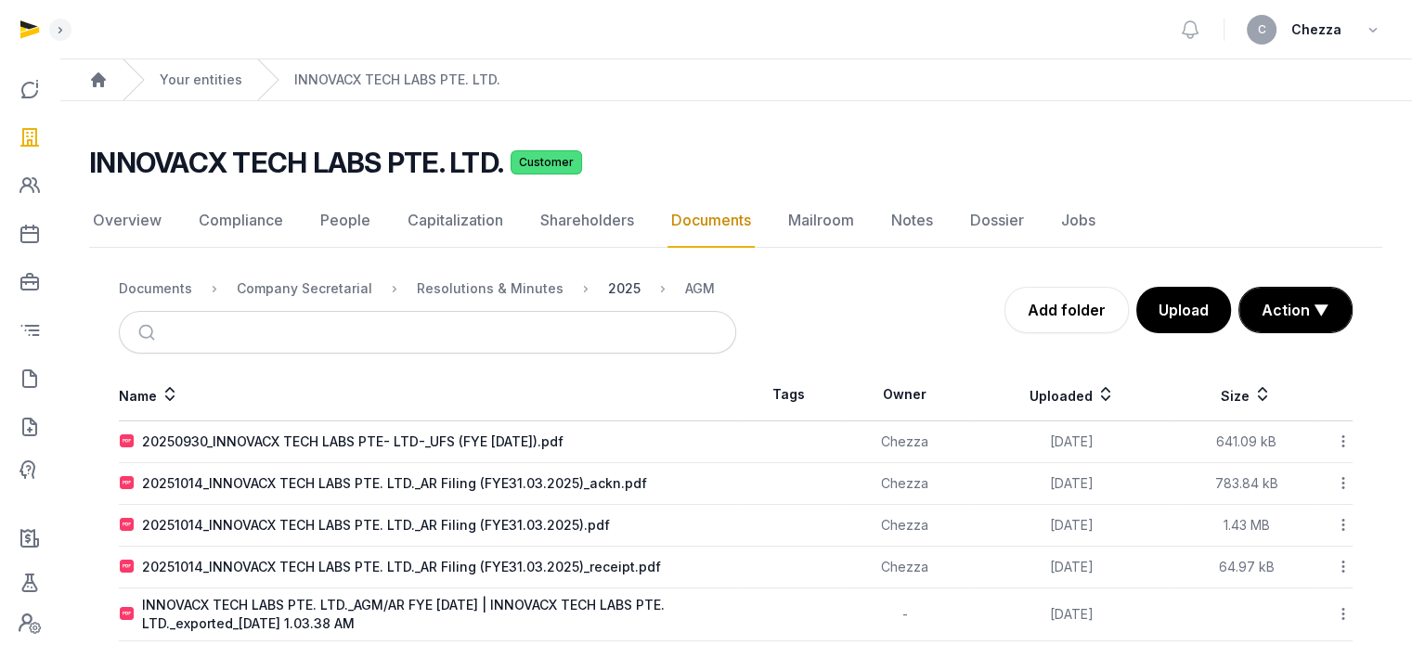
click at [608, 291] on div "2025" at bounding box center [624, 288] width 32 height 19
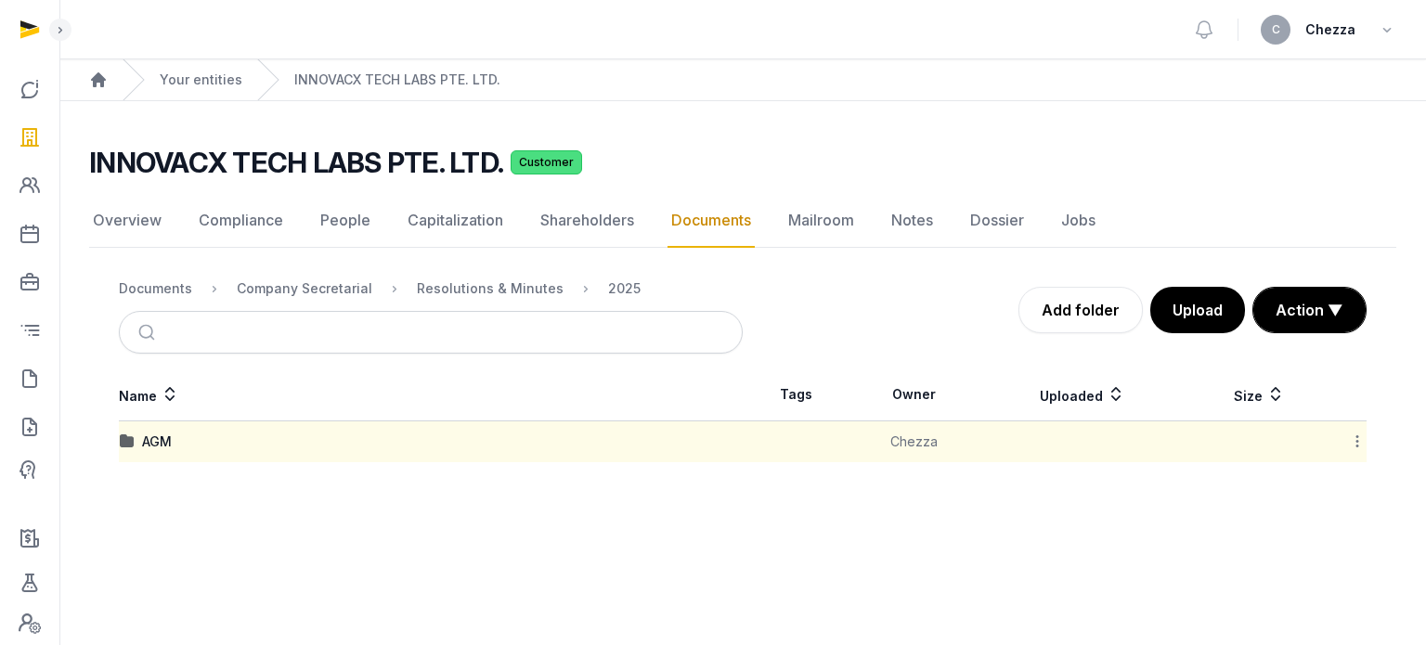
click at [1357, 437] on icon at bounding box center [1357, 441] width 17 height 19
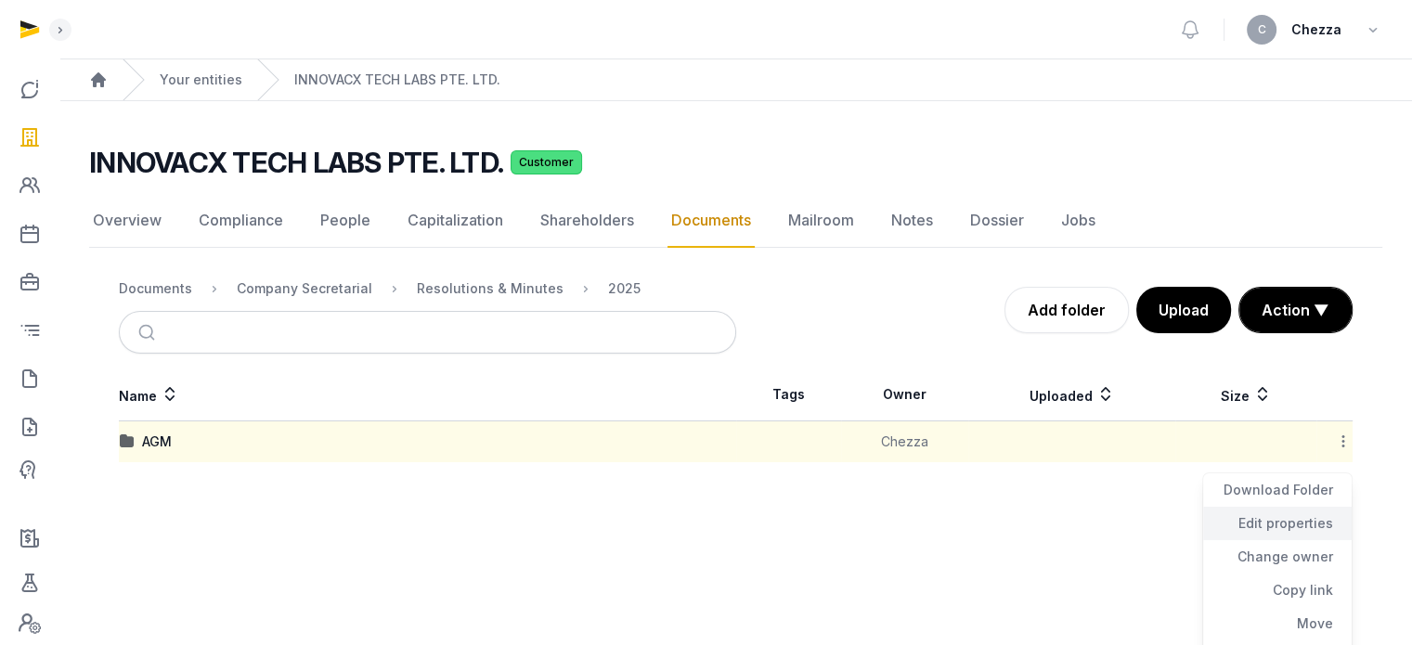
click at [1302, 520] on div "Edit properties" at bounding box center [1277, 523] width 148 height 33
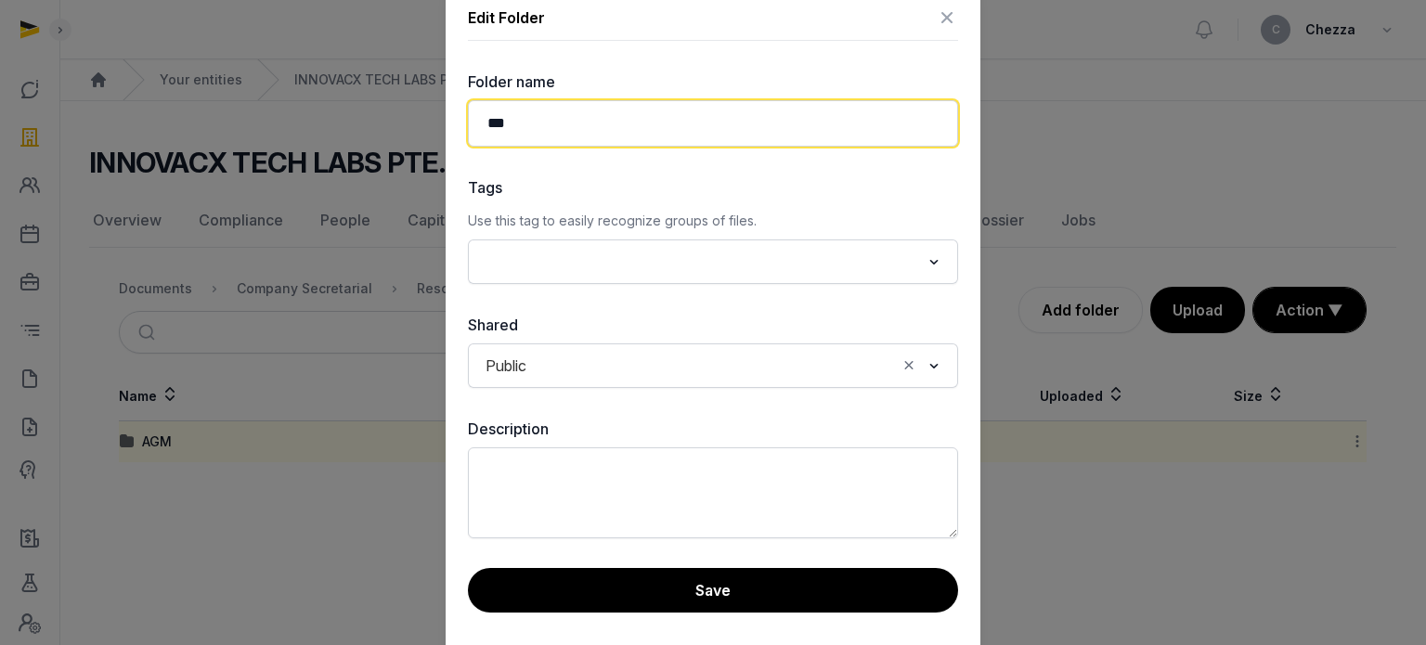
click at [566, 128] on input "***" at bounding box center [713, 123] width 490 height 46
click at [600, 119] on input "**********" at bounding box center [713, 123] width 490 height 46
drag, startPoint x: 595, startPoint y: 122, endPoint x: 626, endPoint y: 119, distance: 31.7
click at [626, 119] on input "**********" at bounding box center [713, 123] width 490 height 46
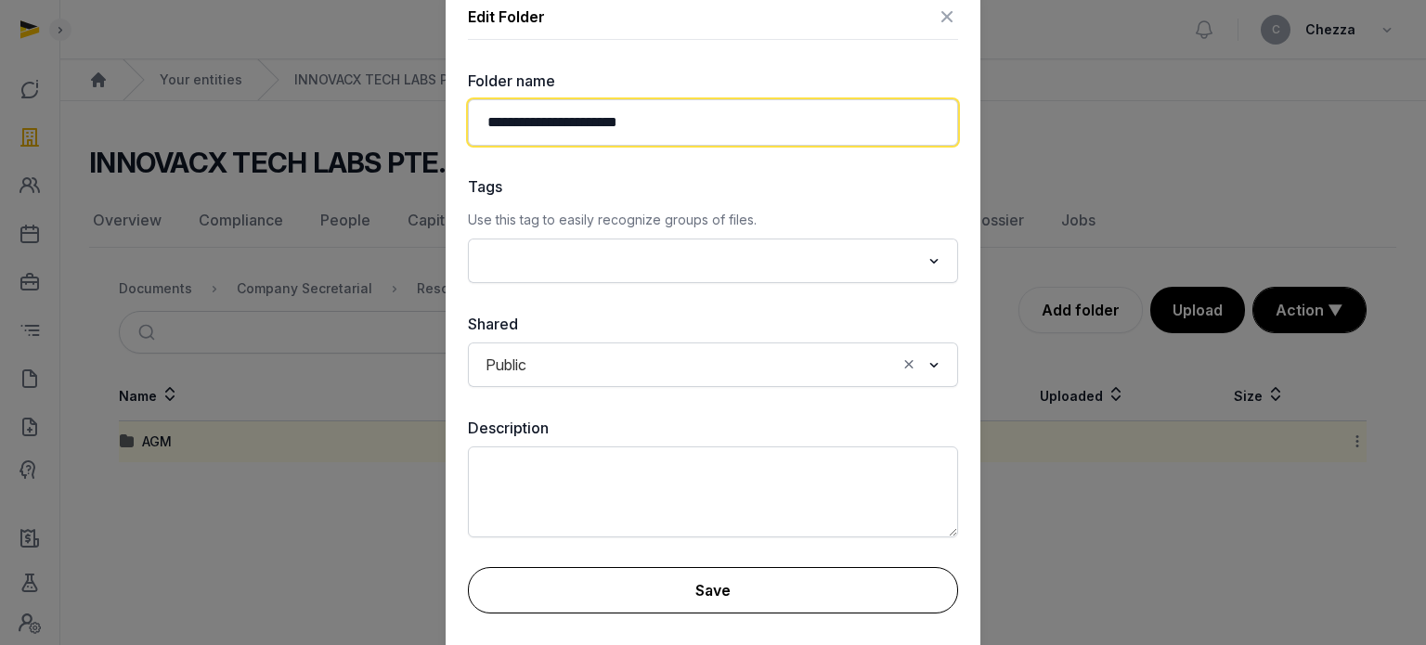
type input "**********"
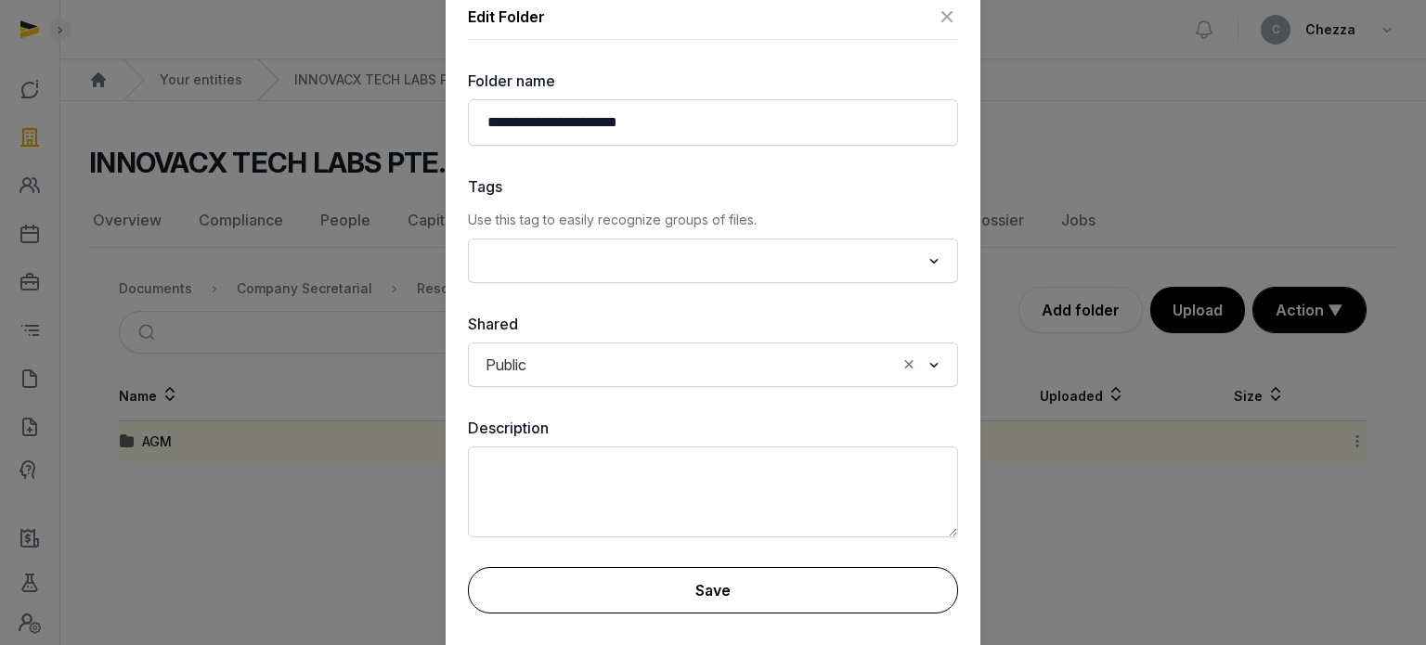
click at [768, 586] on button "Save" at bounding box center [713, 590] width 490 height 46
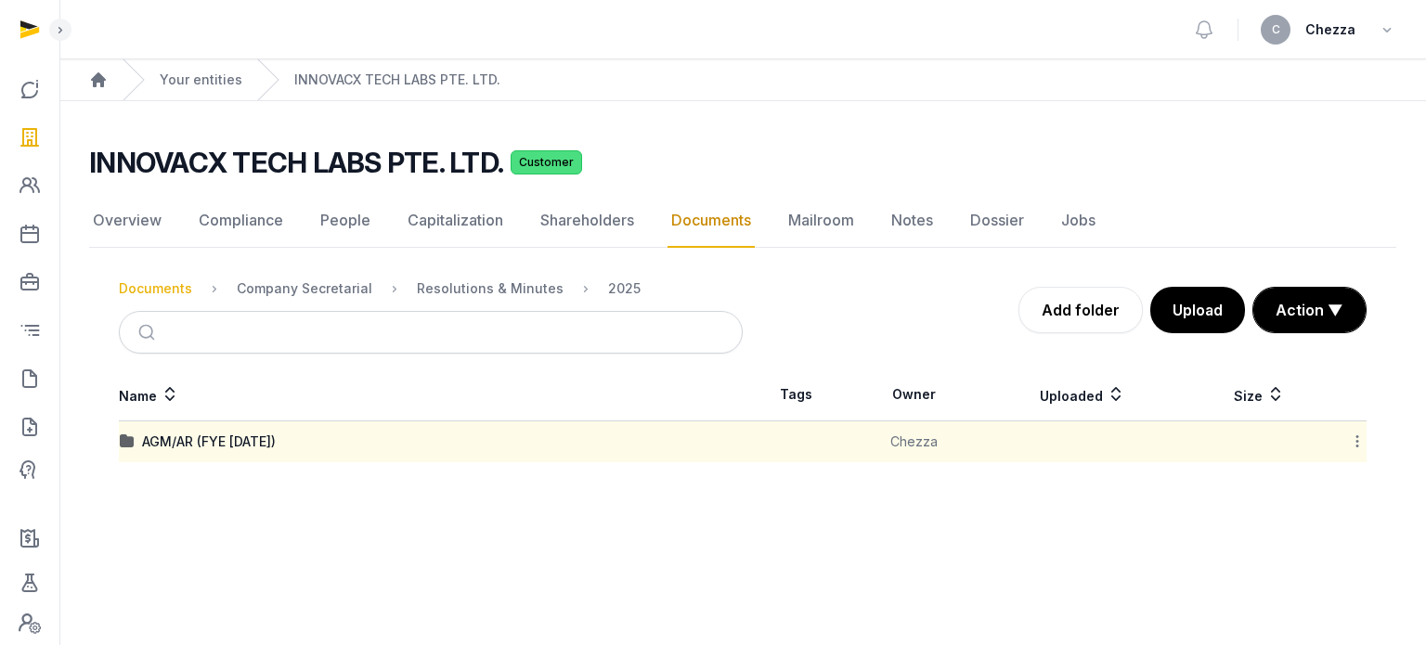
click at [150, 291] on div "Documents" at bounding box center [155, 288] width 73 height 19
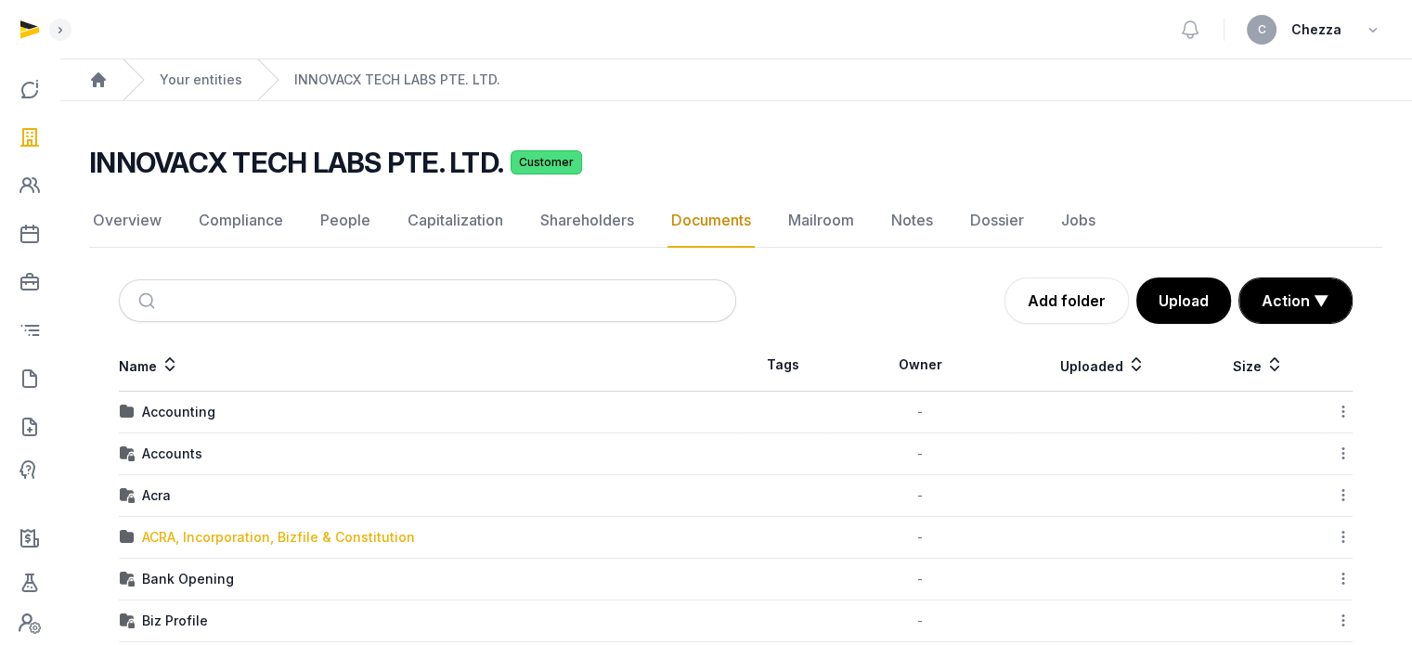
click at [204, 534] on div "ACRA, Incorporation, Bizfile & Constitution" at bounding box center [278, 537] width 273 height 19
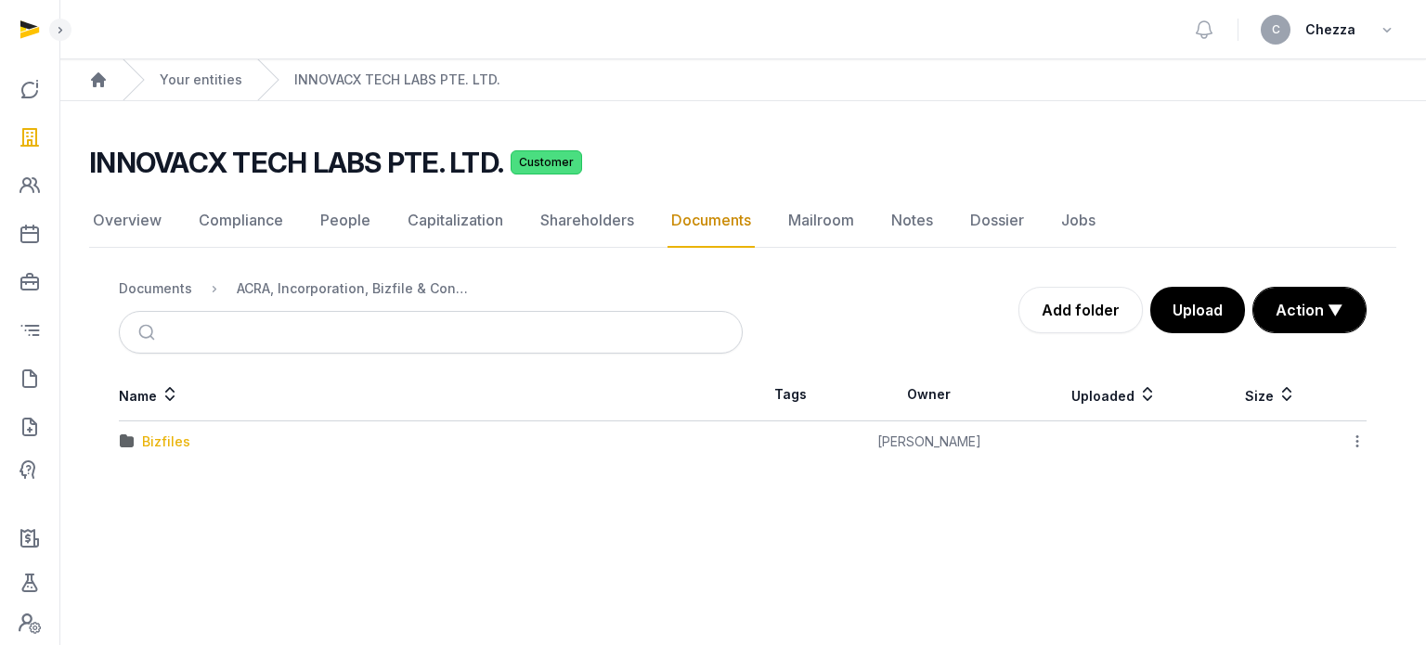
click at [161, 436] on div "Bizfiles" at bounding box center [166, 441] width 48 height 19
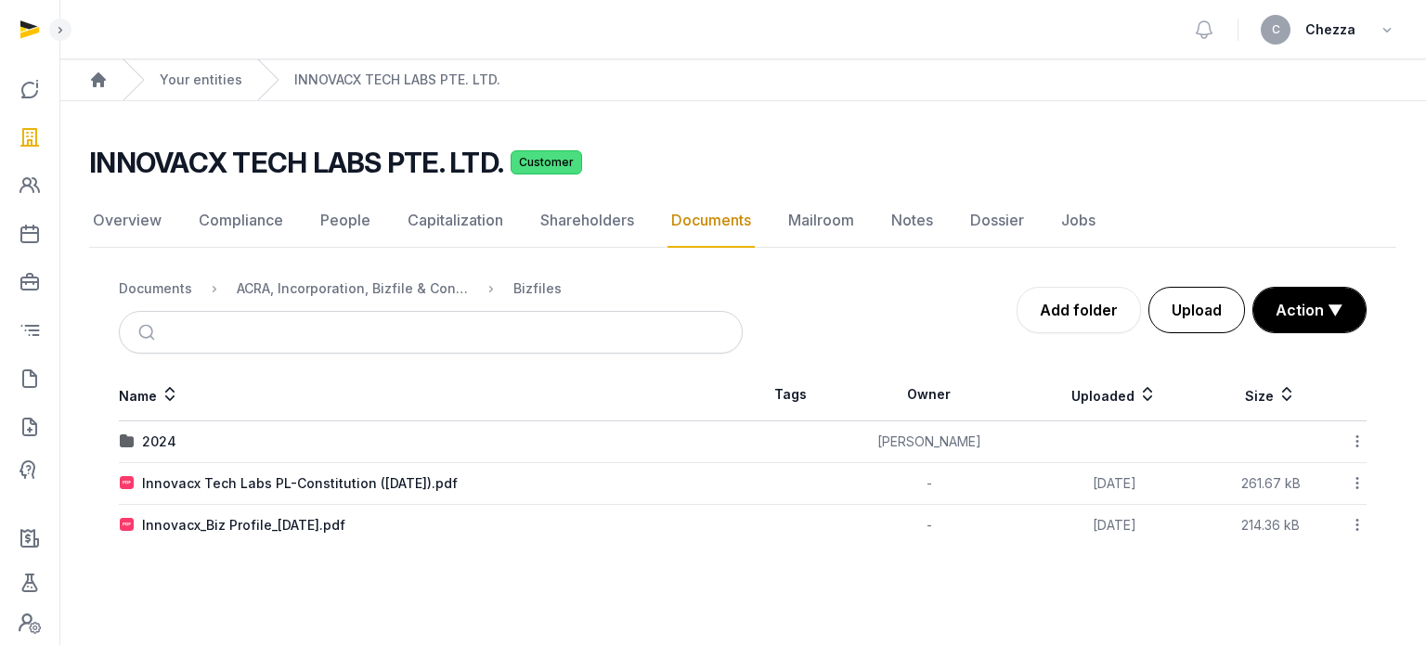
click at [1193, 315] on button "Upload" at bounding box center [1196, 310] width 97 height 46
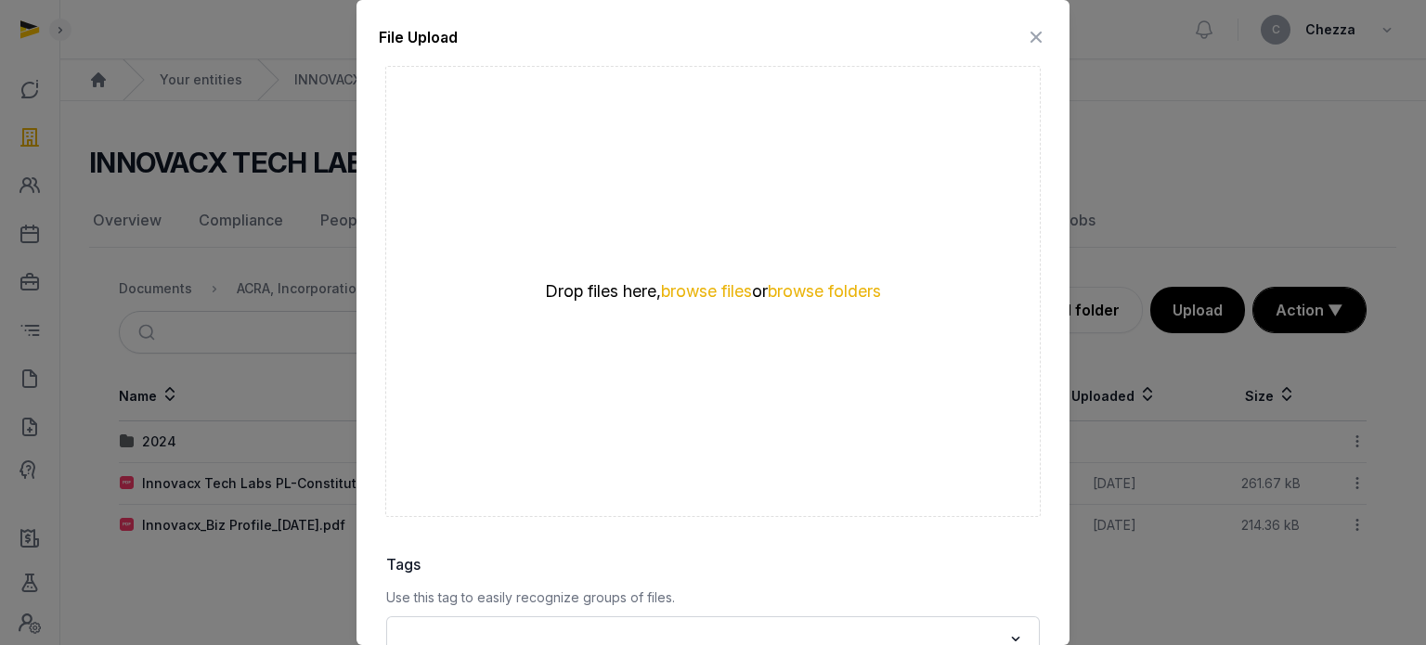
click at [1025, 36] on icon at bounding box center [1036, 37] width 22 height 30
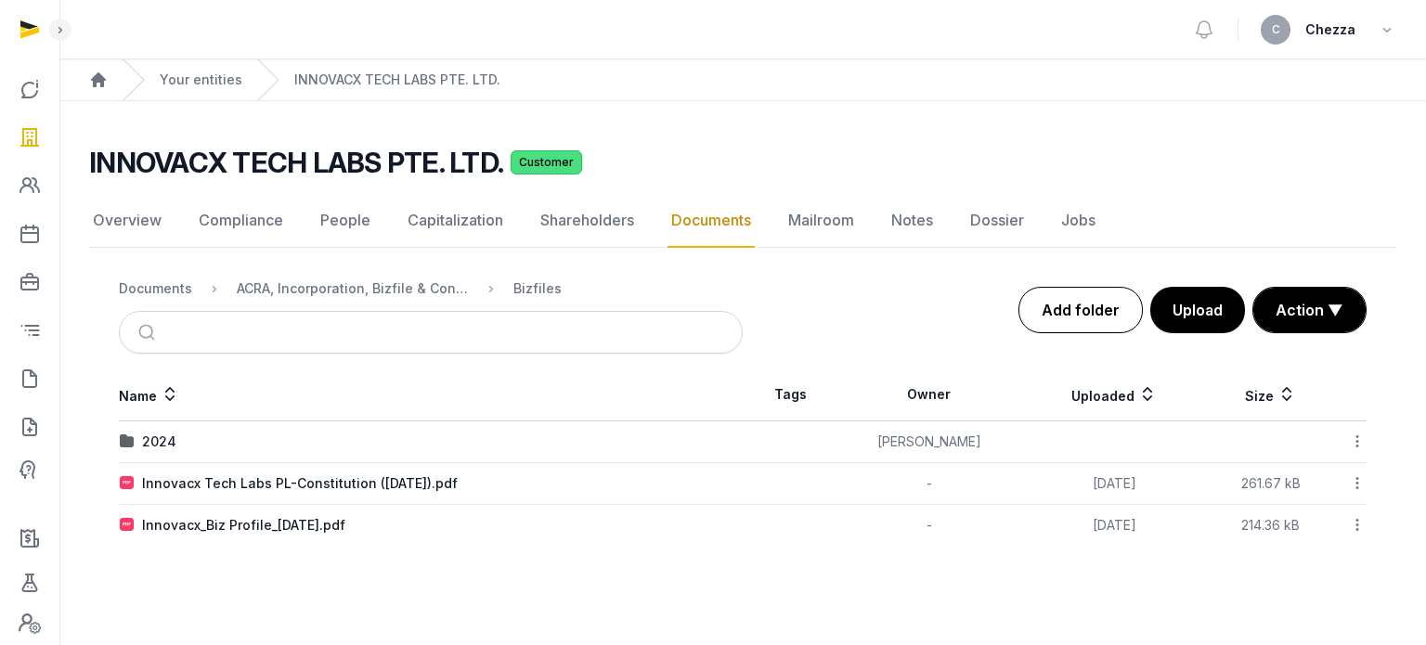
click at [1106, 311] on link "Add folder" at bounding box center [1080, 310] width 124 height 46
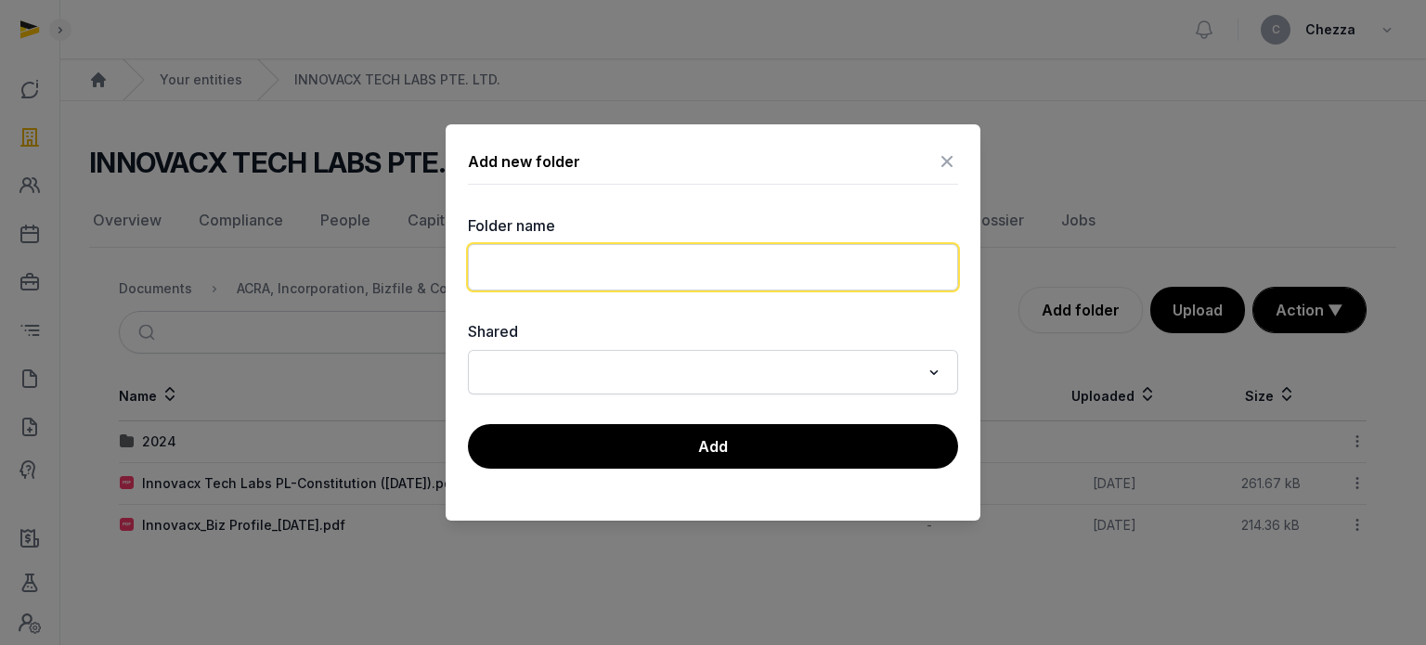
click at [587, 272] on input "text" at bounding box center [713, 267] width 490 height 46
type input "****"
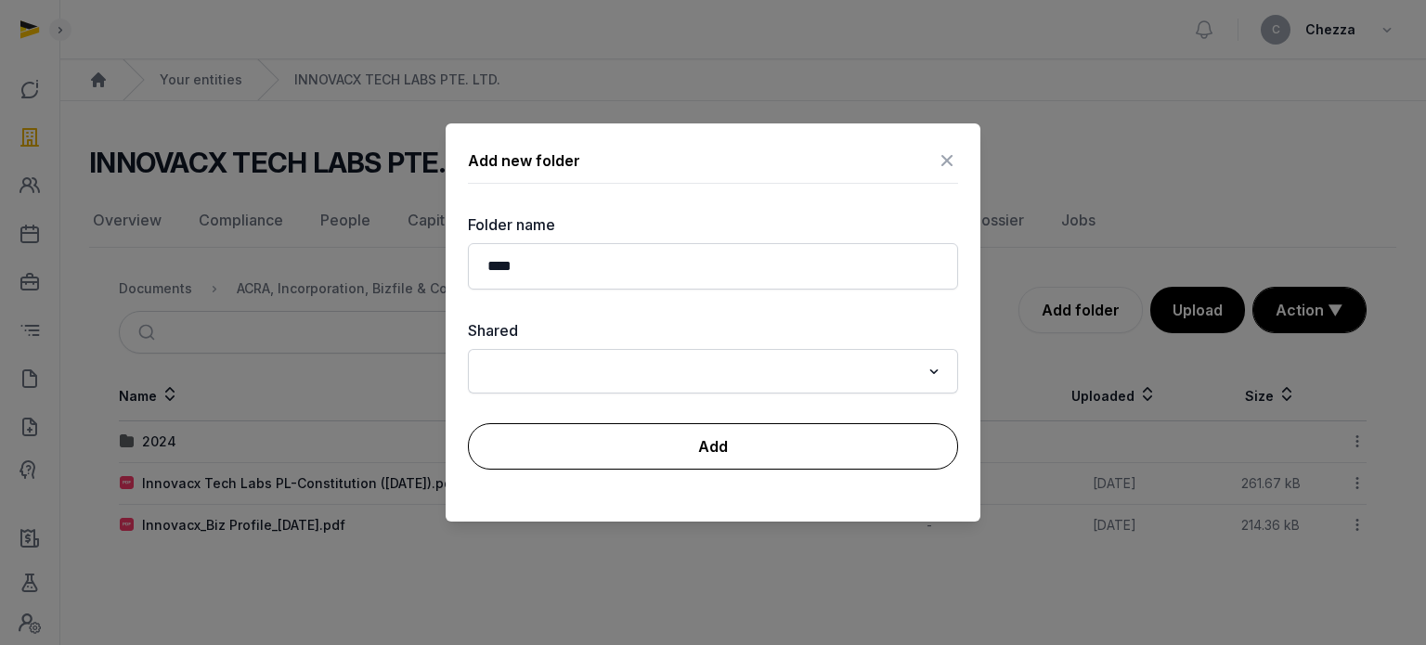
click at [673, 447] on button "Add" at bounding box center [713, 446] width 490 height 46
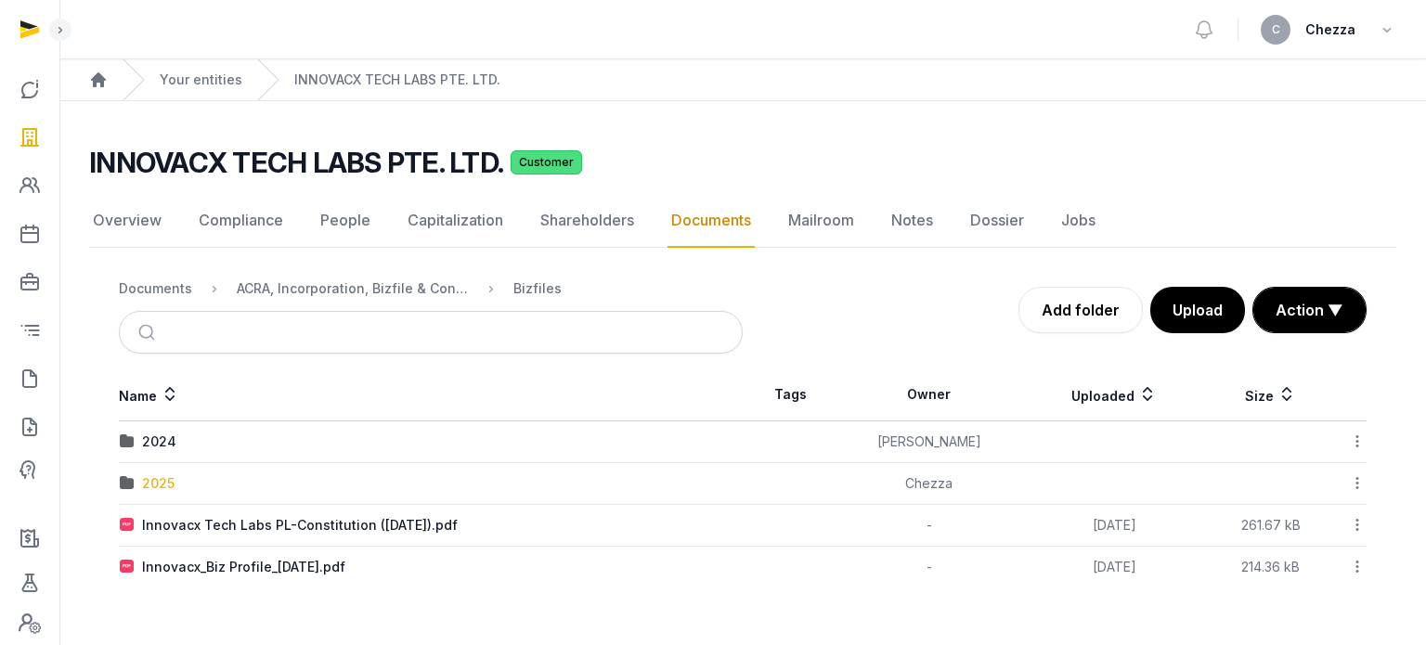
click at [150, 474] on div "2025" at bounding box center [158, 483] width 32 height 19
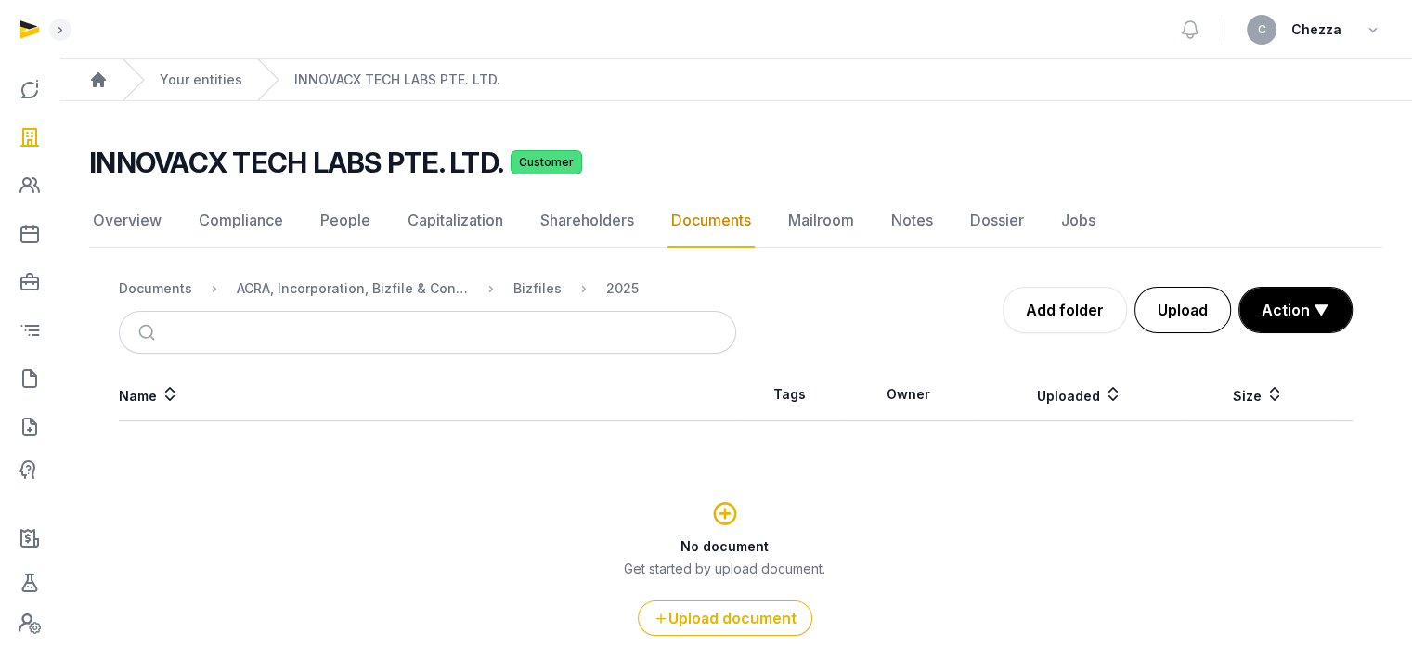
click at [1181, 298] on button "Upload" at bounding box center [1182, 310] width 97 height 46
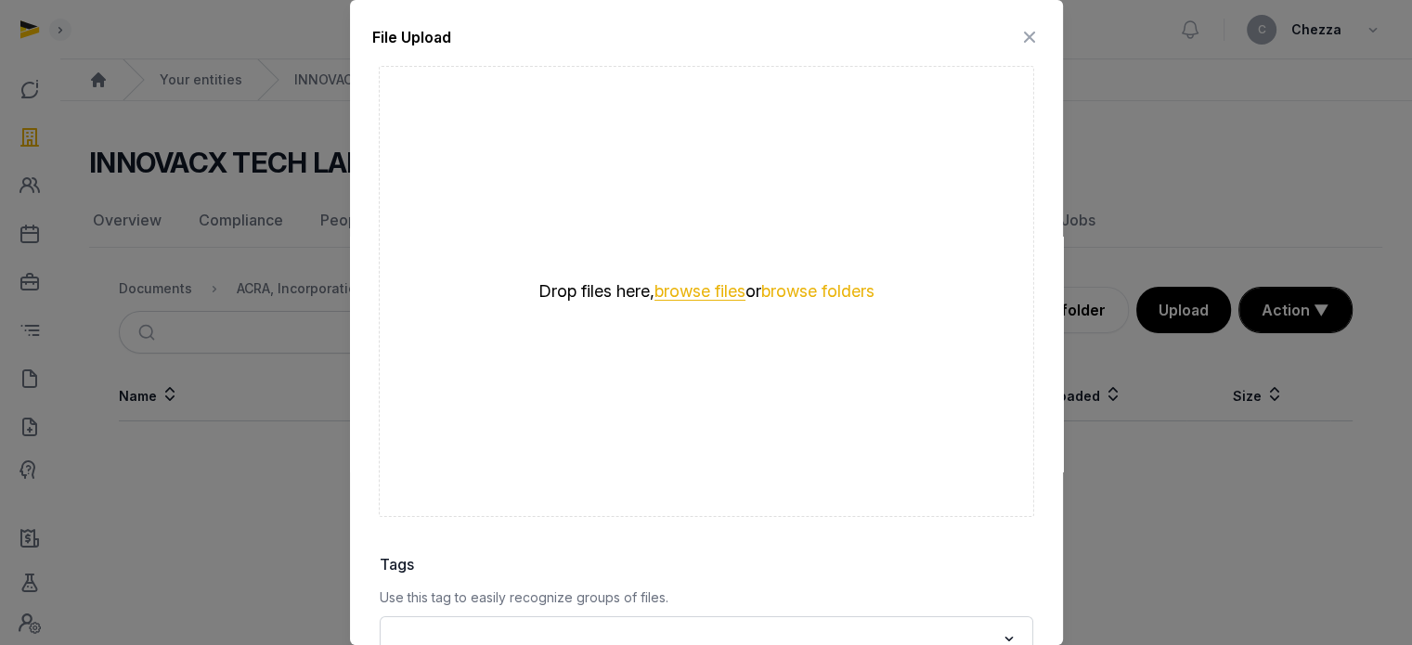
click at [695, 284] on button "browse files" at bounding box center [699, 292] width 91 height 18
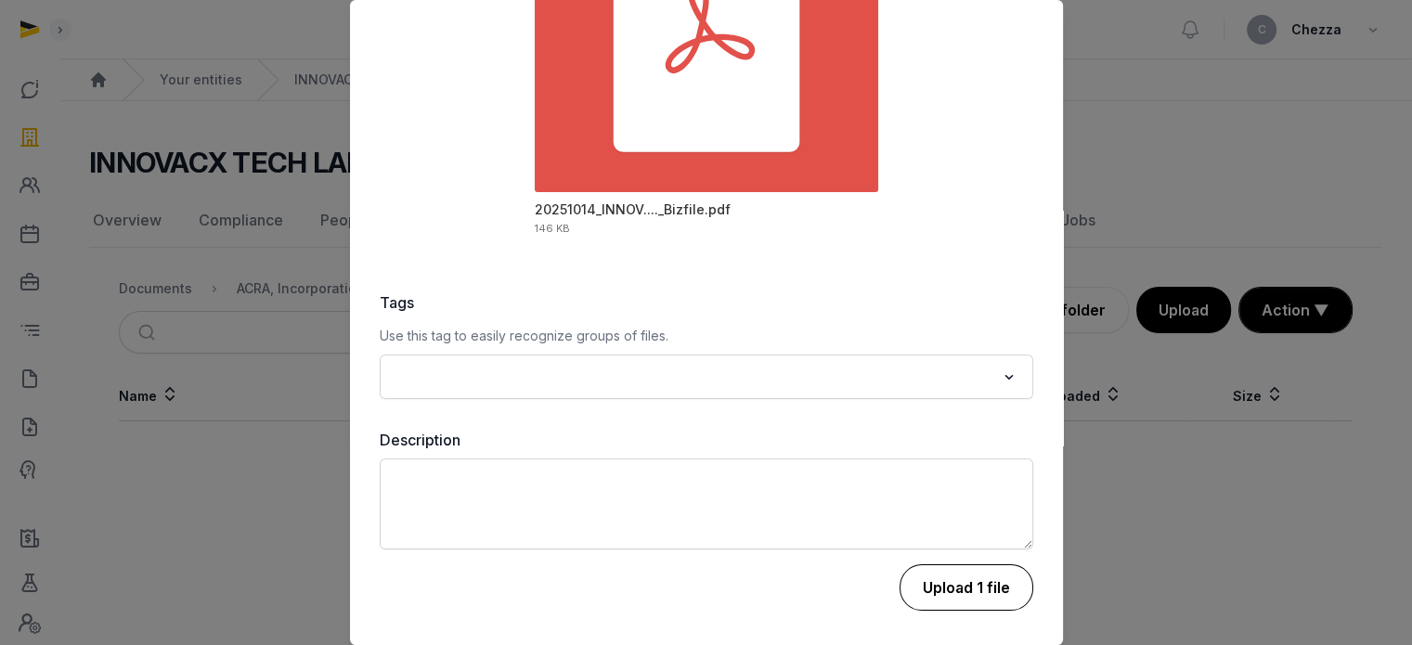
click at [940, 591] on button "Upload 1 file" at bounding box center [966, 587] width 134 height 46
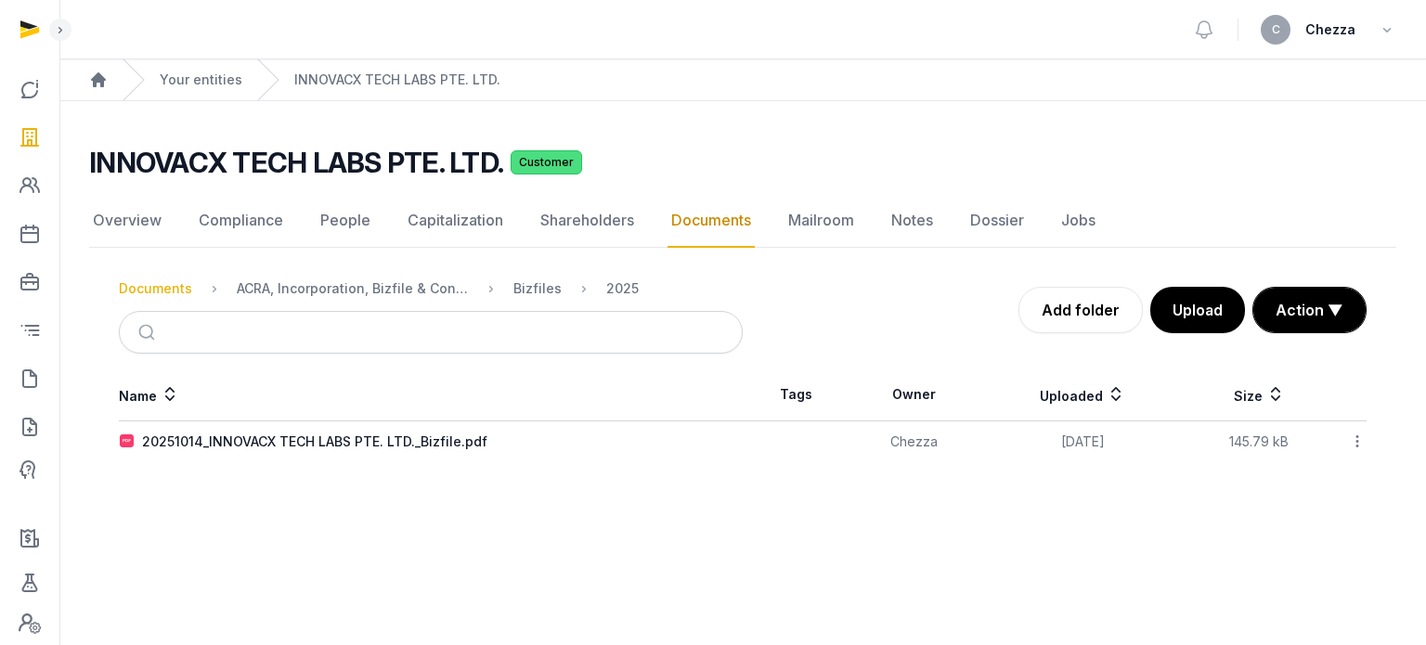
click at [164, 294] on div "Documents" at bounding box center [155, 288] width 73 height 19
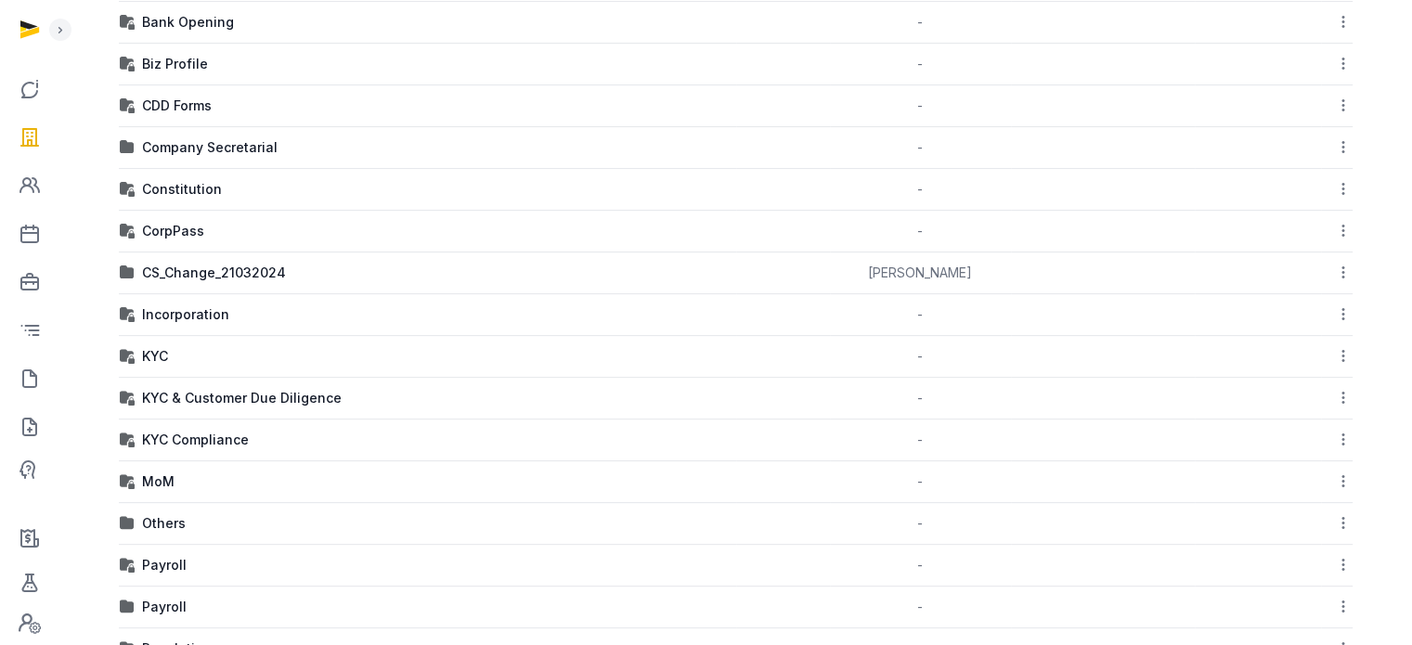
scroll to position [804, 0]
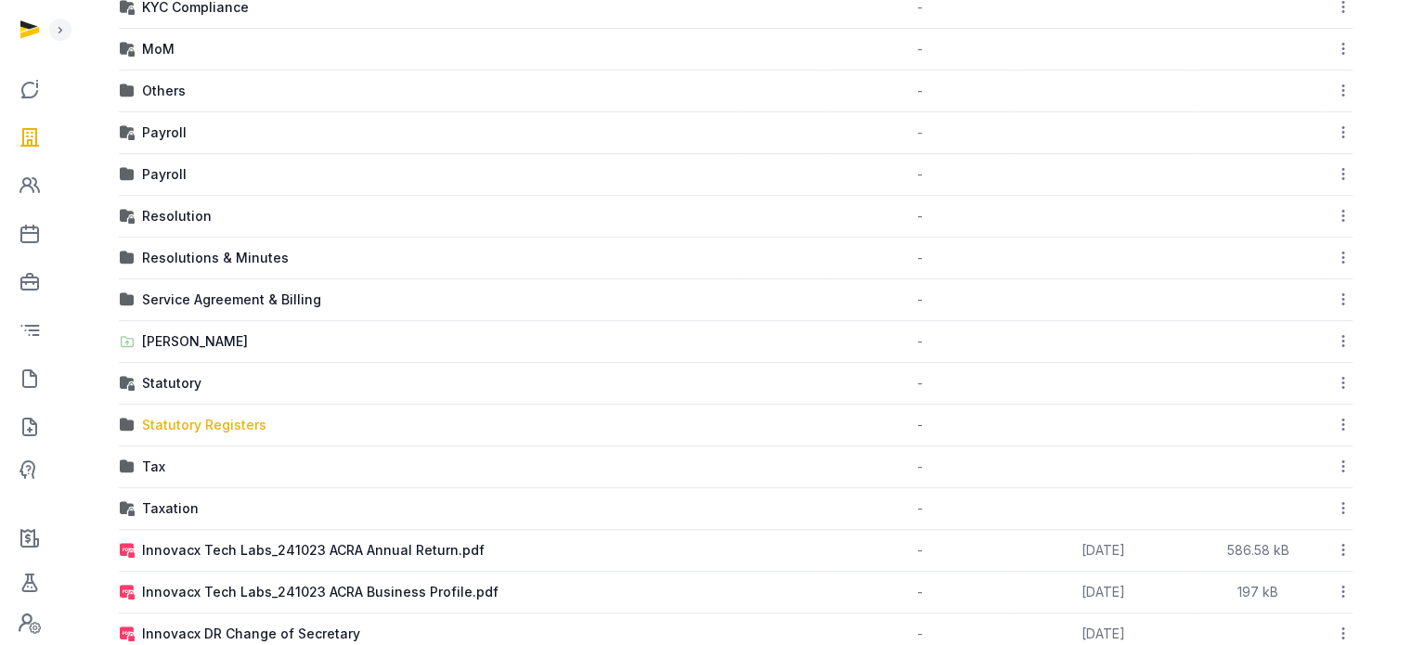
click at [214, 416] on div "Statutory Registers" at bounding box center [204, 425] width 124 height 19
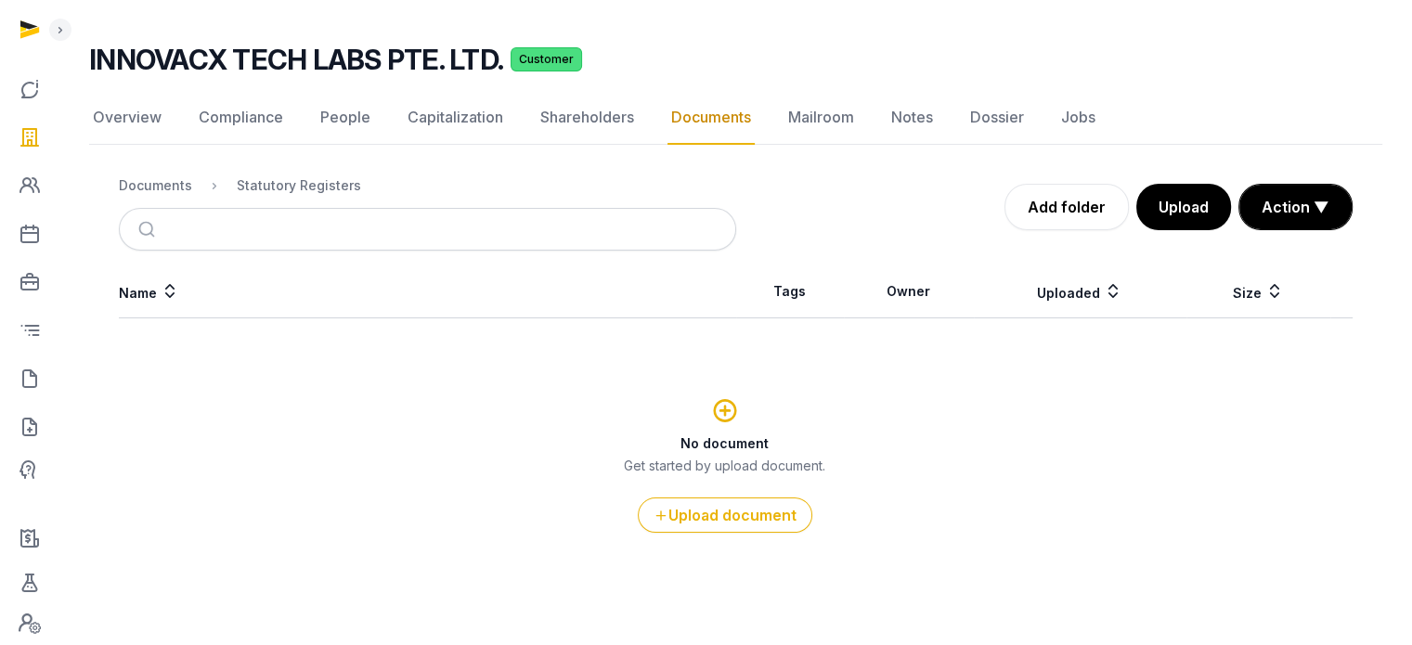
scroll to position [100, 0]
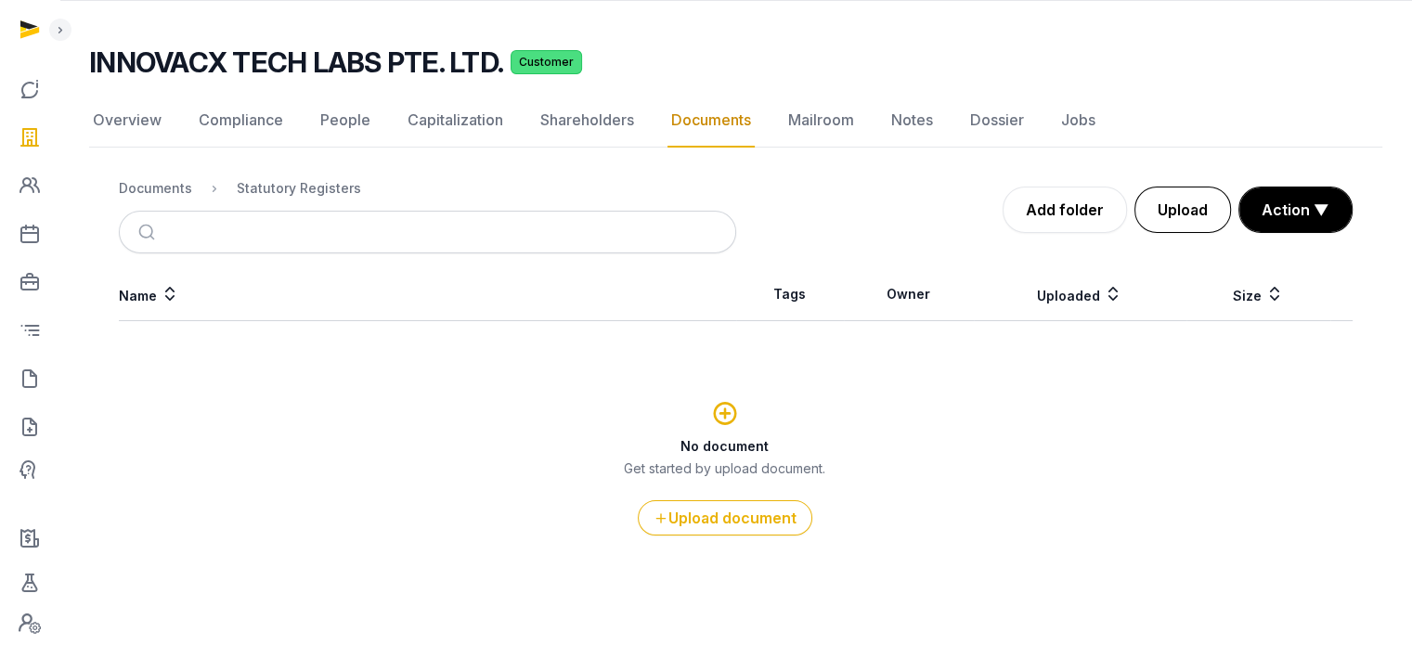
click at [1181, 219] on button "Upload" at bounding box center [1182, 210] width 97 height 46
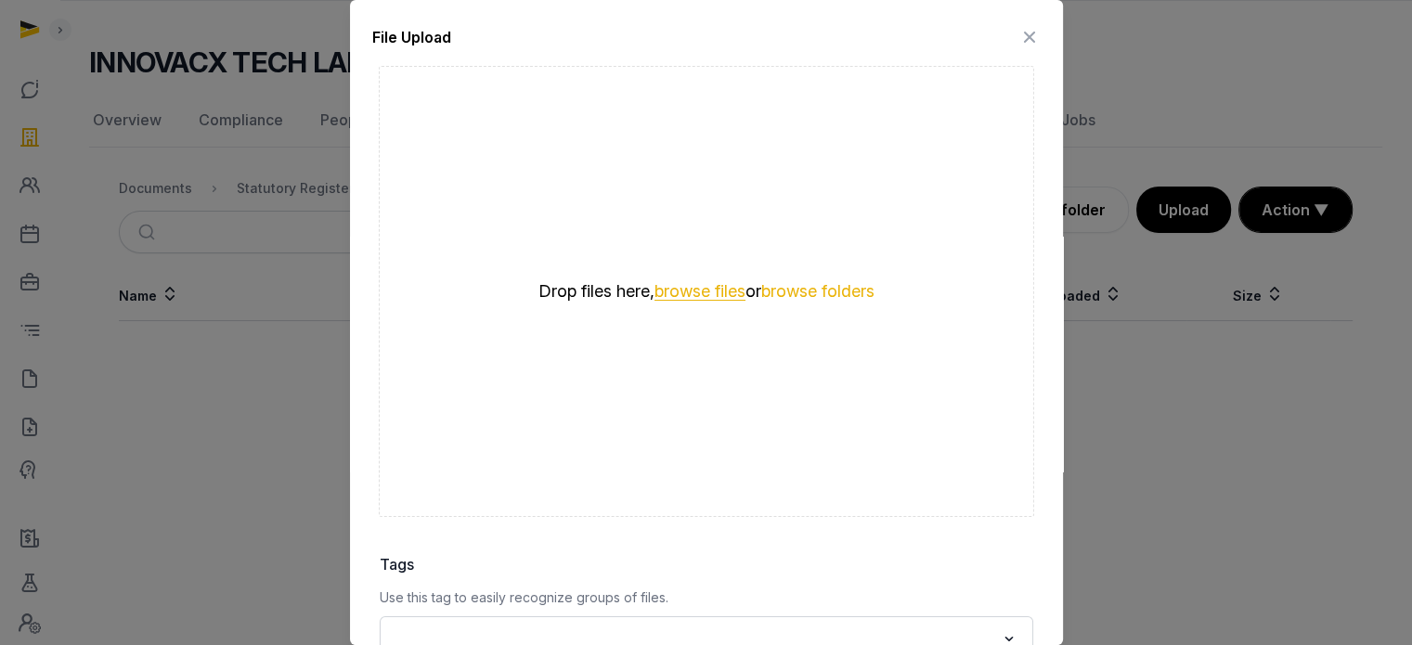
click at [673, 285] on button "browse files" at bounding box center [699, 292] width 91 height 18
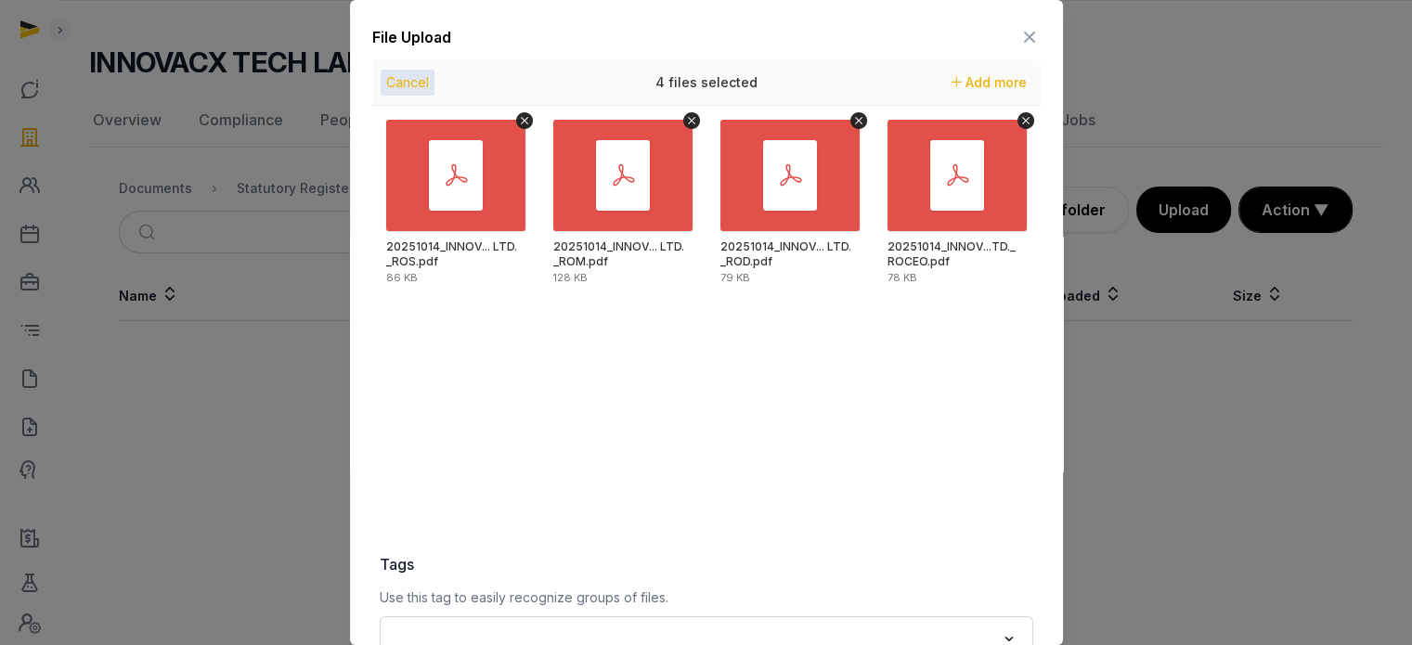
scroll to position [262, 0]
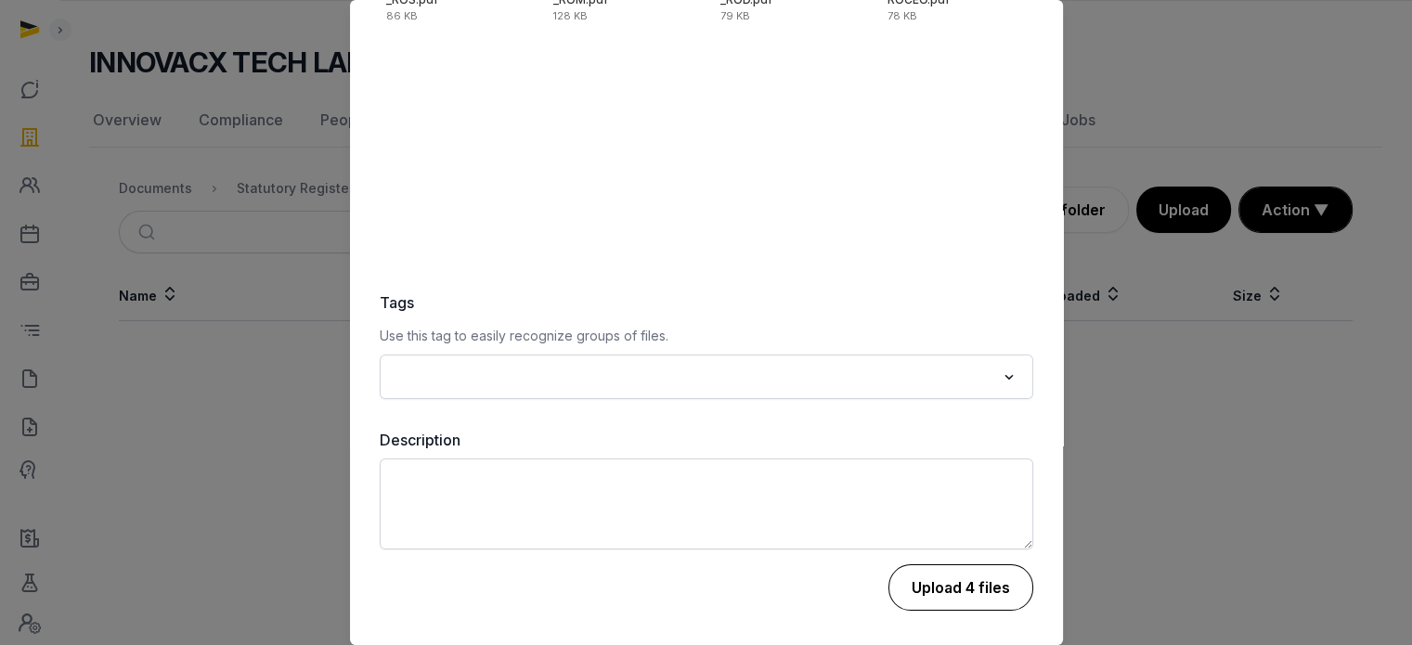
click at [932, 591] on button "Upload 4 files" at bounding box center [960, 587] width 145 height 46
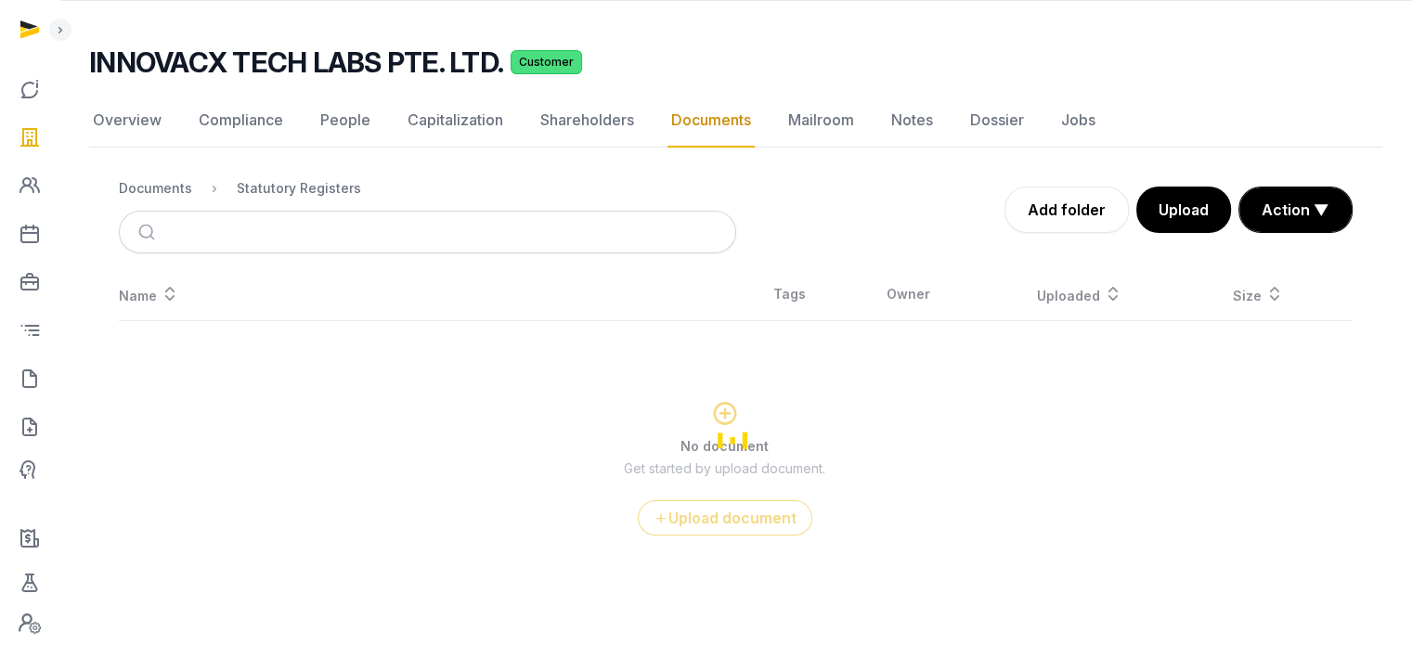
scroll to position [0, 0]
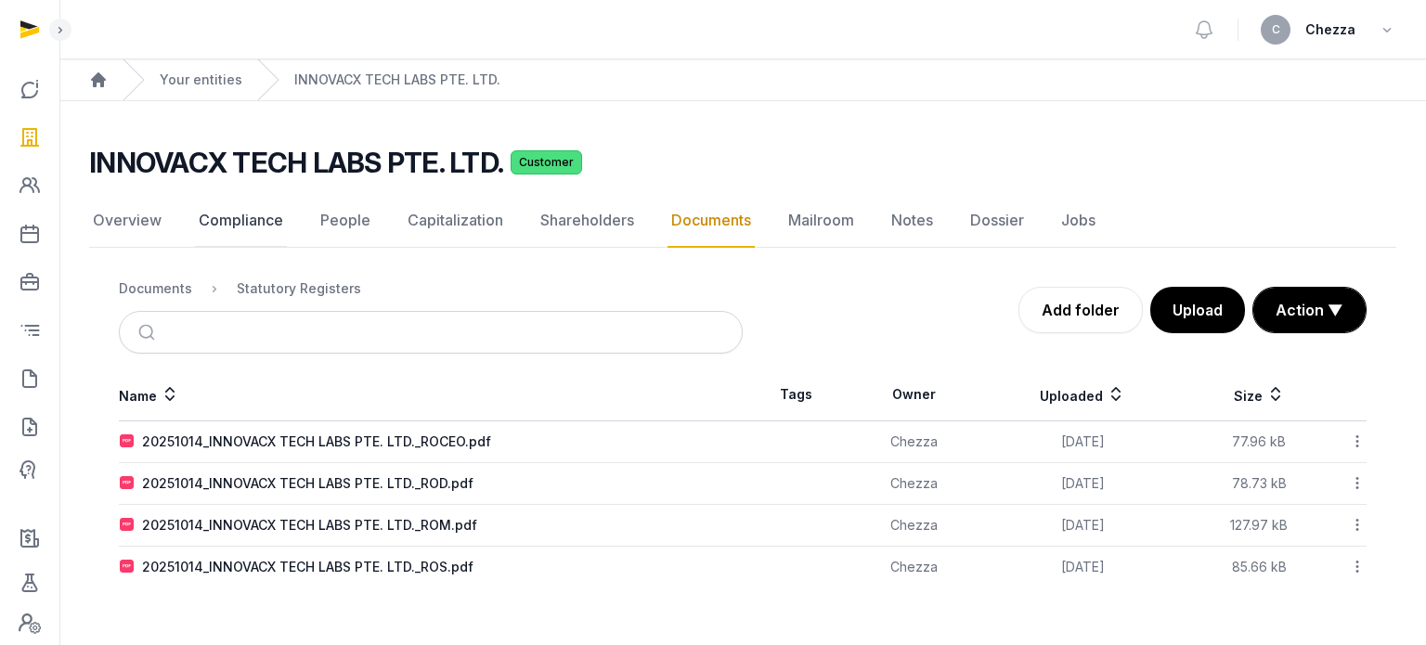
click at [253, 222] on link "Compliance" at bounding box center [241, 221] width 92 height 54
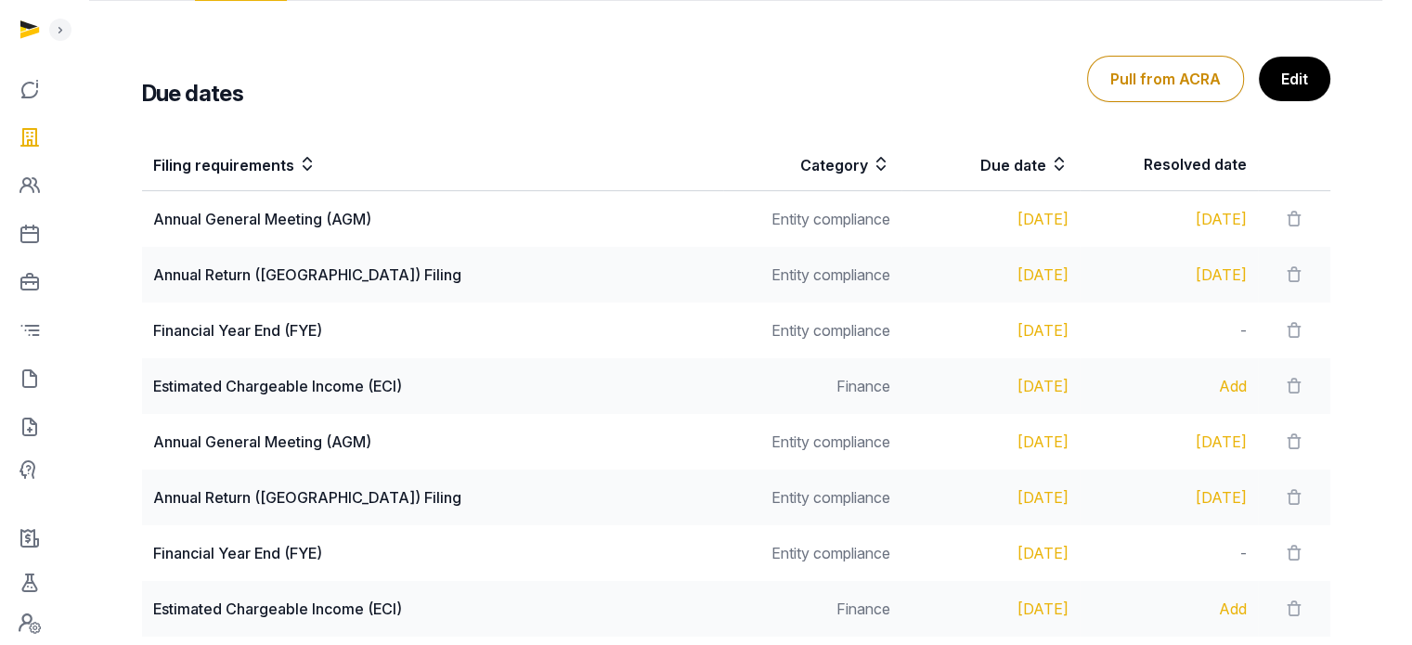
scroll to position [557, 0]
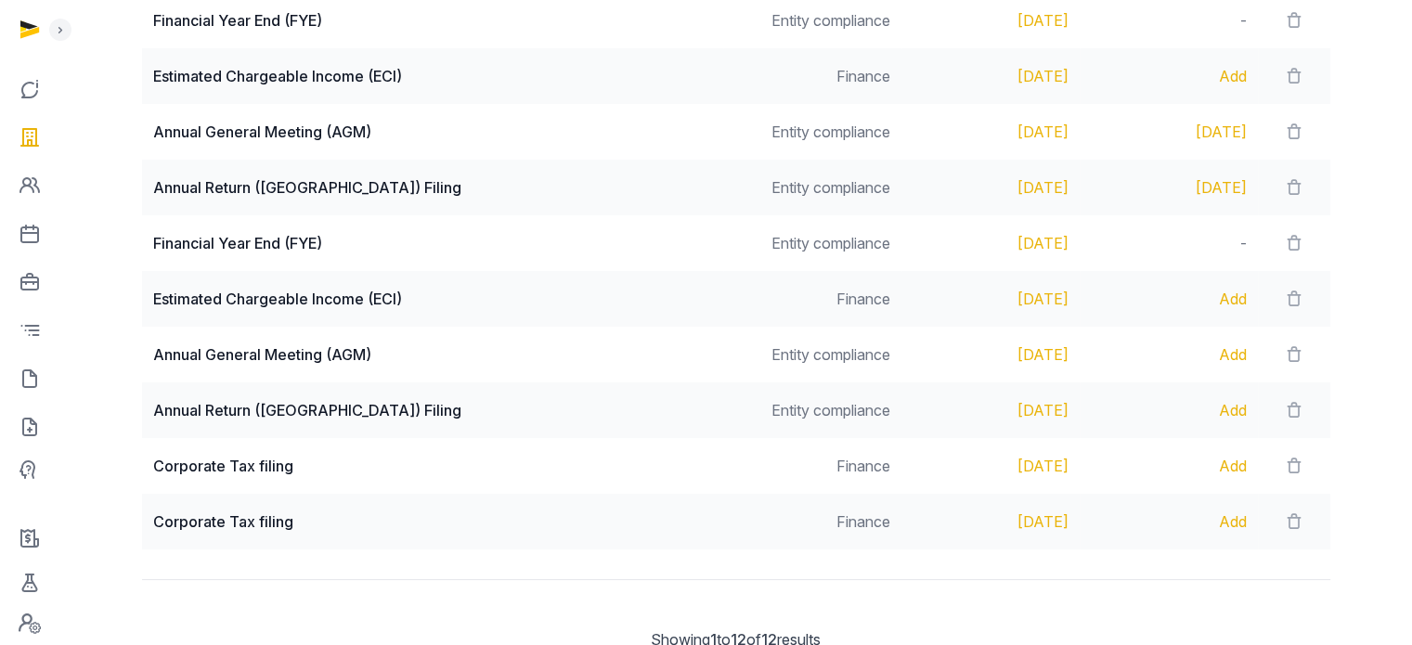
click at [1212, 406] on div "Add" at bounding box center [1169, 410] width 156 height 22
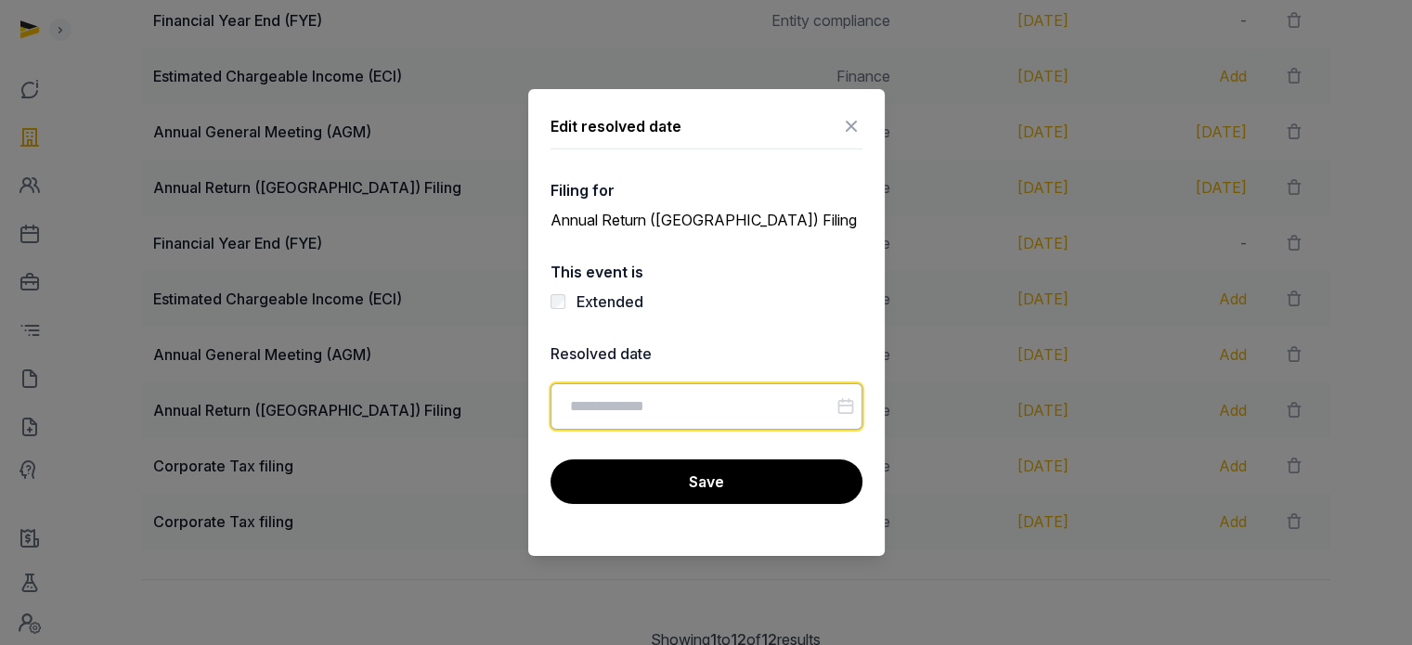
click at [653, 408] on input "Datepicker input" at bounding box center [706, 406] width 312 height 46
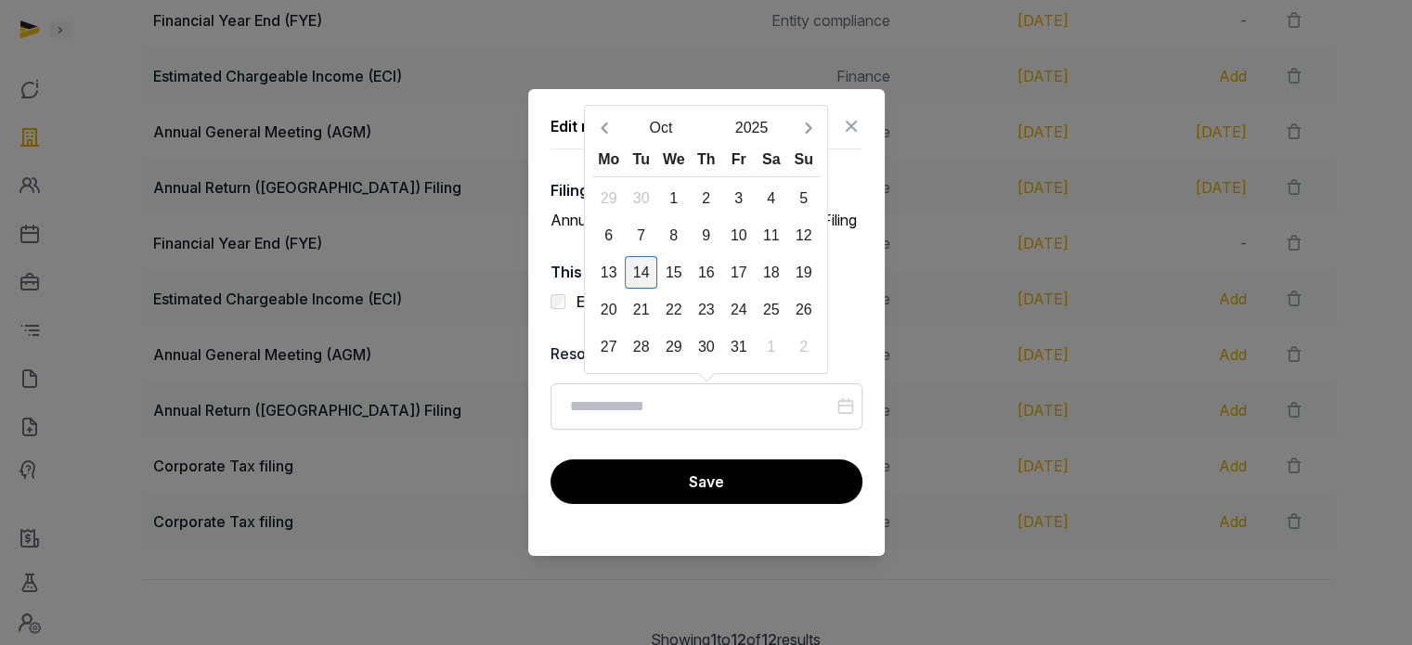
click at [627, 262] on div "14" at bounding box center [641, 272] width 32 height 32
type input "**********"
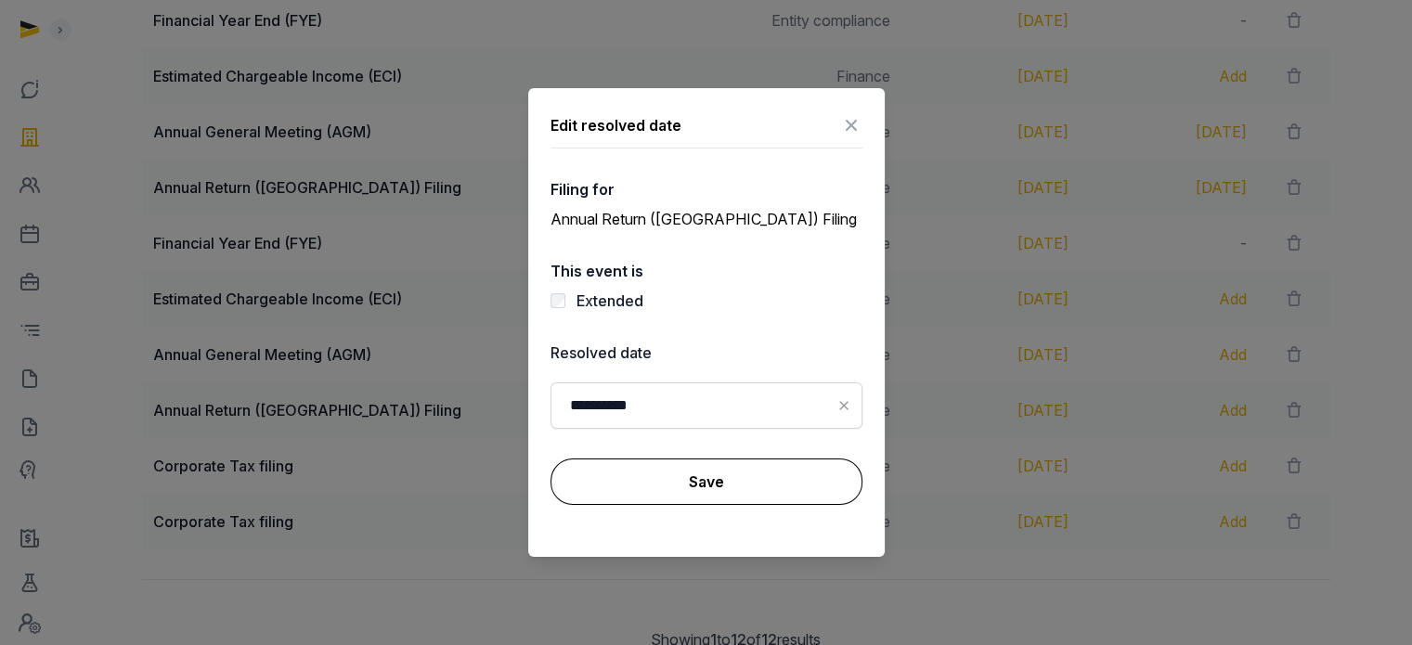
click at [708, 484] on button "Save" at bounding box center [706, 481] width 312 height 46
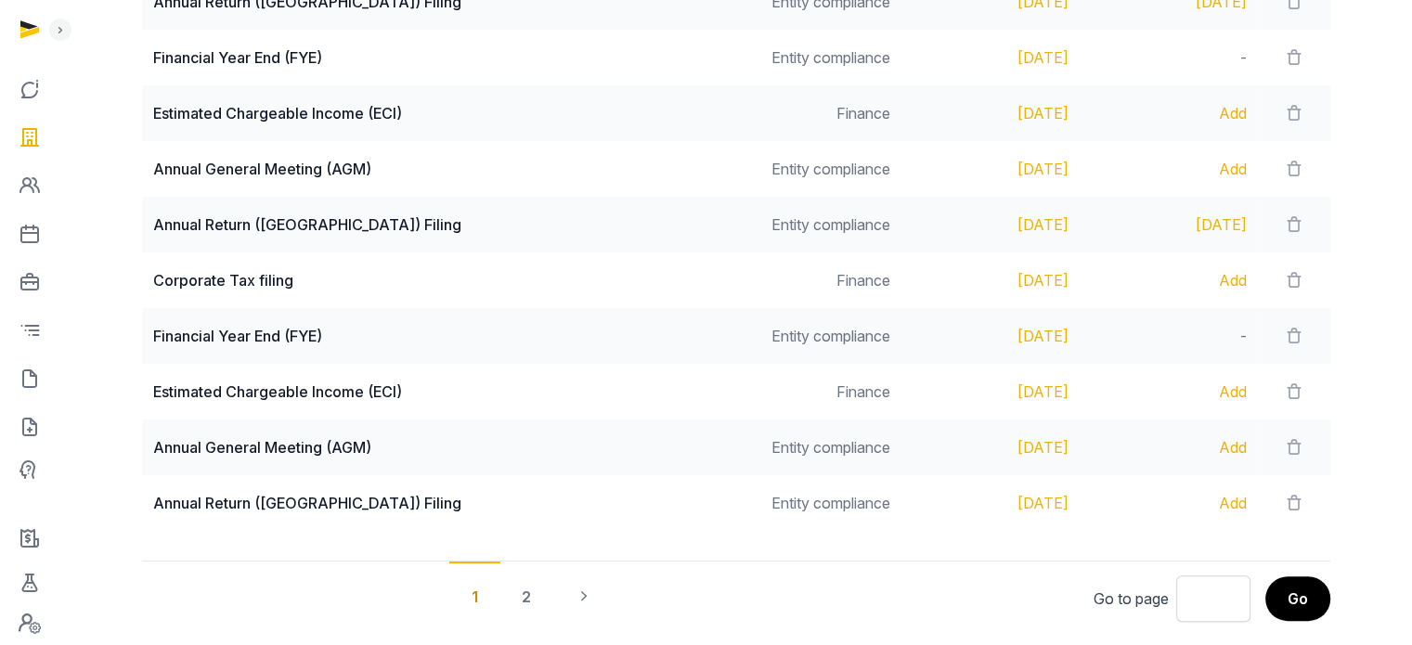
scroll to position [793, 0]
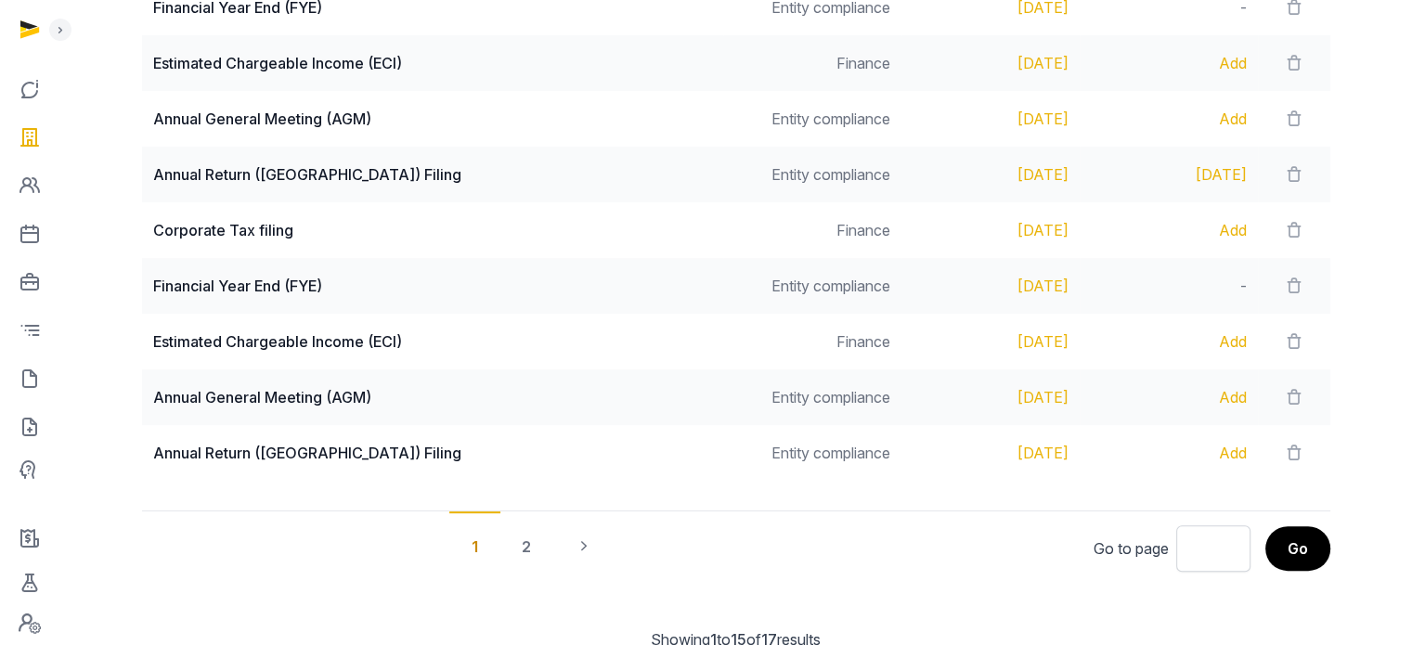
click at [1220, 119] on div "Add" at bounding box center [1169, 119] width 156 height 22
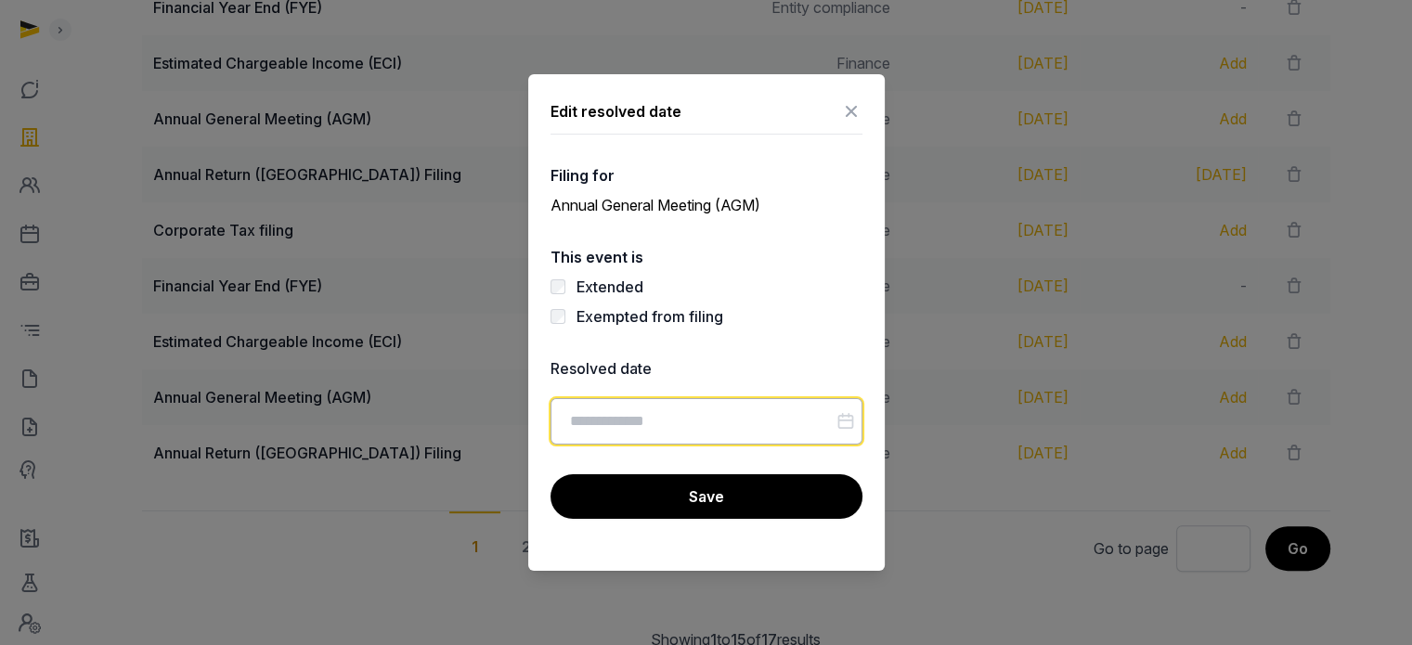
click at [659, 421] on input "Datepicker input" at bounding box center [706, 421] width 312 height 46
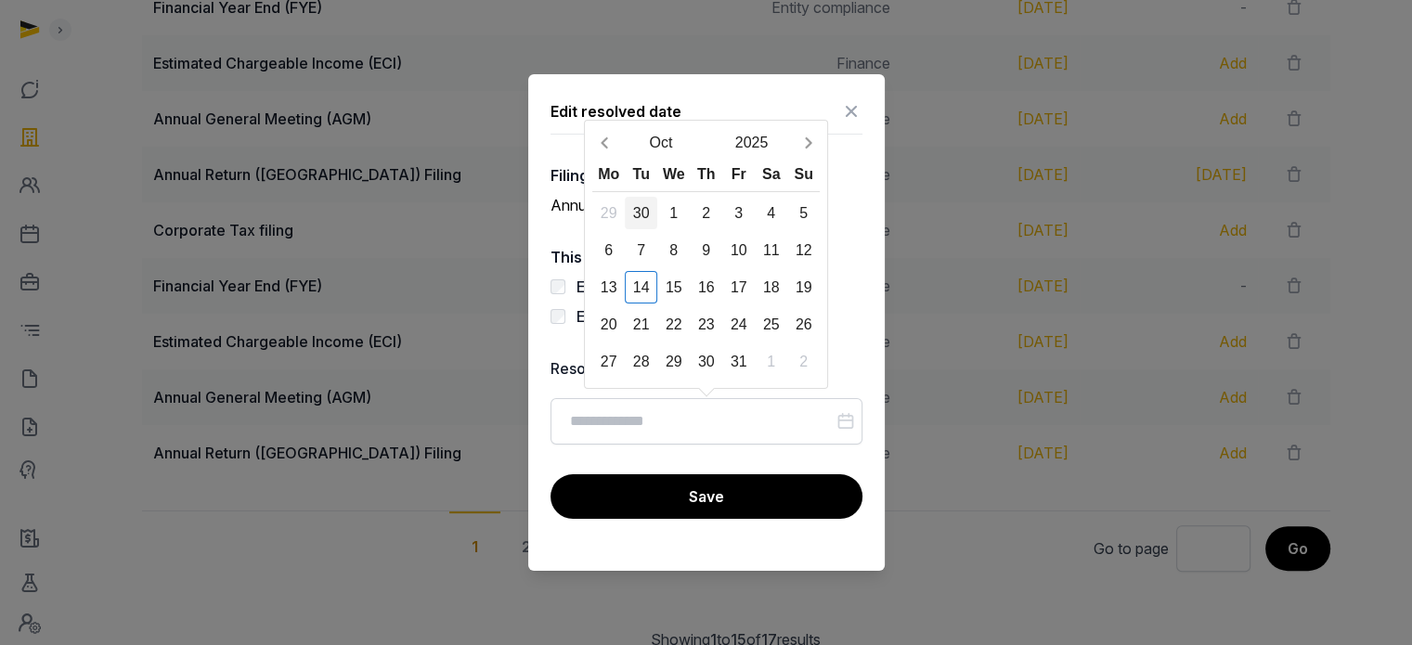
click at [648, 210] on div "30" at bounding box center [641, 213] width 32 height 32
type input "**********"
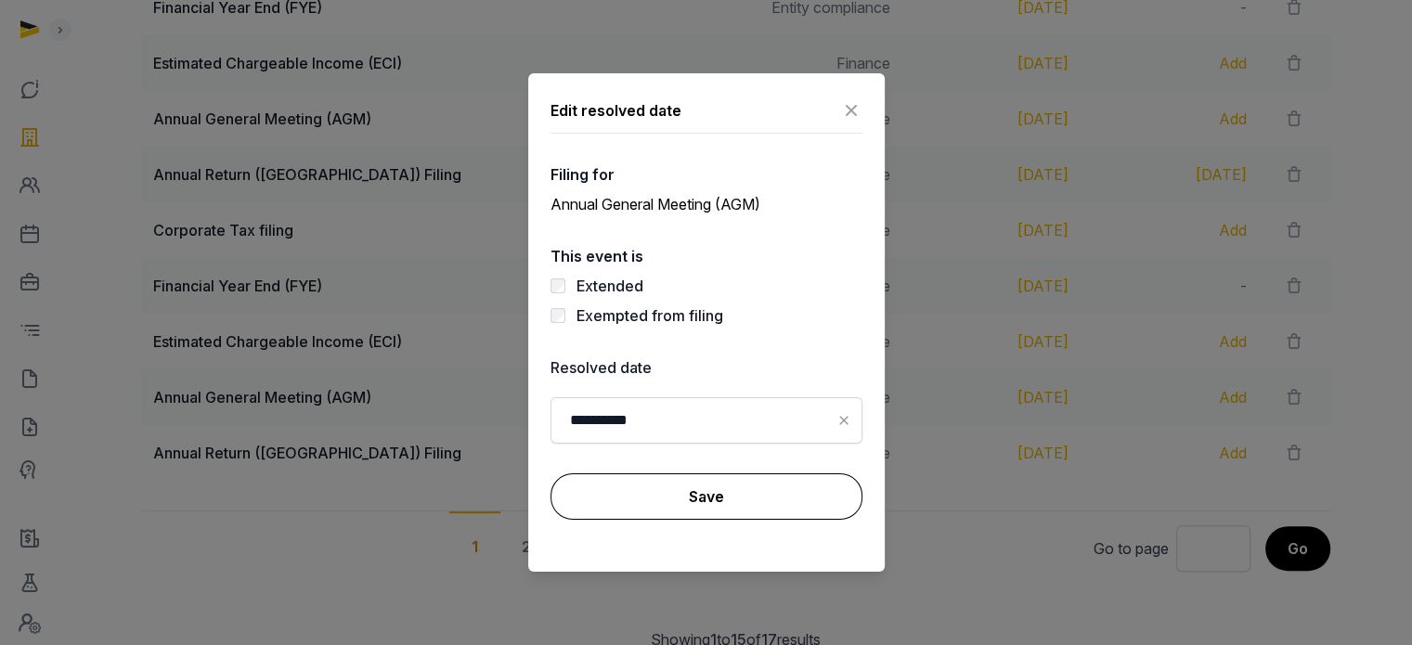
click at [691, 500] on button "Save" at bounding box center [706, 496] width 312 height 46
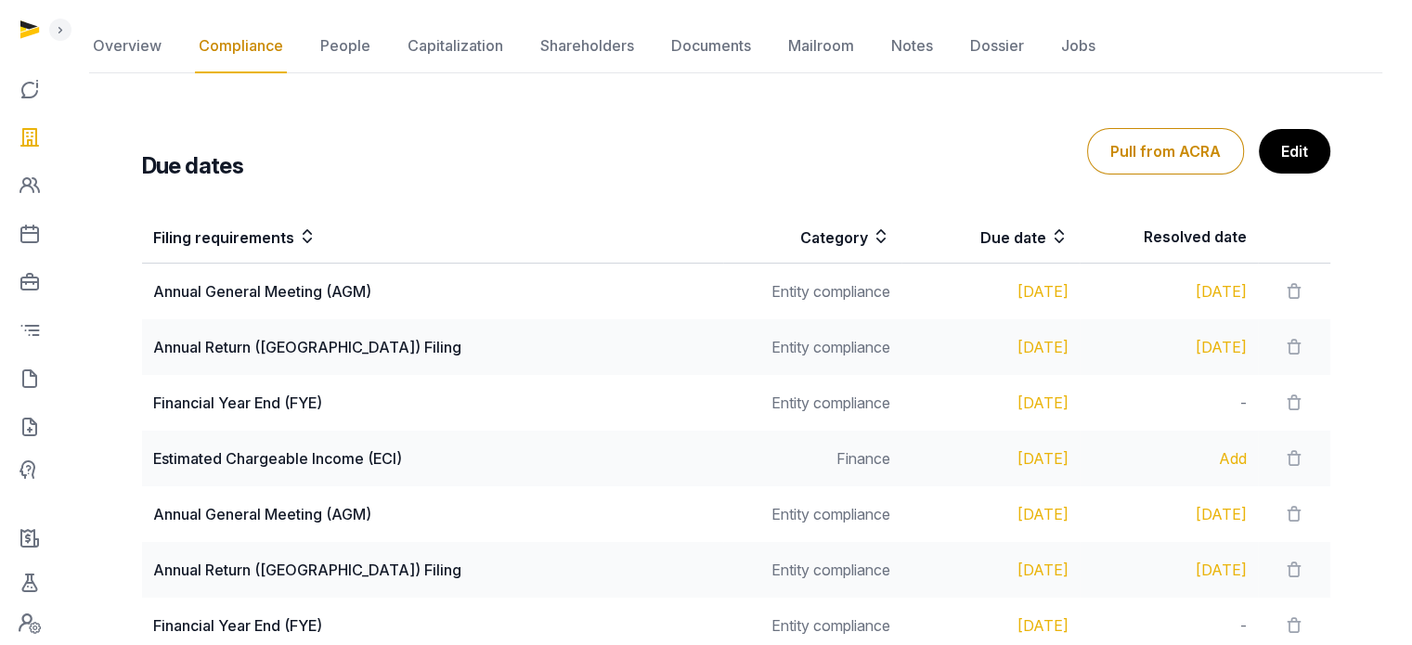
scroll to position [0, 0]
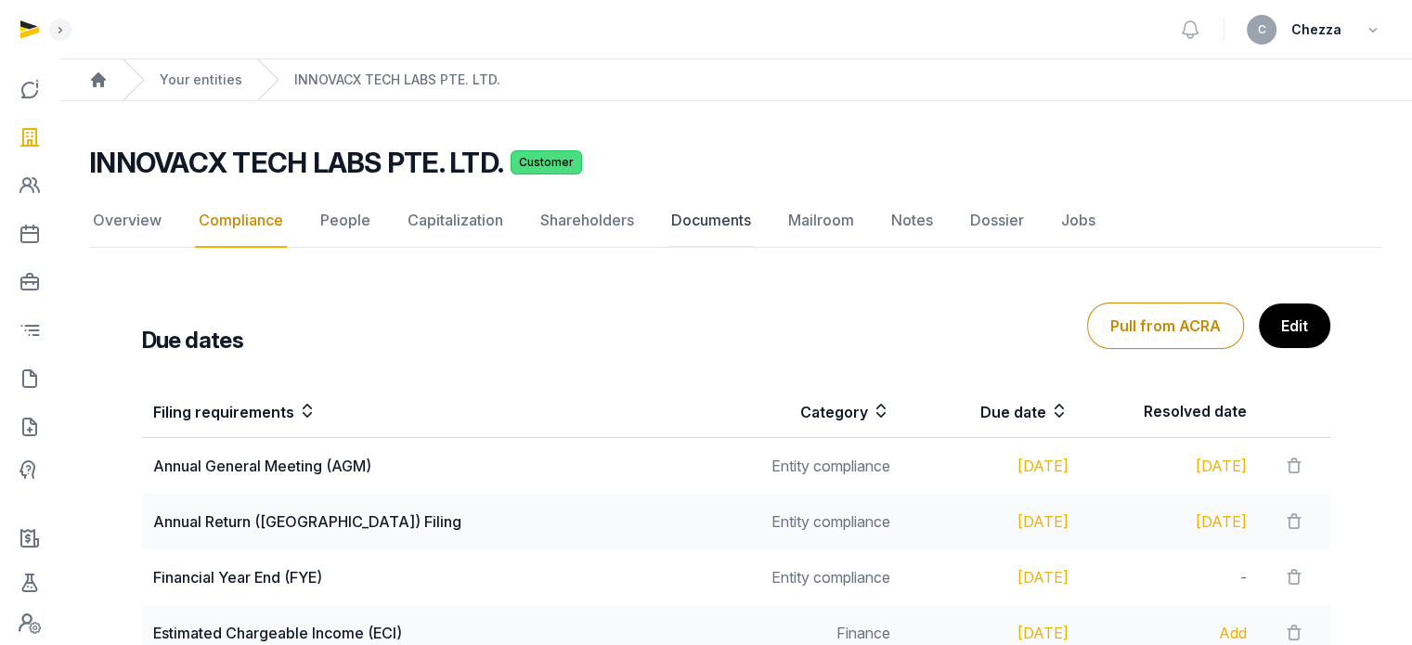
click at [698, 224] on link "Documents" at bounding box center [710, 221] width 87 height 54
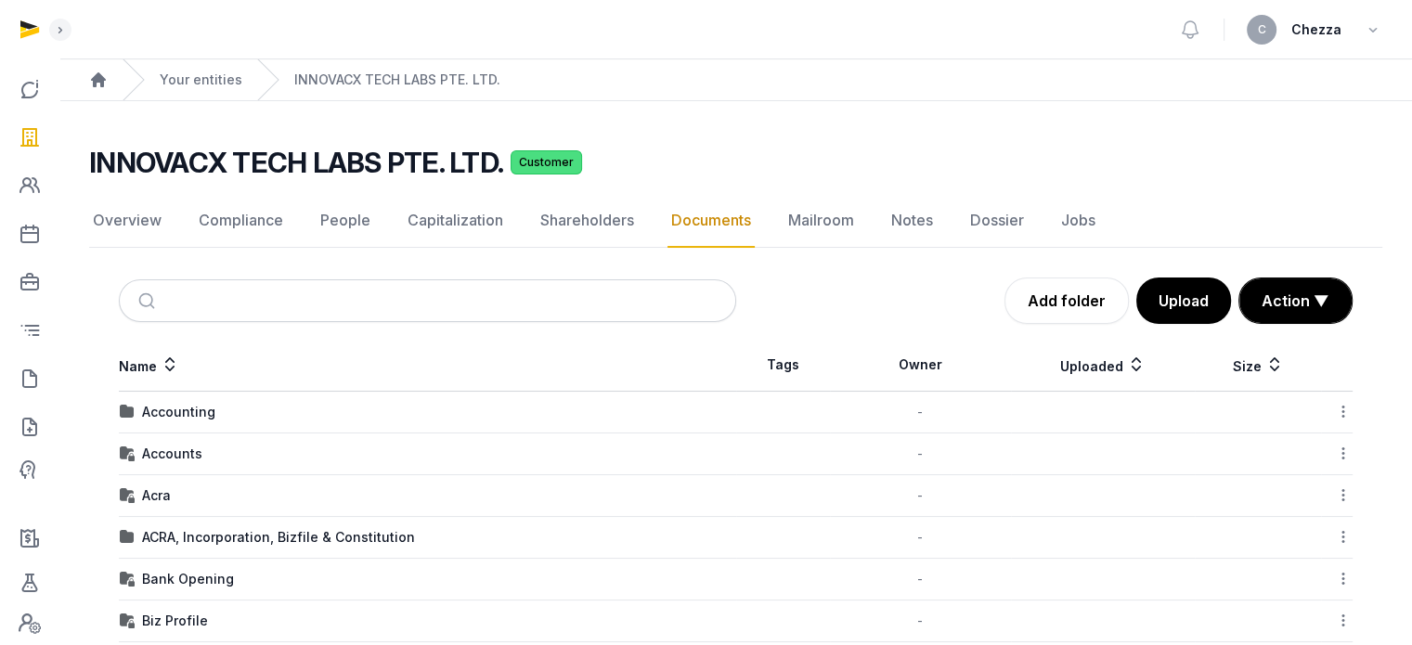
scroll to position [309, 0]
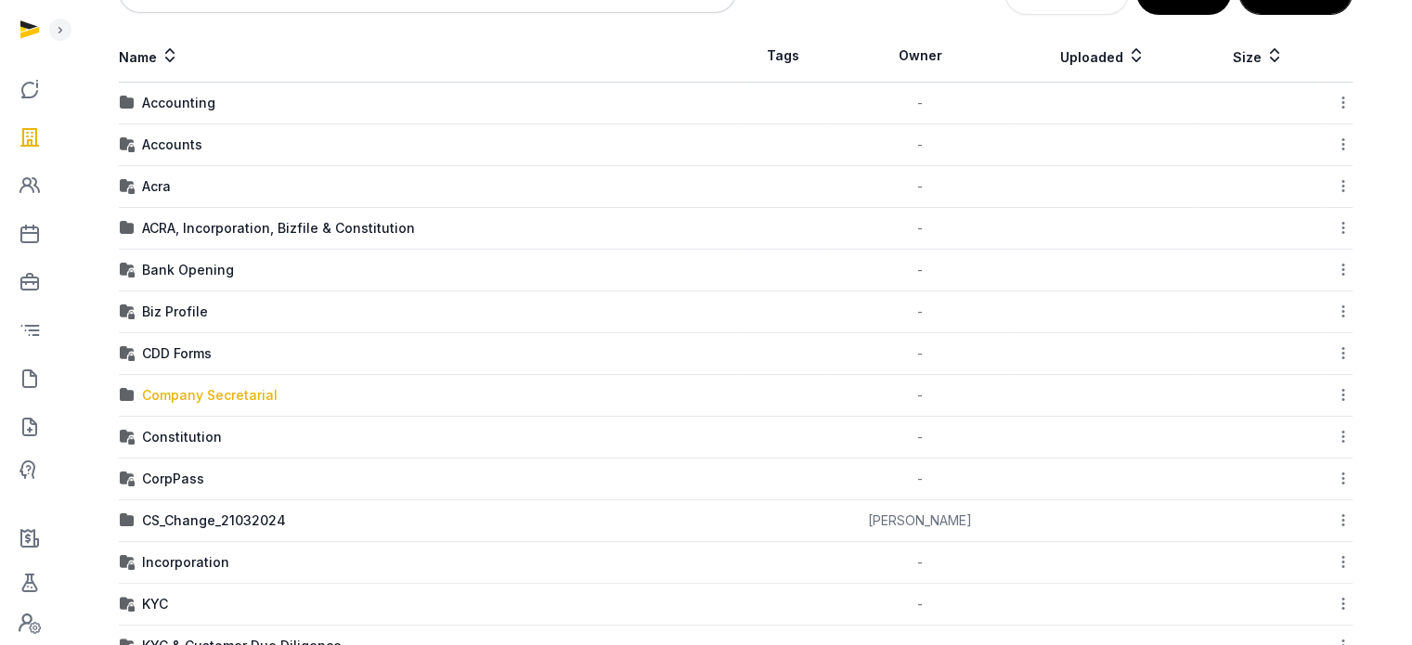
click at [179, 387] on div "Company Secretarial" at bounding box center [210, 395] width 136 height 19
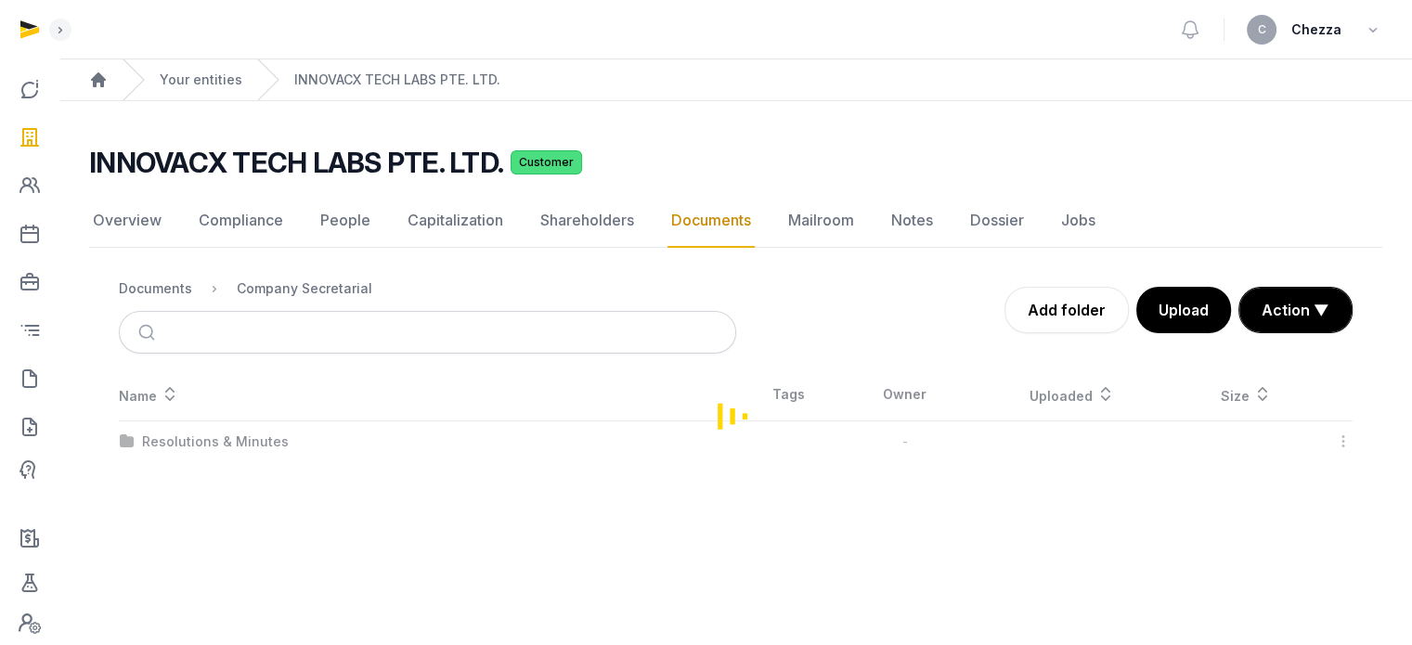
scroll to position [0, 0]
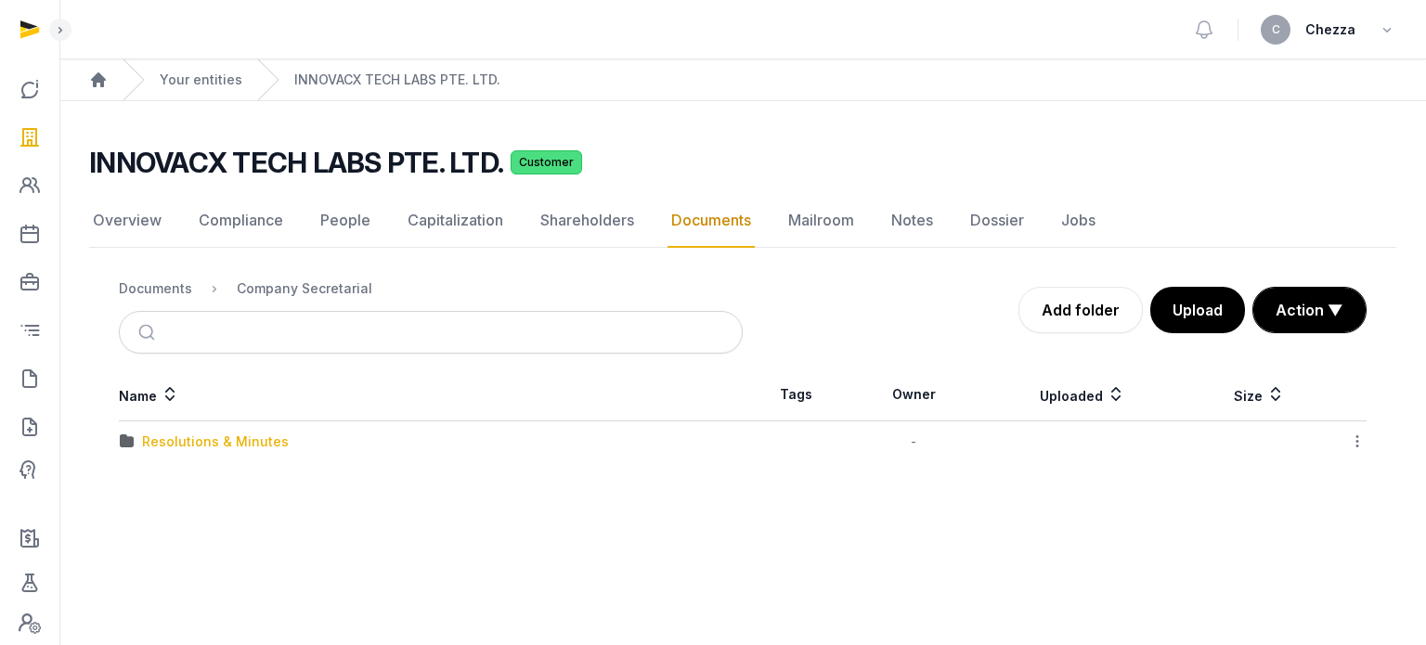
click at [208, 433] on div "Resolutions & Minutes" at bounding box center [215, 441] width 147 height 19
click at [164, 483] on div "2025" at bounding box center [158, 483] width 32 height 19
click at [174, 438] on div "AGM/AR (FYE [DATE])" at bounding box center [209, 441] width 134 height 19
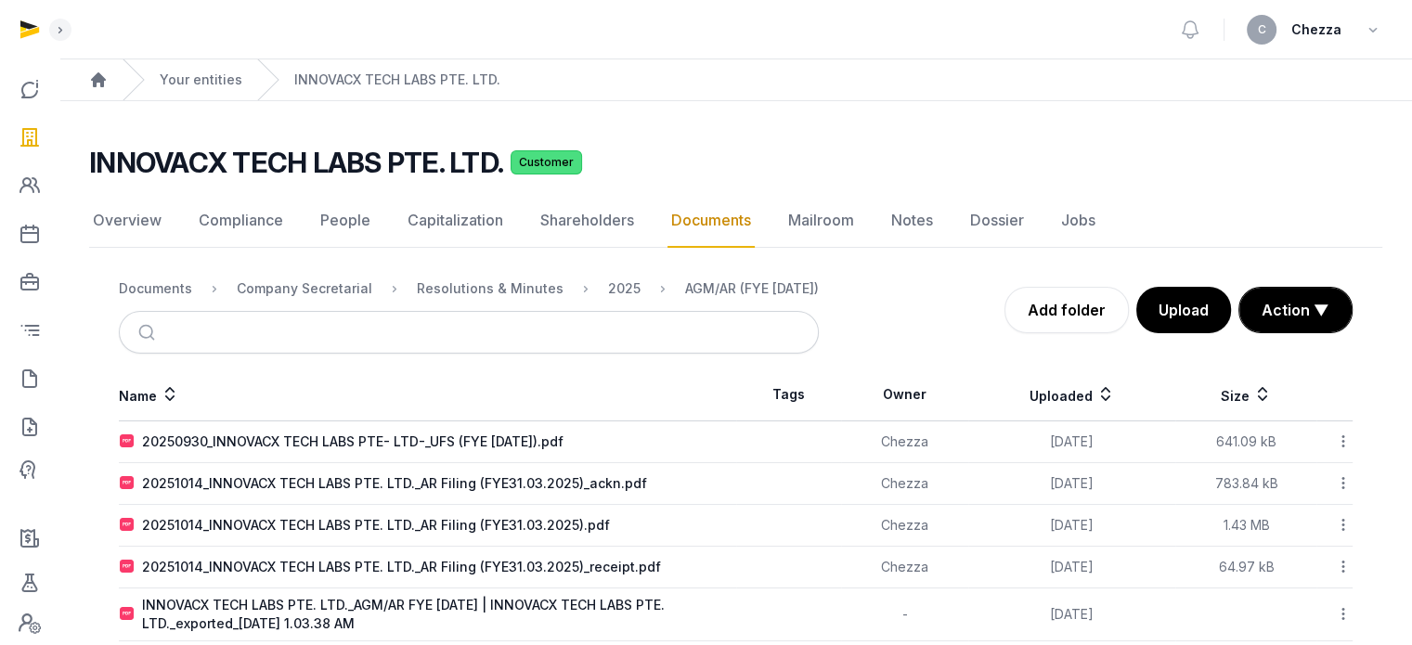
scroll to position [83, 0]
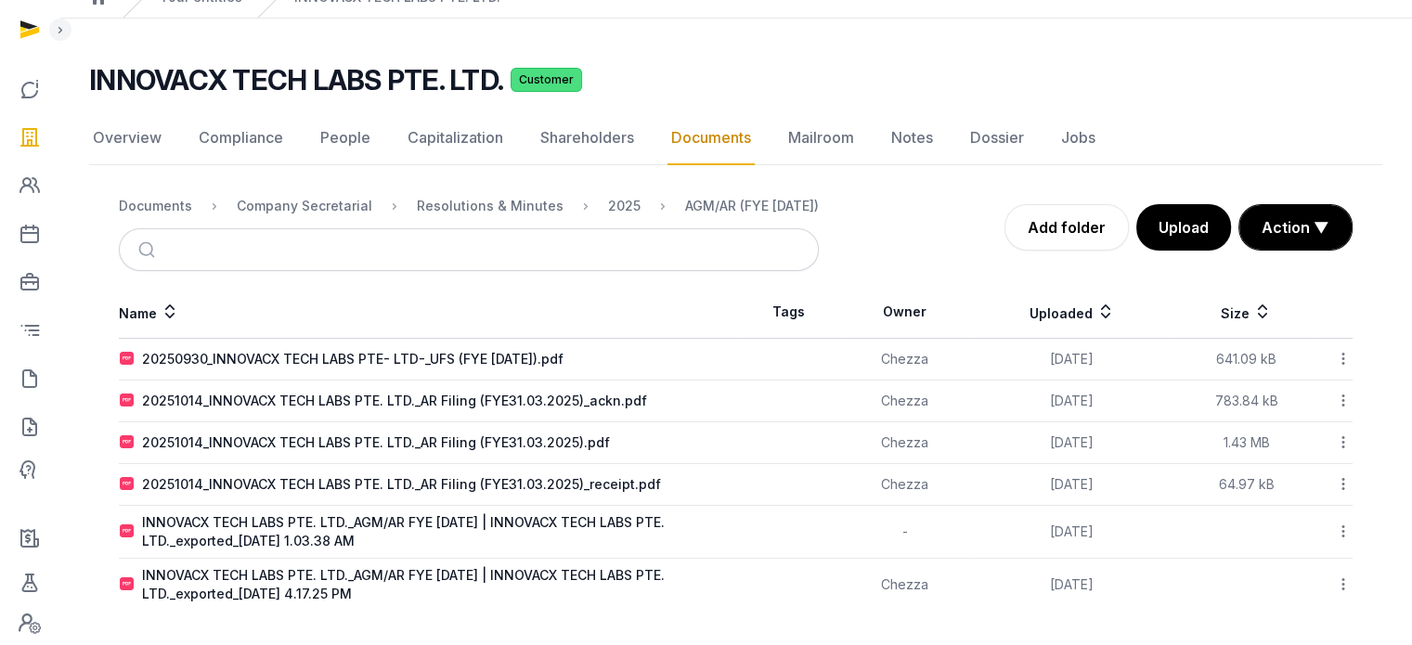
click at [1346, 528] on icon at bounding box center [1343, 531] width 17 height 19
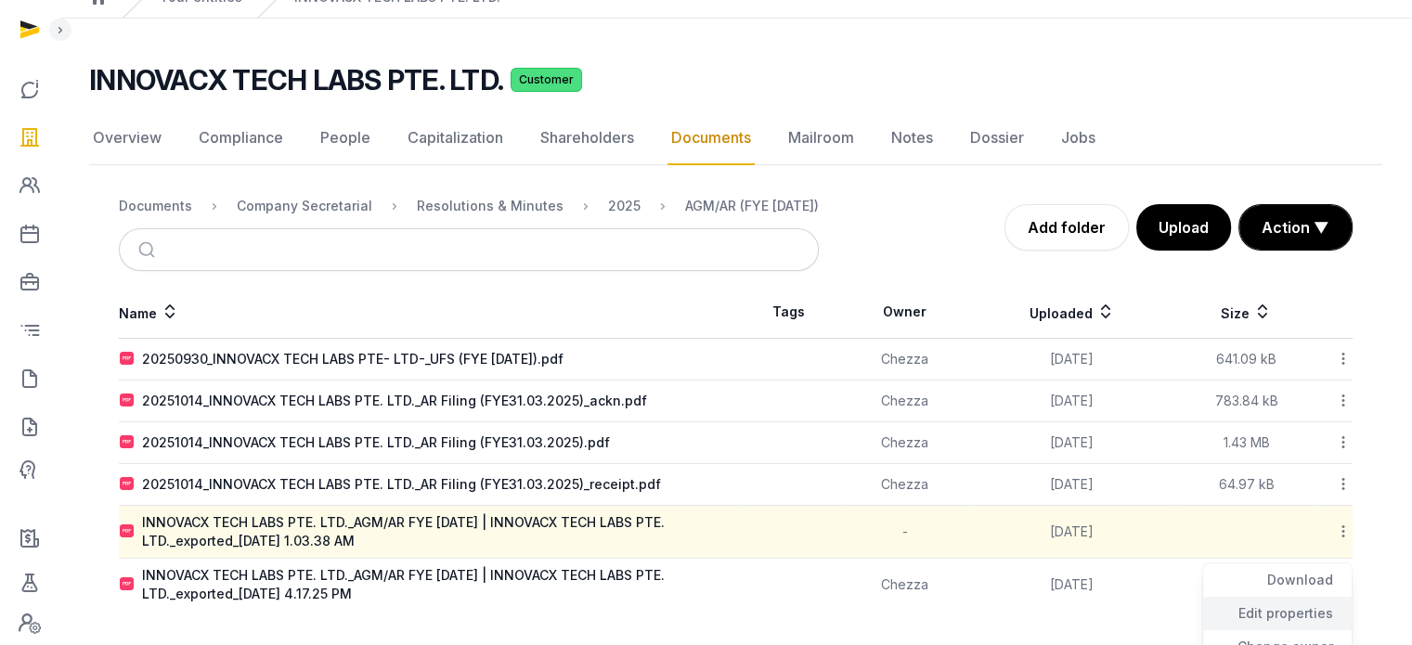
click at [1281, 612] on div "Edit properties" at bounding box center [1277, 613] width 148 height 33
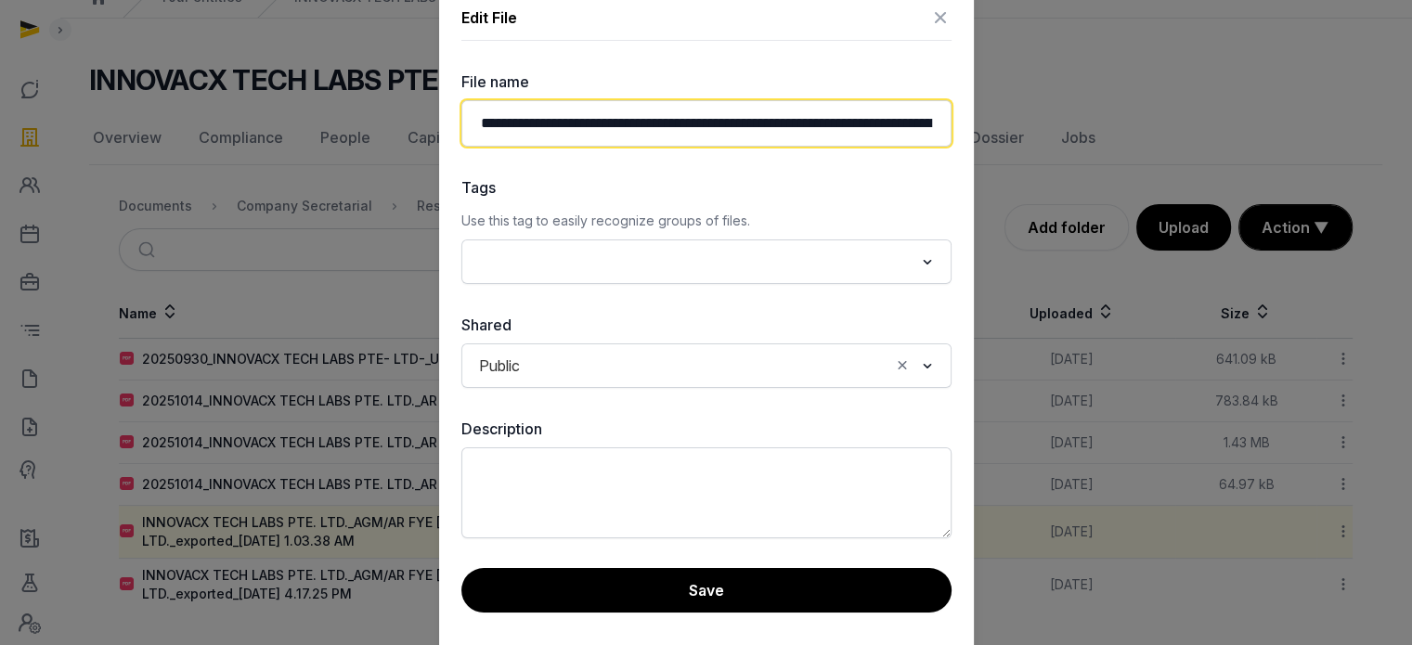
click at [545, 110] on input "**********" at bounding box center [706, 123] width 490 height 46
drag, startPoint x: 485, startPoint y: 122, endPoint x: 460, endPoint y: 123, distance: 25.1
click at [461, 123] on input "**********" at bounding box center [706, 123] width 490 height 46
drag, startPoint x: 876, startPoint y: 118, endPoint x: 943, endPoint y: 120, distance: 66.8
click at [943, 120] on input "**********" at bounding box center [706, 123] width 490 height 46
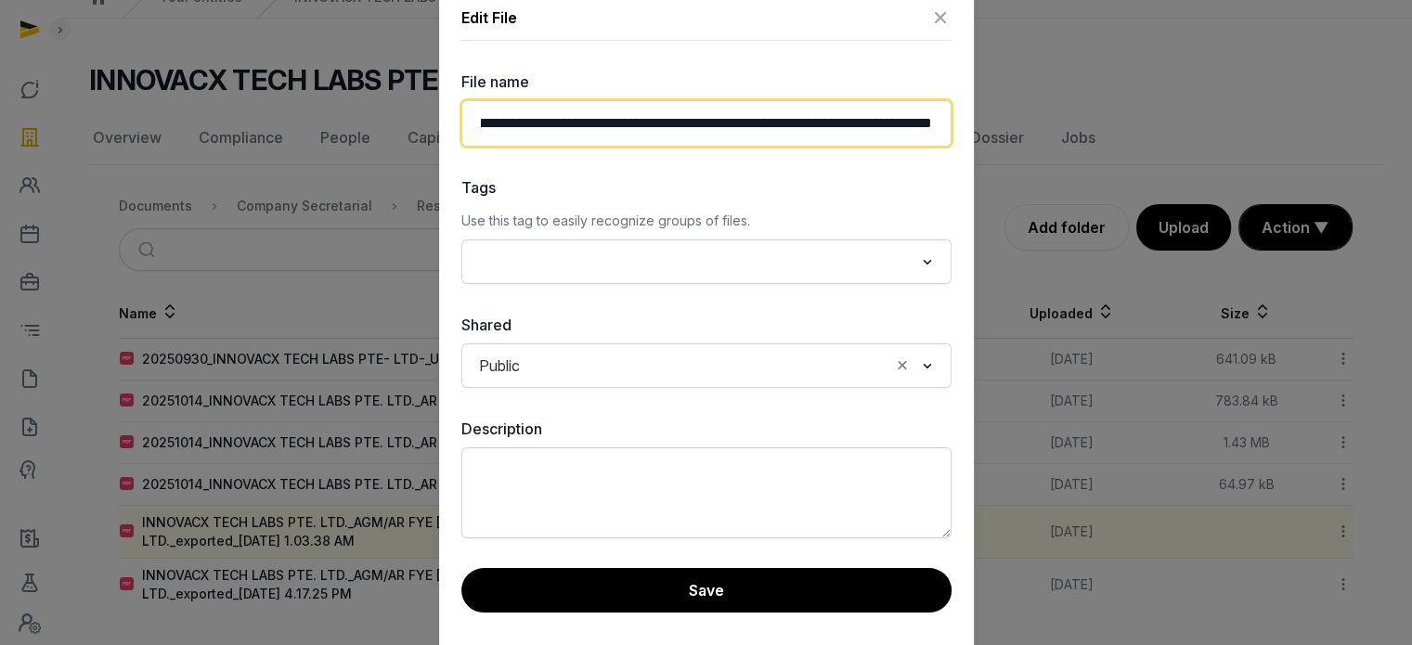
scroll to position [0, 456]
click at [710, 119] on input "**********" at bounding box center [706, 123] width 490 height 46
drag, startPoint x: 523, startPoint y: 120, endPoint x: 1013, endPoint y: 133, distance: 489.3
click at [1013, 133] on div "**********" at bounding box center [706, 239] width 1412 height 645
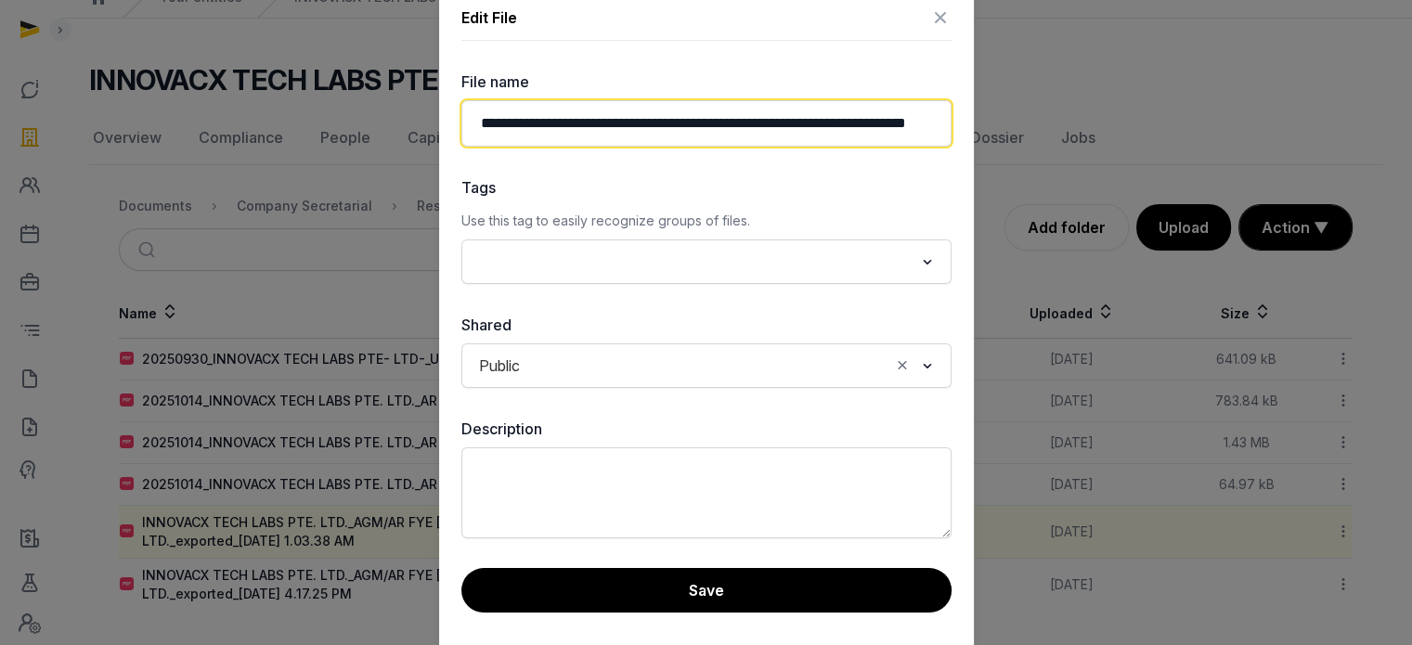
scroll to position [0, 165]
type input "**********"
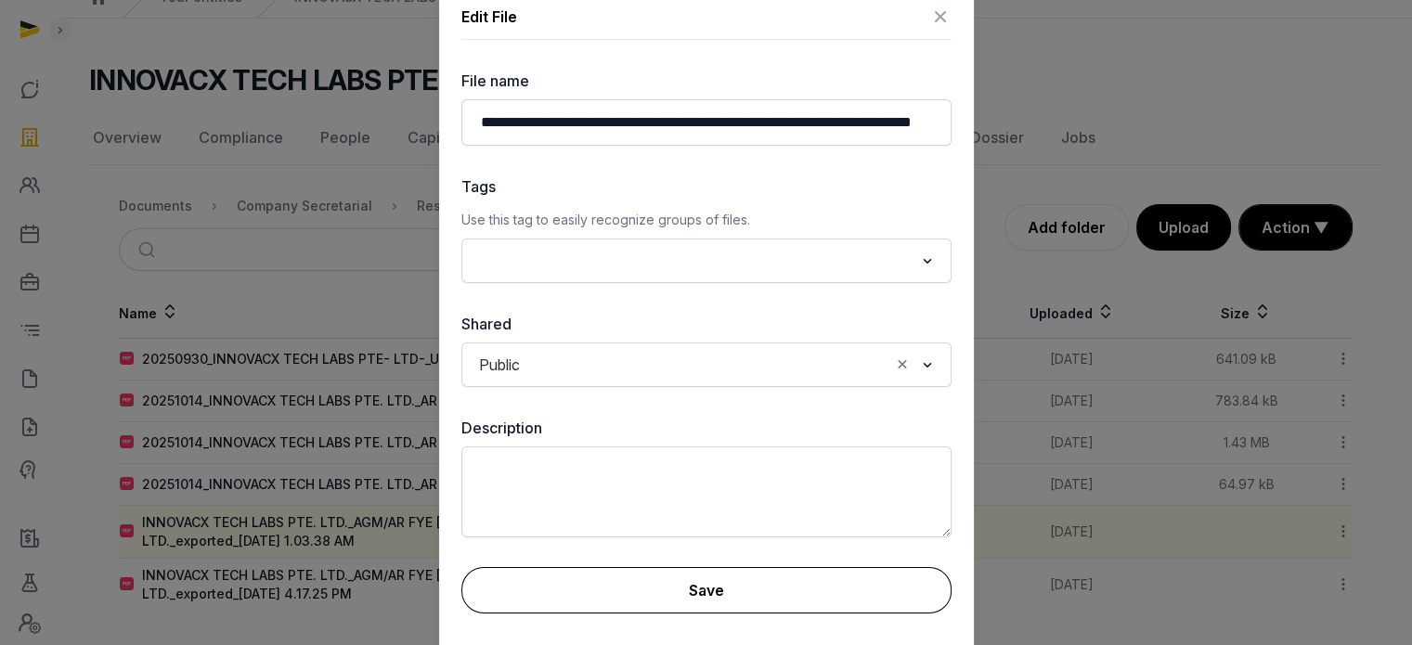
click at [656, 583] on button "Save" at bounding box center [706, 590] width 490 height 46
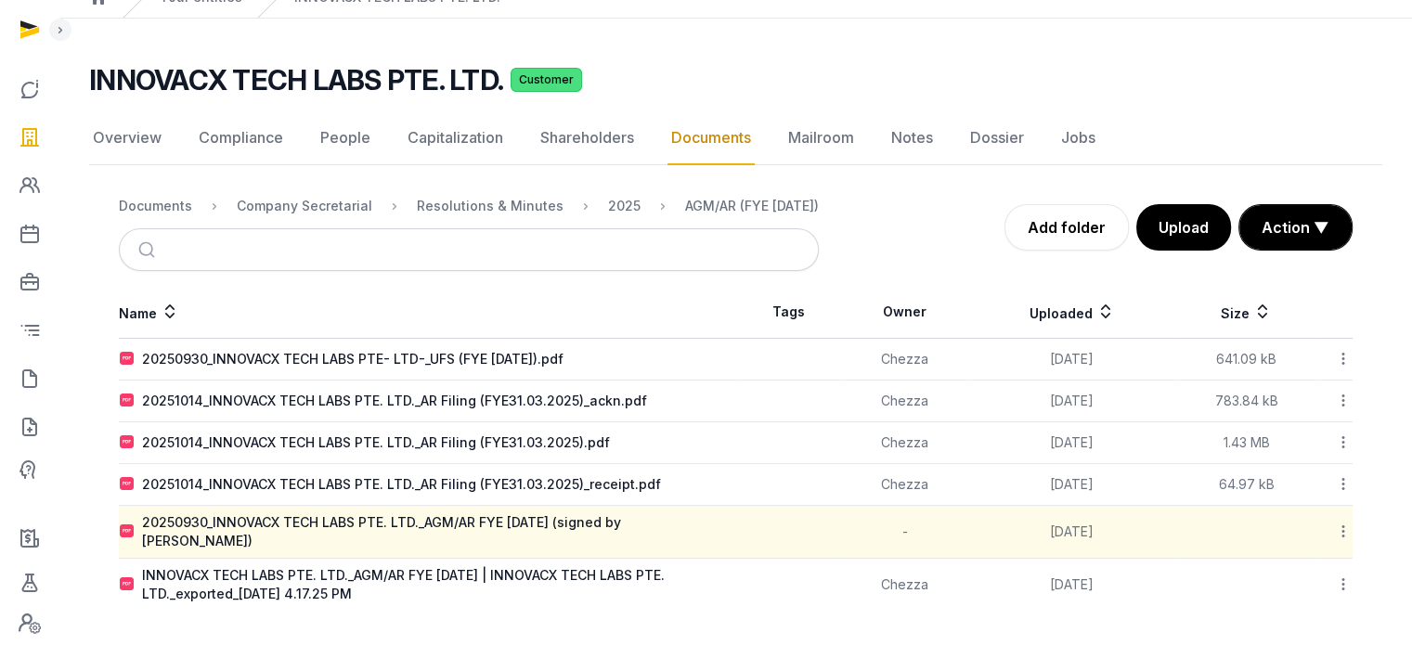
scroll to position [71, 0]
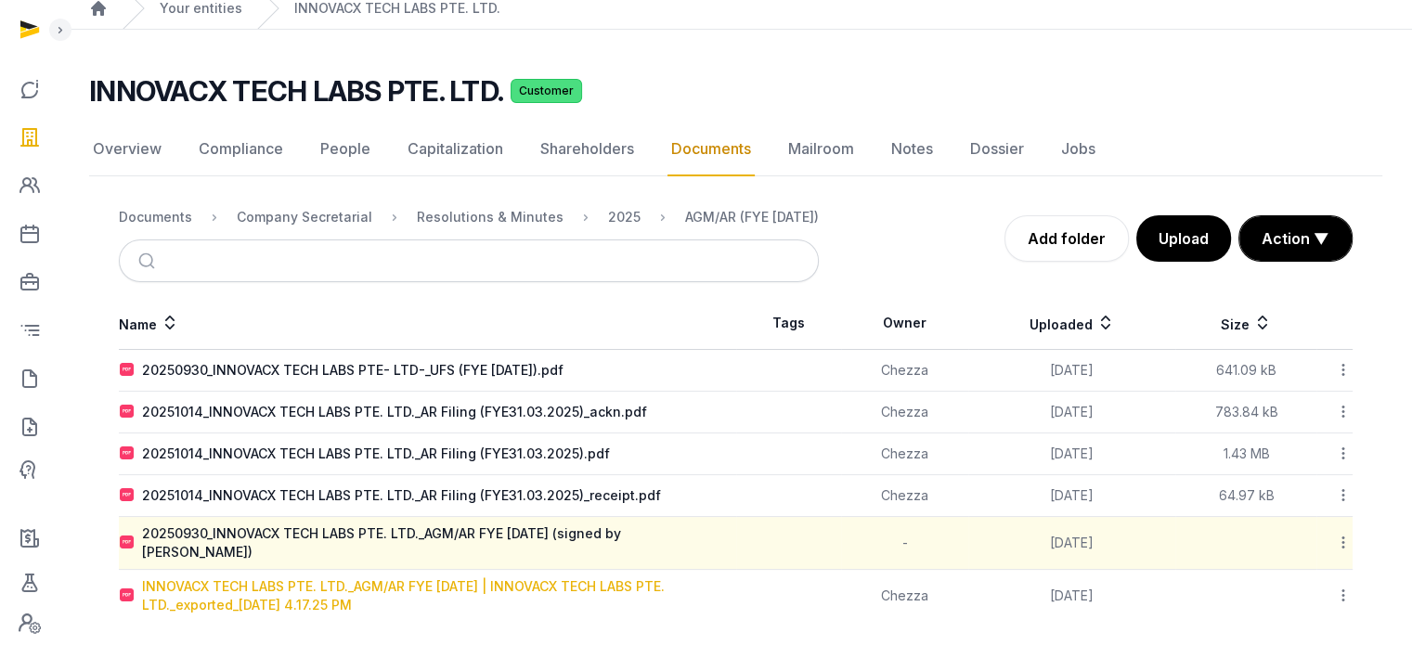
click at [345, 577] on div "INNOVACX TECH LABS PTE. LTD._AGM/AR FYE [DATE] | INNOVACX TECH LABS PTE. LTD._e…" at bounding box center [438, 595] width 593 height 37
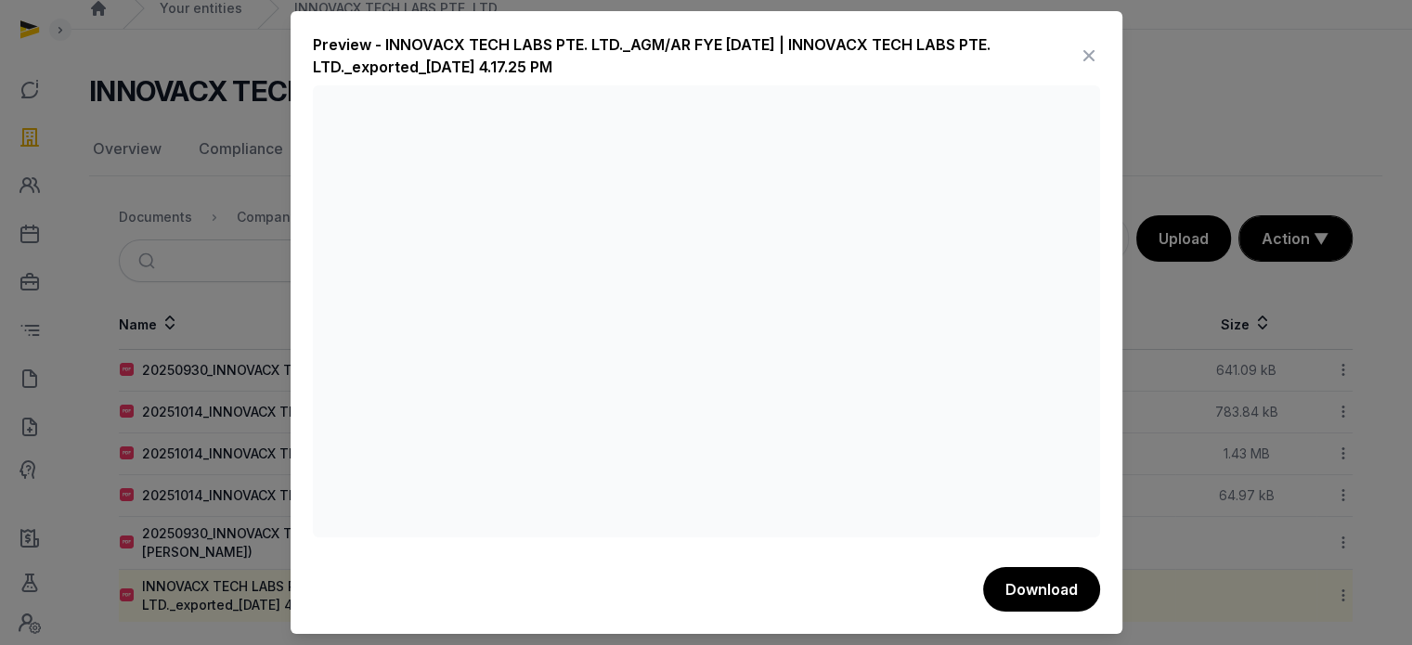
click at [1096, 58] on div "Preview - INNOVACX TECH LABS PTE. LTD._AGM/AR FYE 31-03-2025 | INNOVACX TECH LA…" at bounding box center [706, 322] width 832 height 623
click at [1094, 58] on icon at bounding box center [1089, 56] width 22 height 30
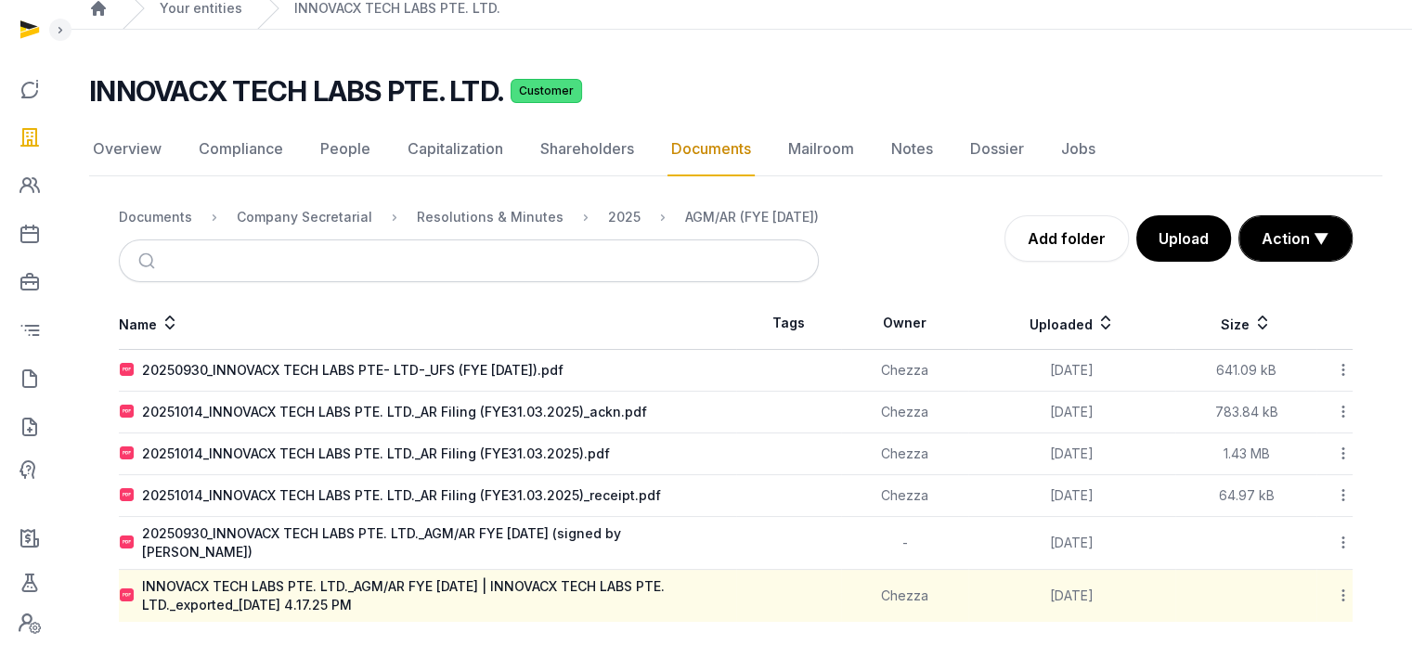
click at [1346, 586] on icon at bounding box center [1343, 595] width 17 height 19
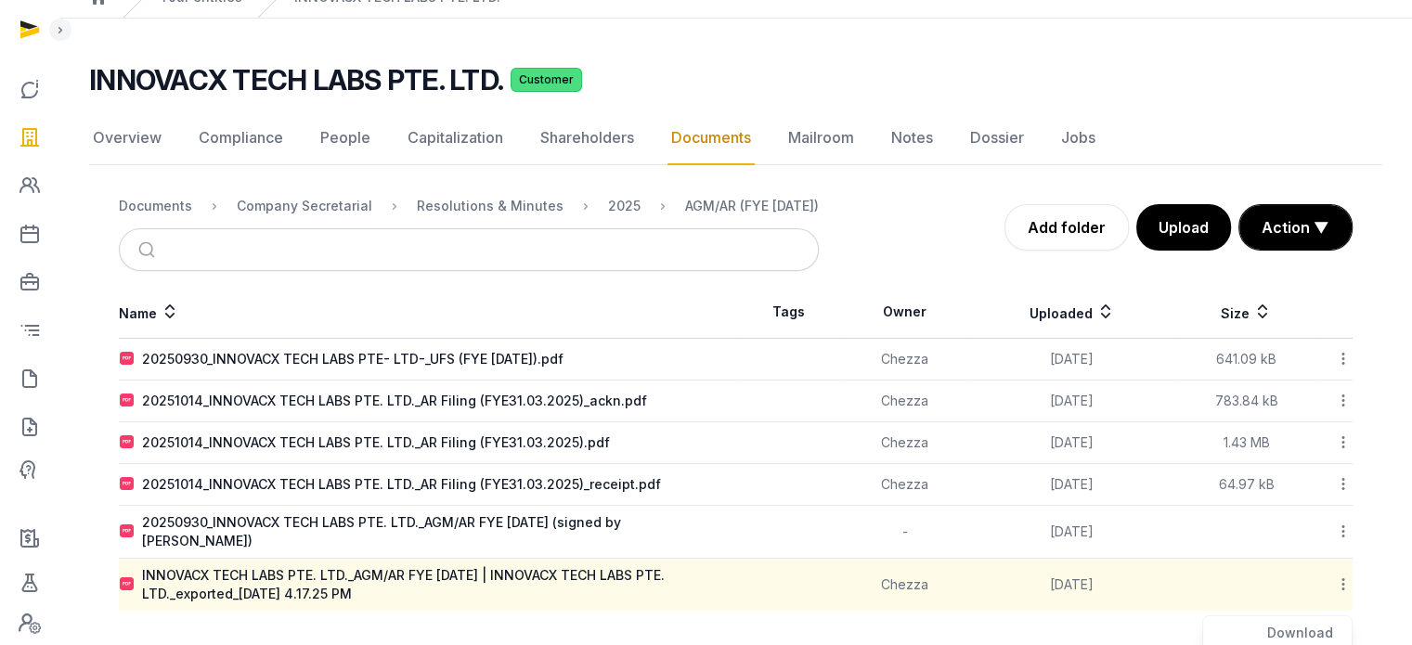
scroll to position [274, 0]
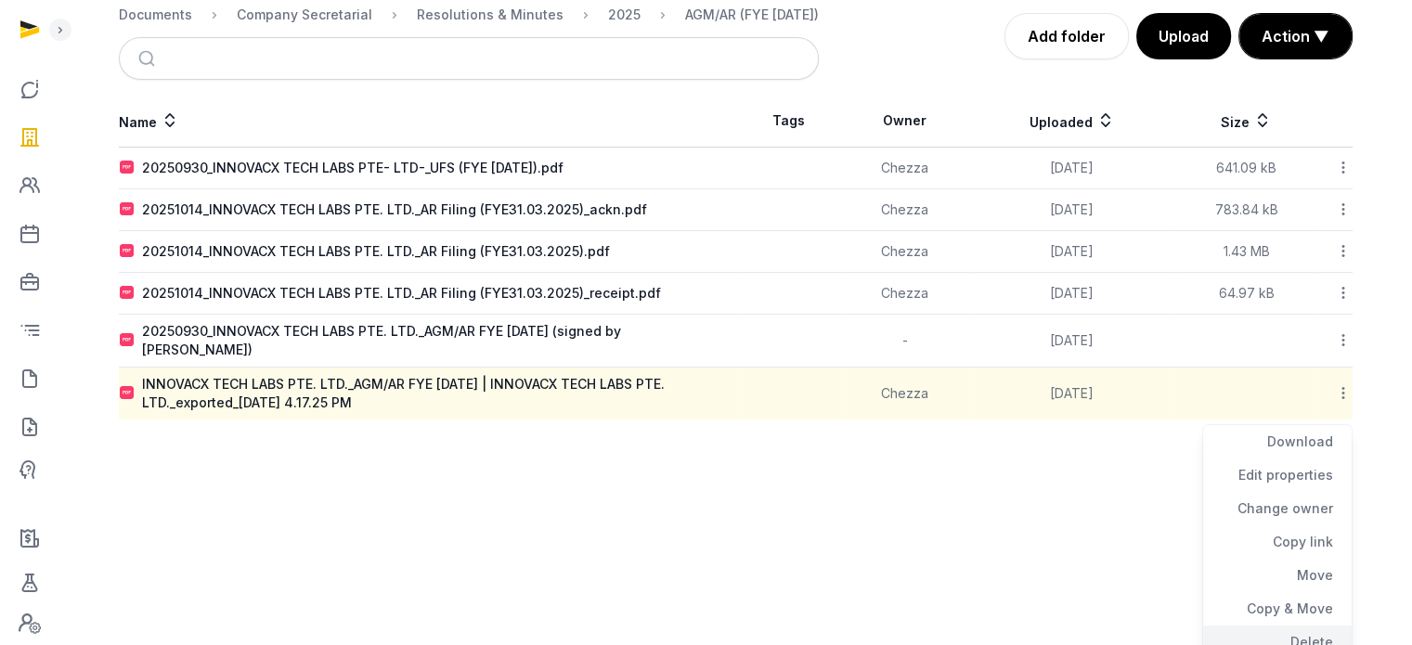
click at [1310, 628] on div "Delete" at bounding box center [1277, 642] width 148 height 33
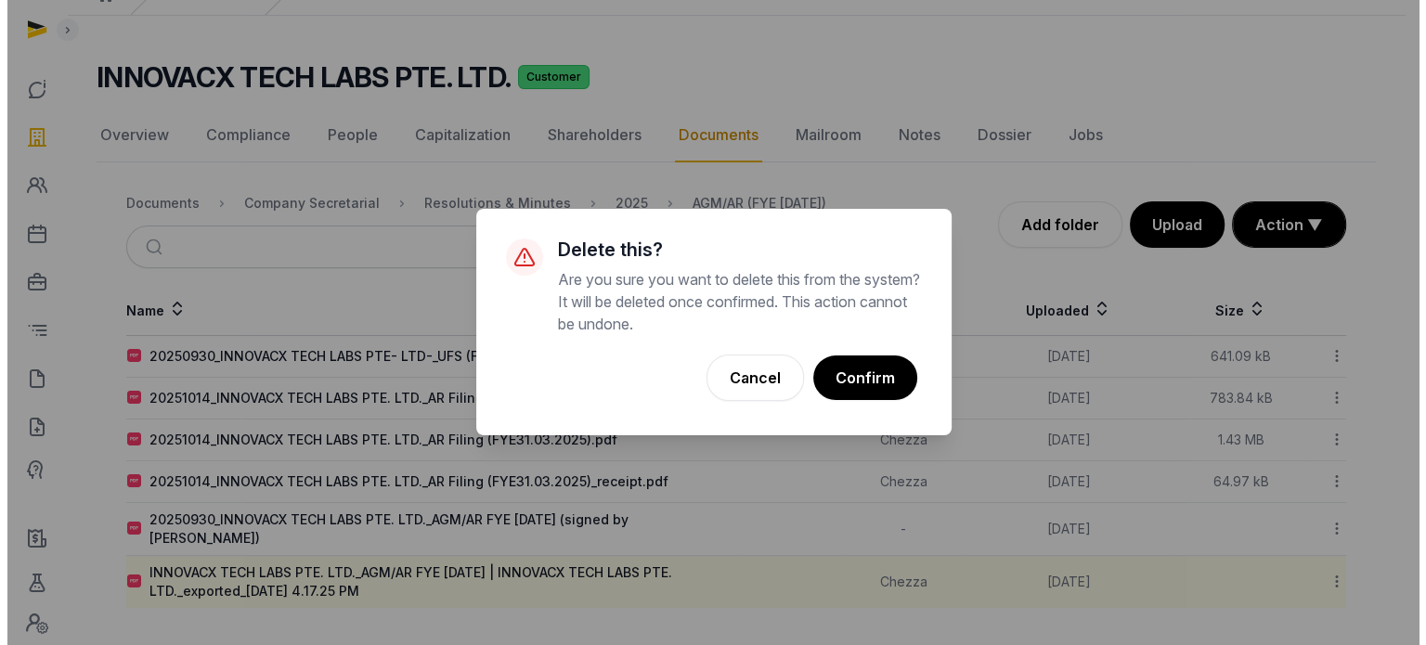
scroll to position [71, 0]
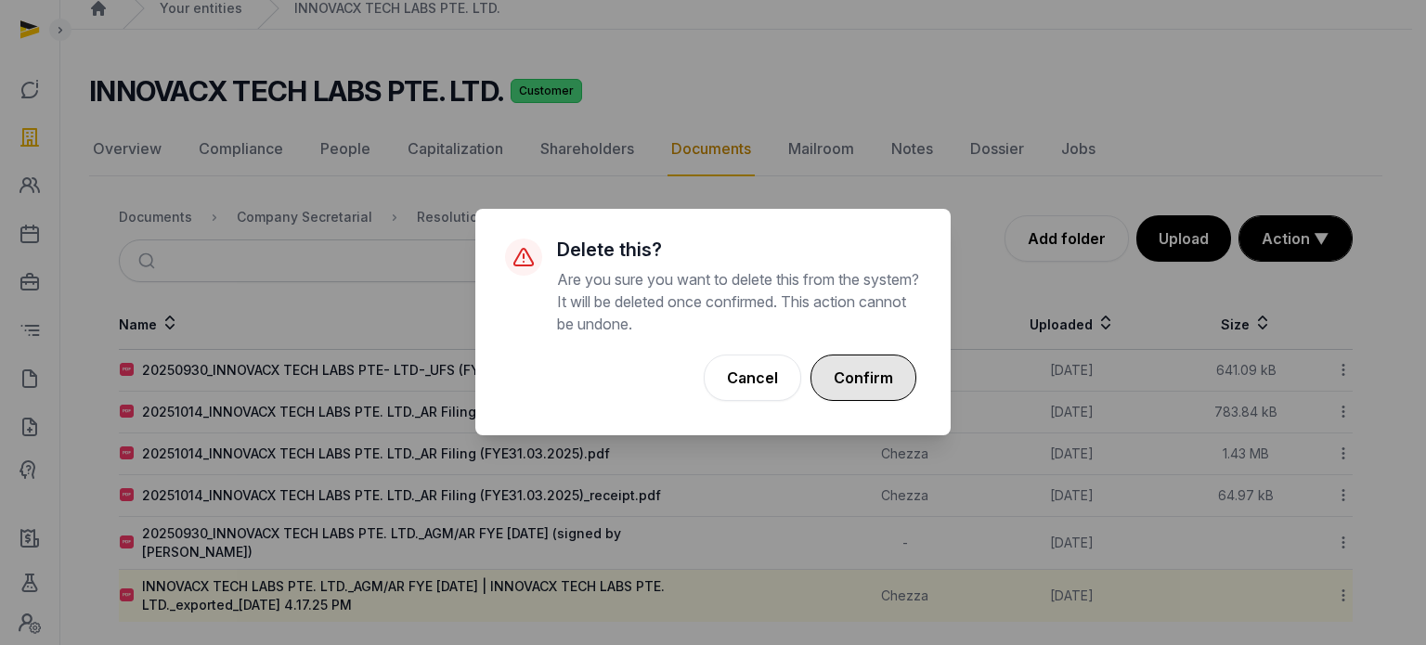
click at [853, 381] on button "Confirm" at bounding box center [863, 378] width 106 height 46
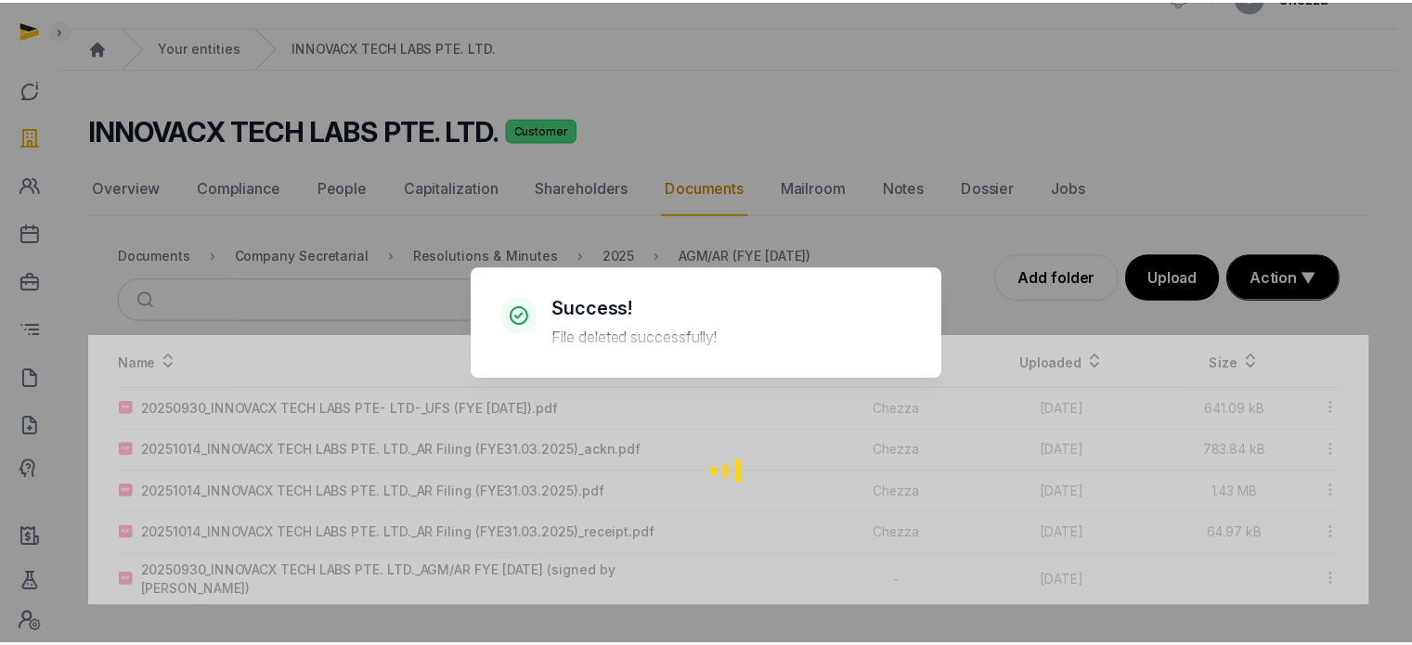
scroll to position [19, 0]
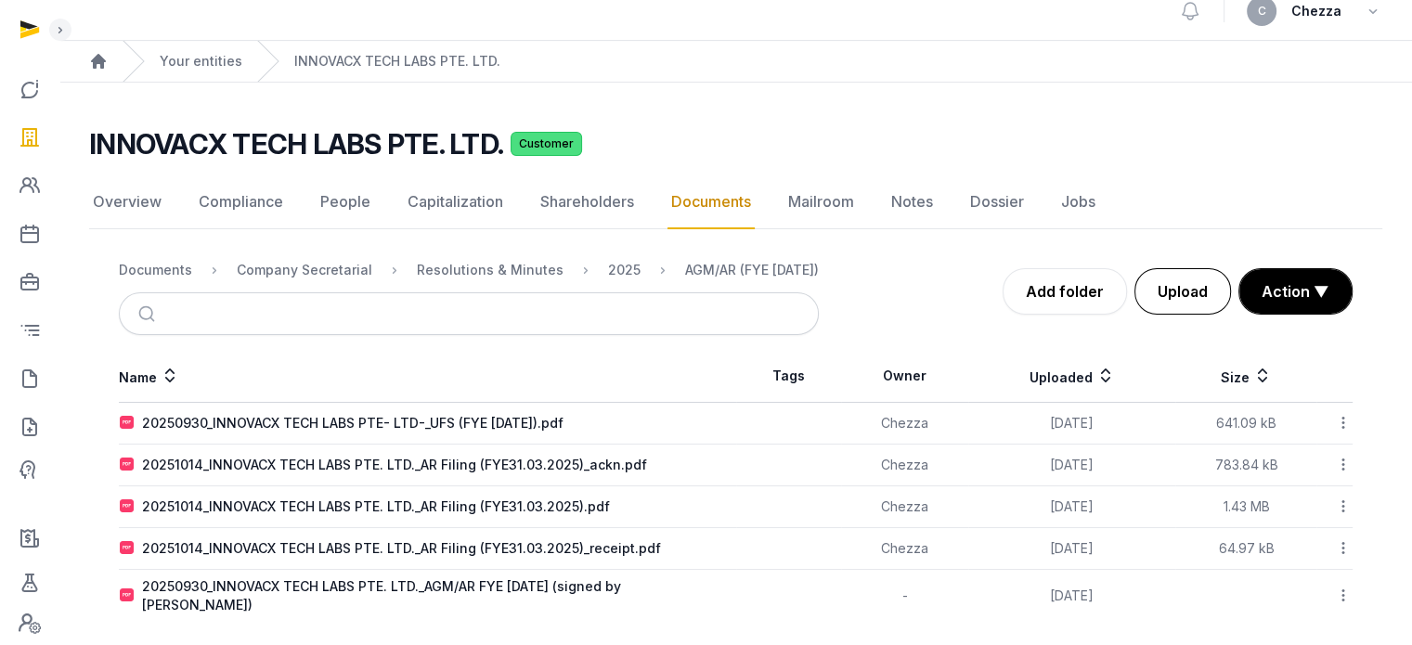
click at [1187, 290] on button "Upload" at bounding box center [1182, 291] width 97 height 46
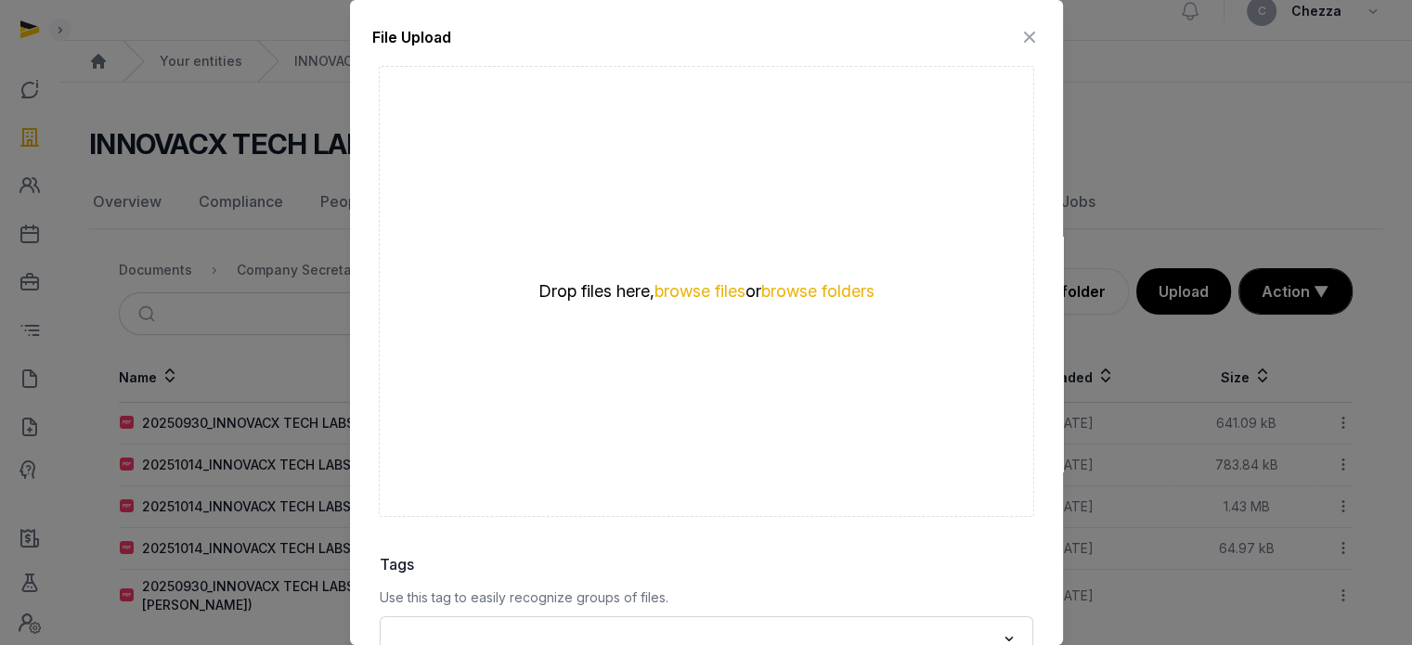
click at [693, 278] on div "Drop files here, browse files or browse folders" at bounding box center [706, 291] width 655 height 451
click at [687, 292] on button "browse files" at bounding box center [699, 292] width 91 height 18
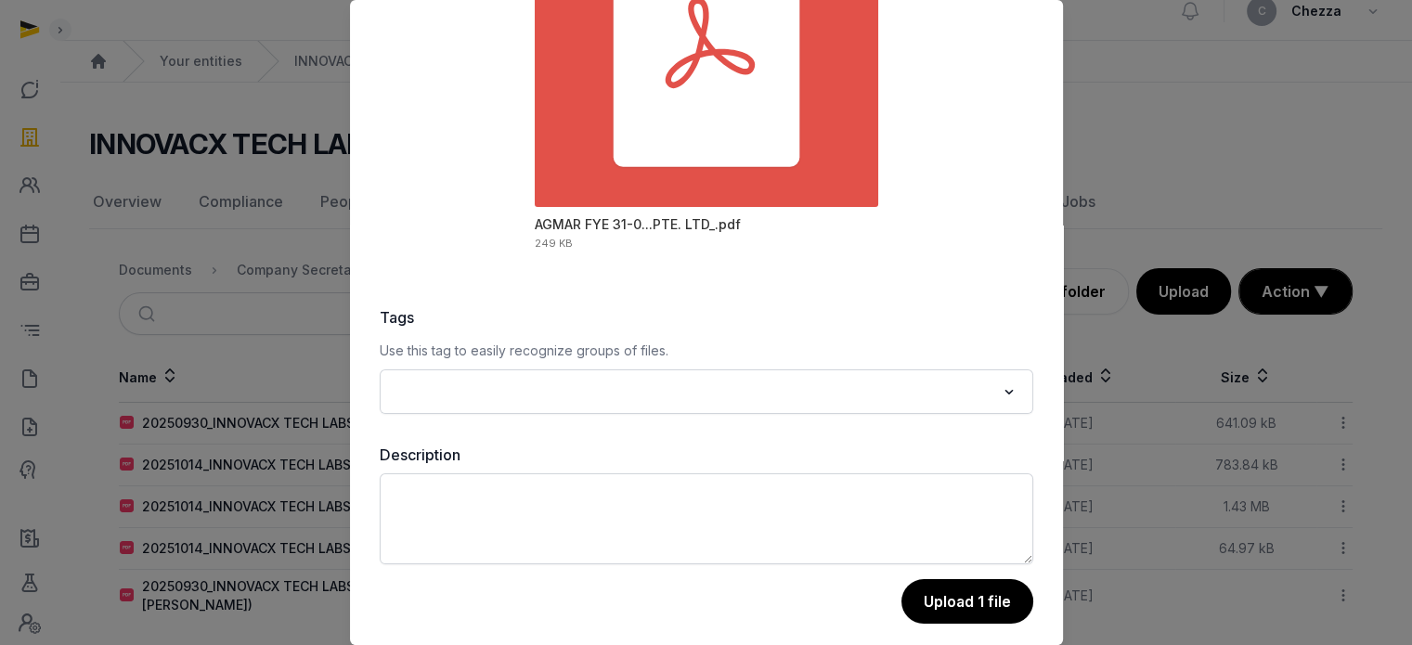
scroll to position [262, 0]
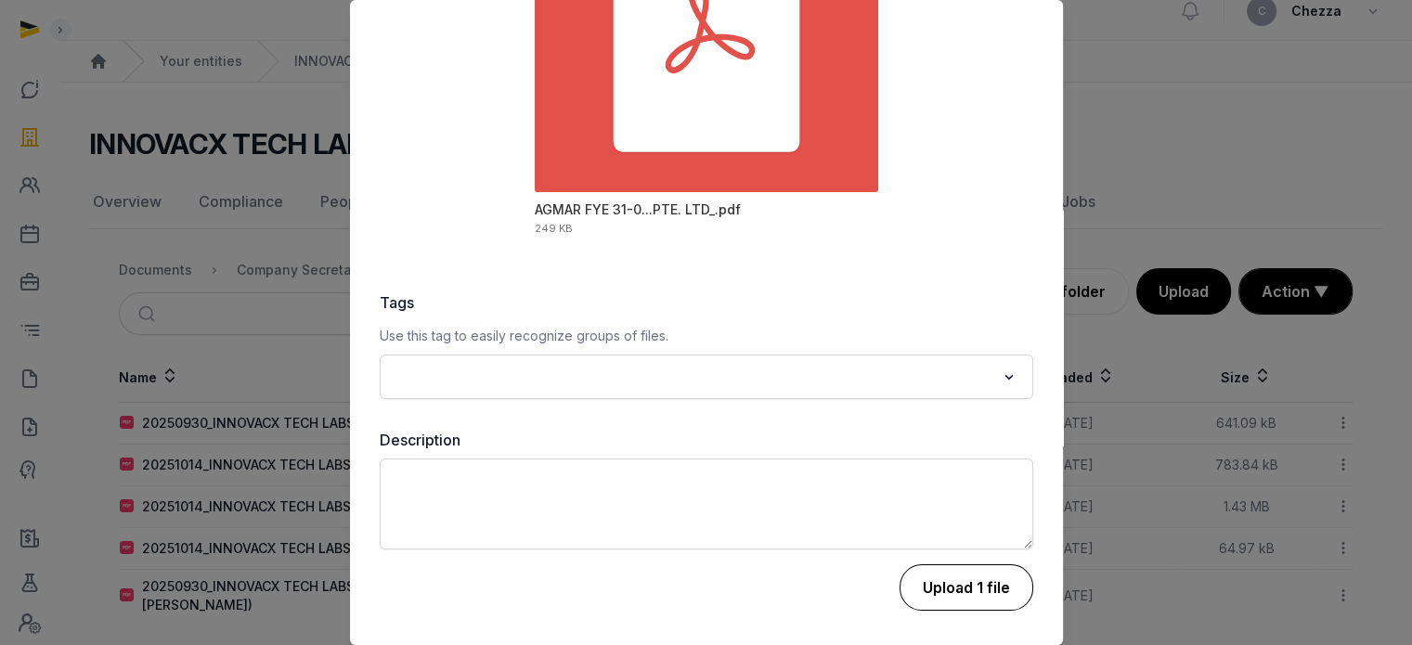
click at [927, 589] on button "Upload 1 file" at bounding box center [966, 587] width 134 height 46
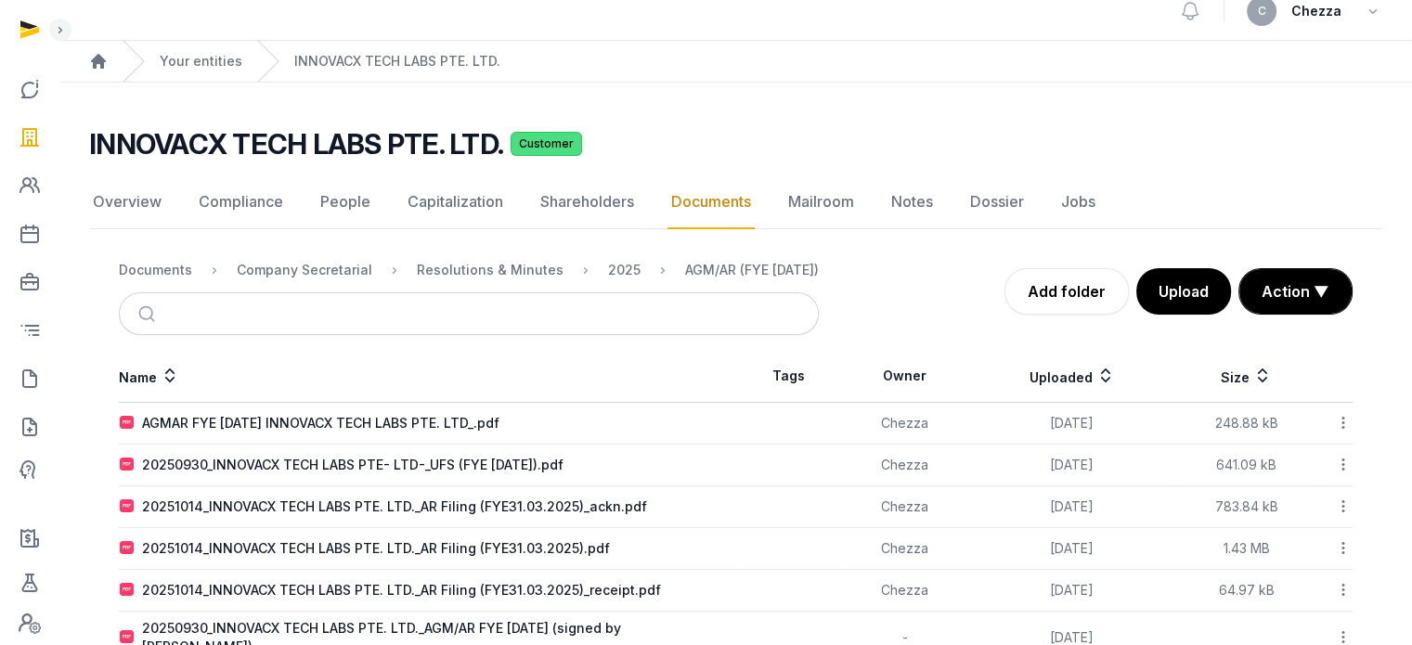
click at [1346, 417] on icon at bounding box center [1343, 422] width 17 height 19
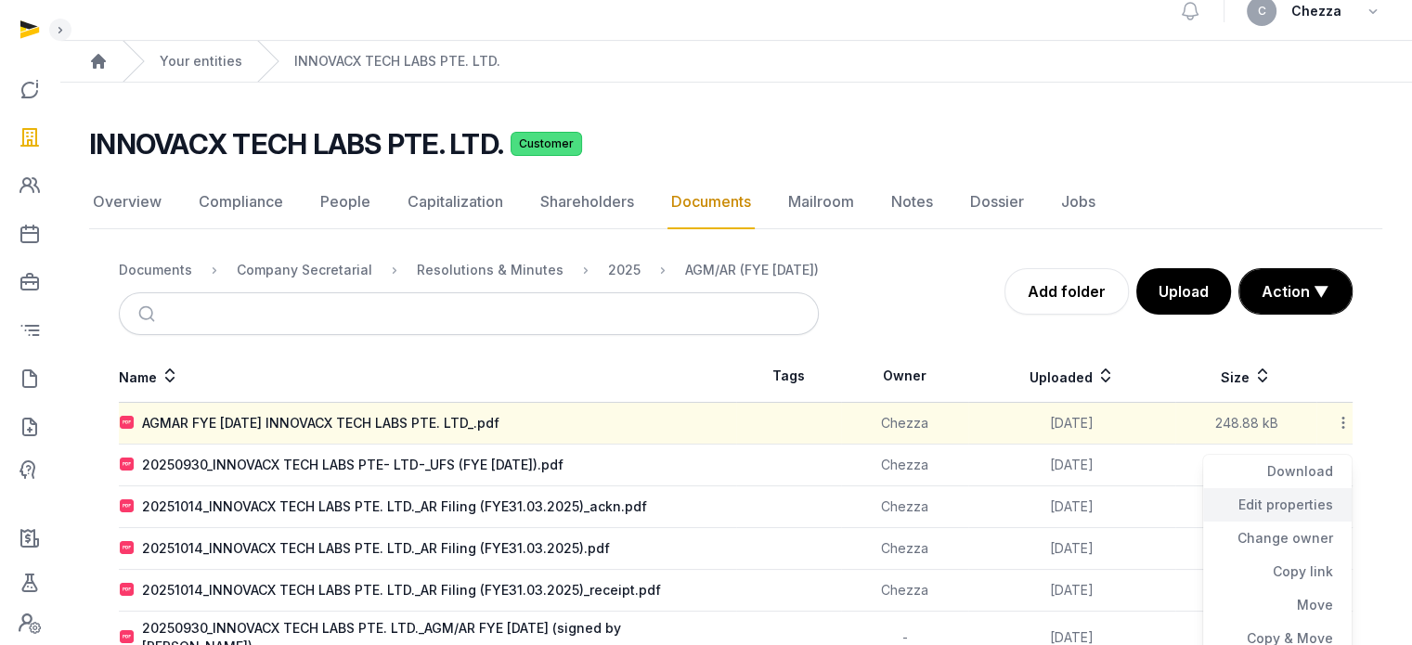
click at [1304, 504] on div "Edit properties" at bounding box center [1277, 504] width 148 height 33
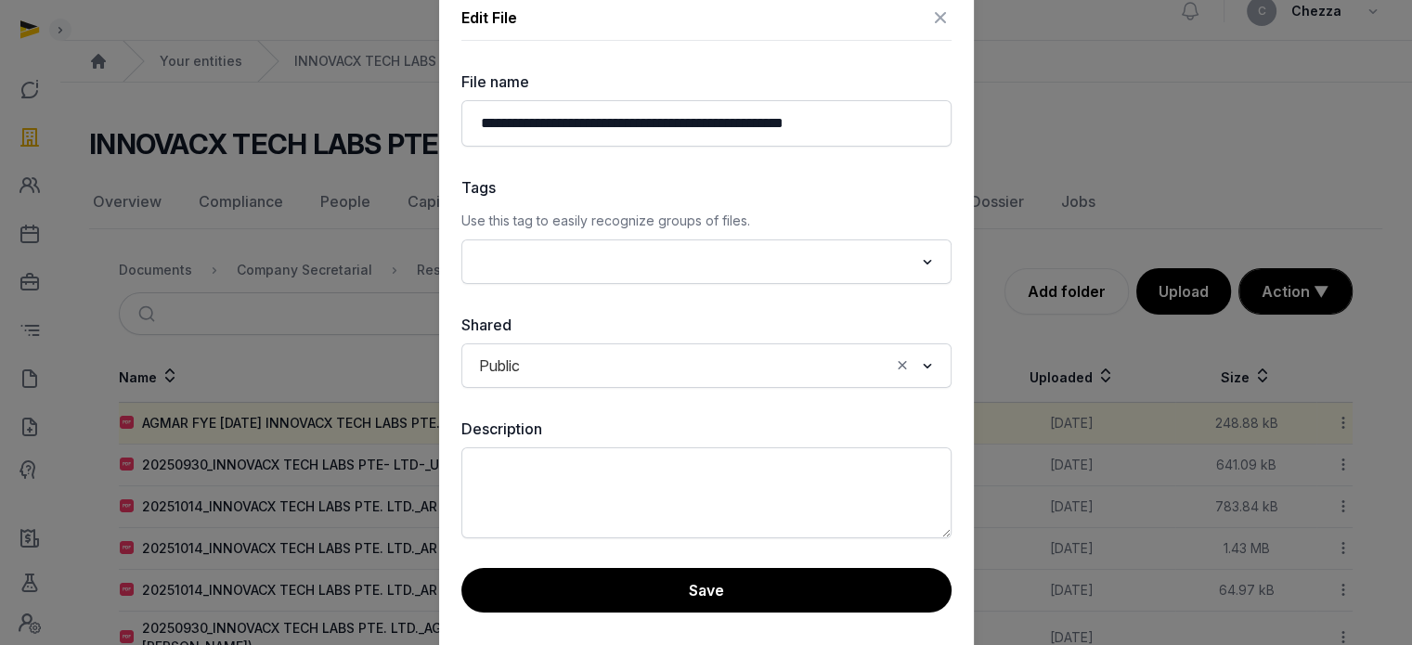
click at [936, 20] on icon at bounding box center [940, 18] width 22 height 30
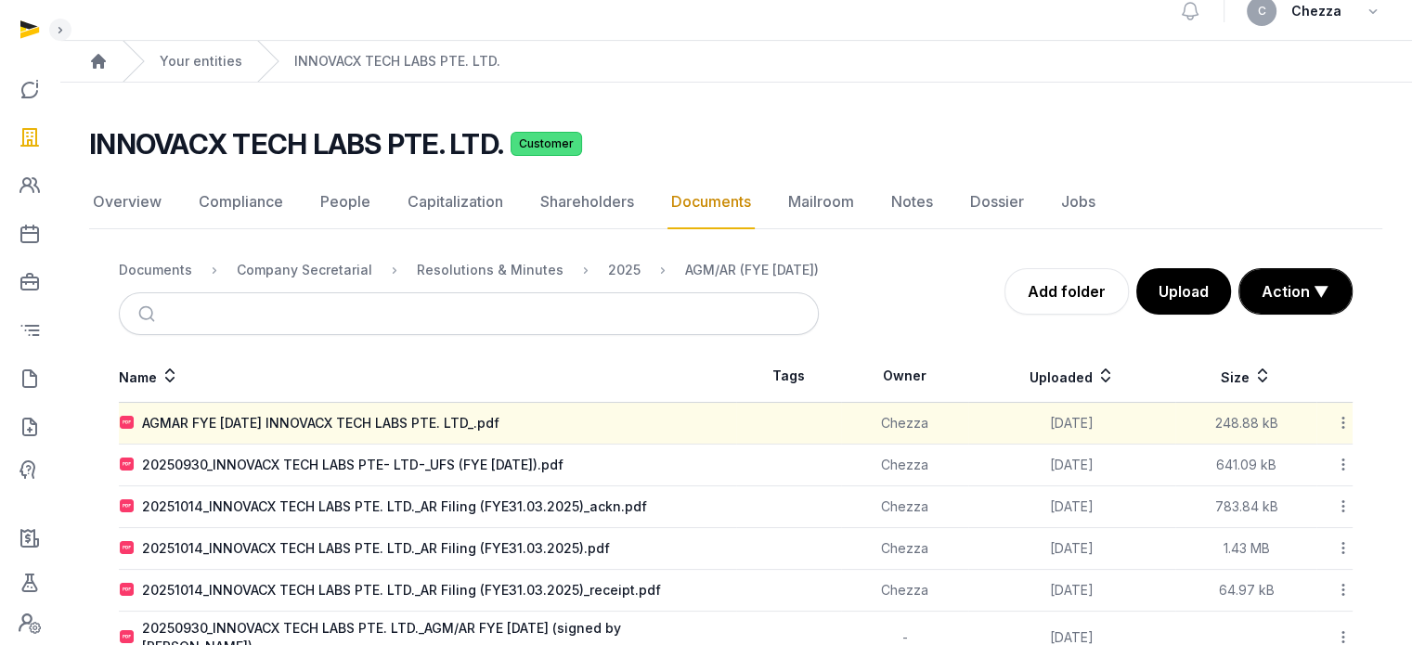
scroll to position [60, 0]
